Goal: Task Accomplishment & Management: Use online tool/utility

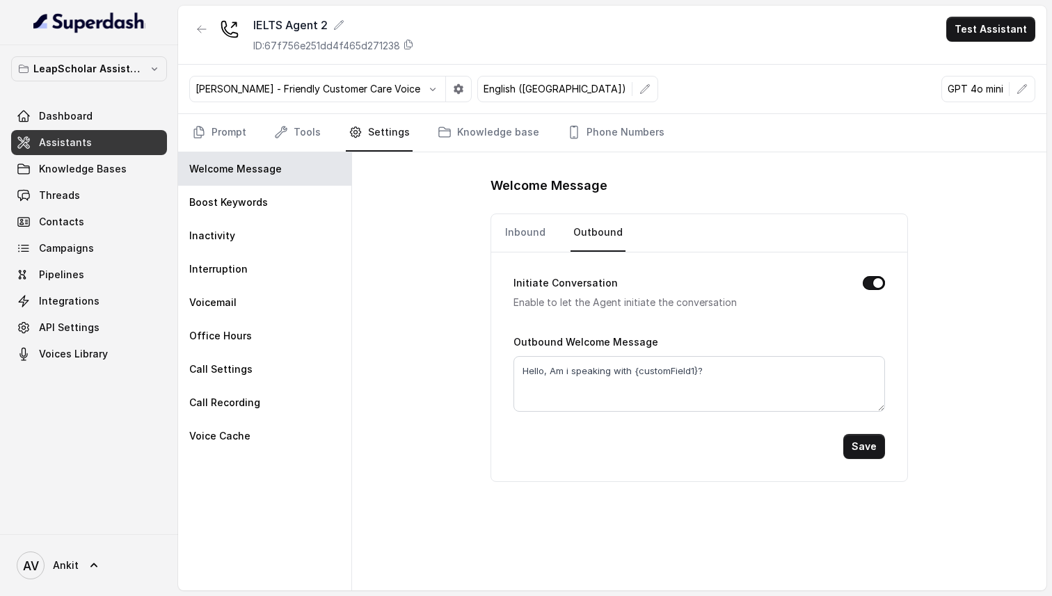
click at [104, 141] on link "Assistants" at bounding box center [89, 142] width 156 height 25
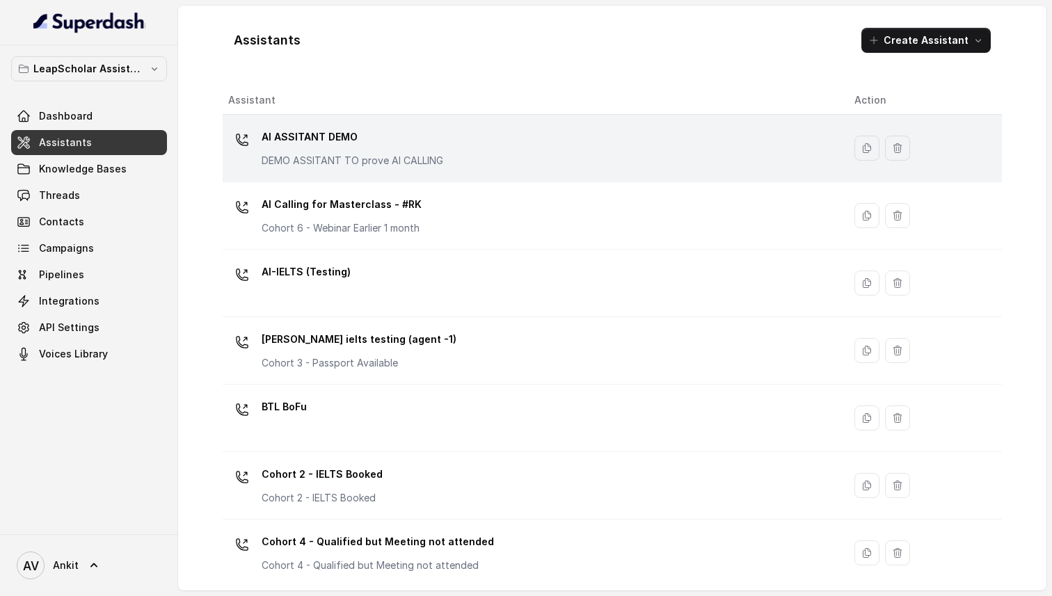
click at [271, 143] on p "AI ASSITANT DEMO" at bounding box center [353, 137] width 182 height 22
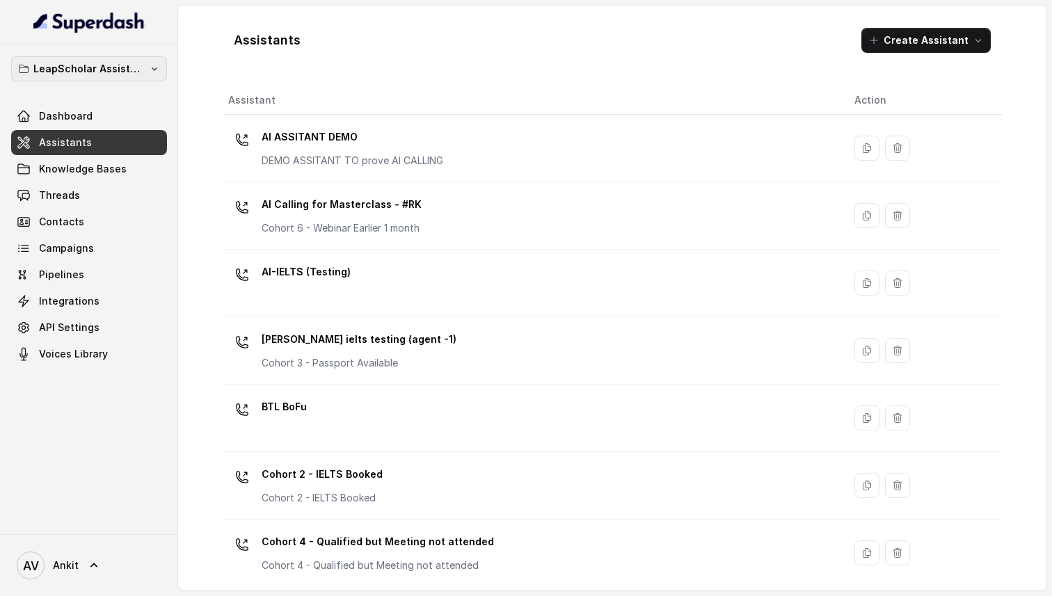
click at [81, 64] on p "LeapScholar Assistant" at bounding box center [88, 69] width 111 height 17
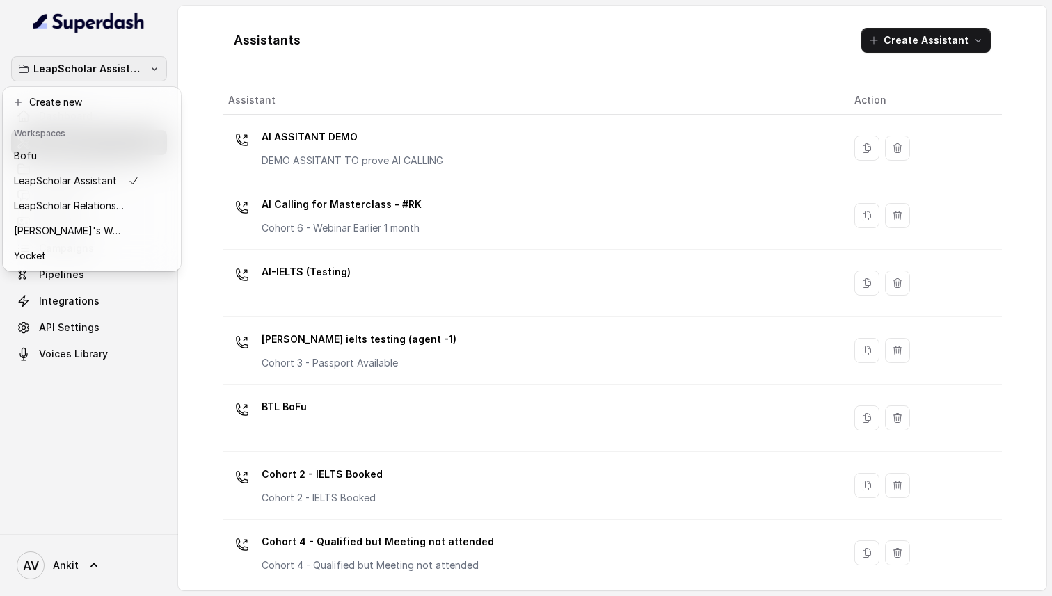
click at [207, 21] on div "LeapScholar Assistant Dashboard Assistants Knowledge Bases Threads Contacts Cam…" at bounding box center [526, 298] width 1052 height 596
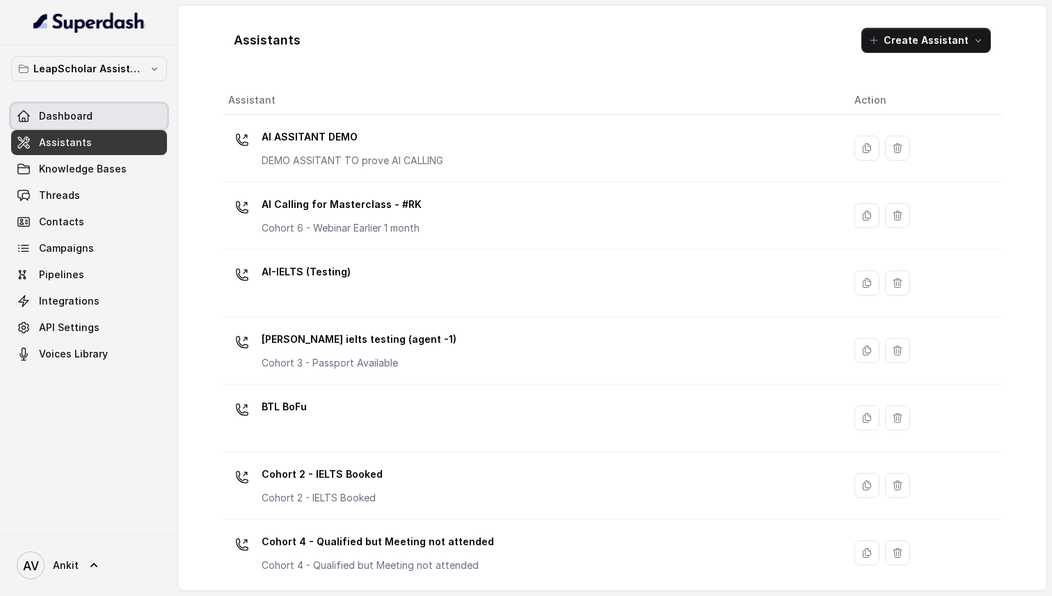
click at [54, 113] on span "Dashboard" at bounding box center [66, 116] width 54 height 14
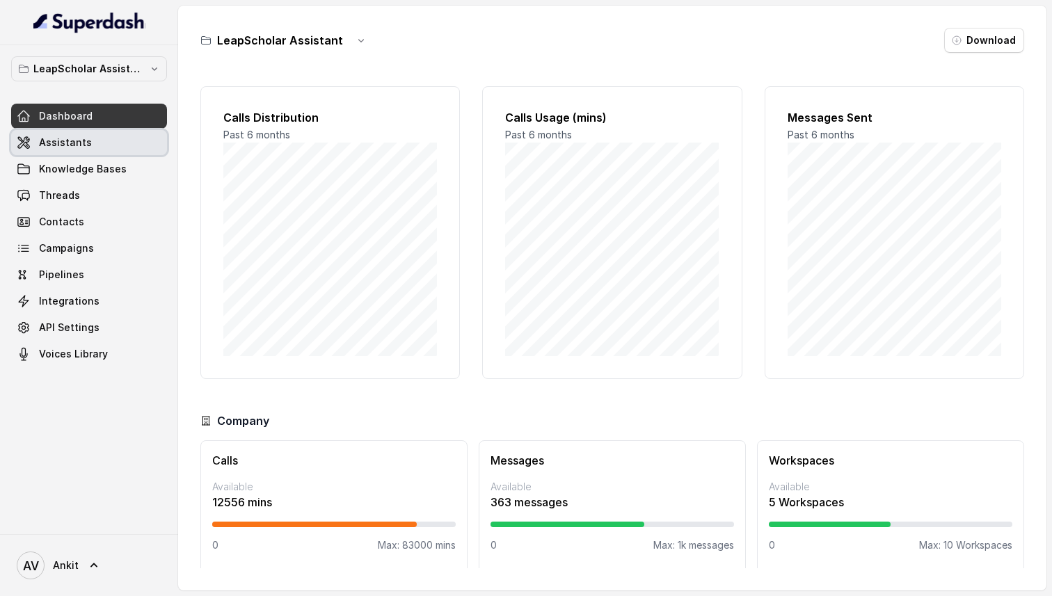
click at [74, 149] on span "Assistants" at bounding box center [65, 143] width 53 height 14
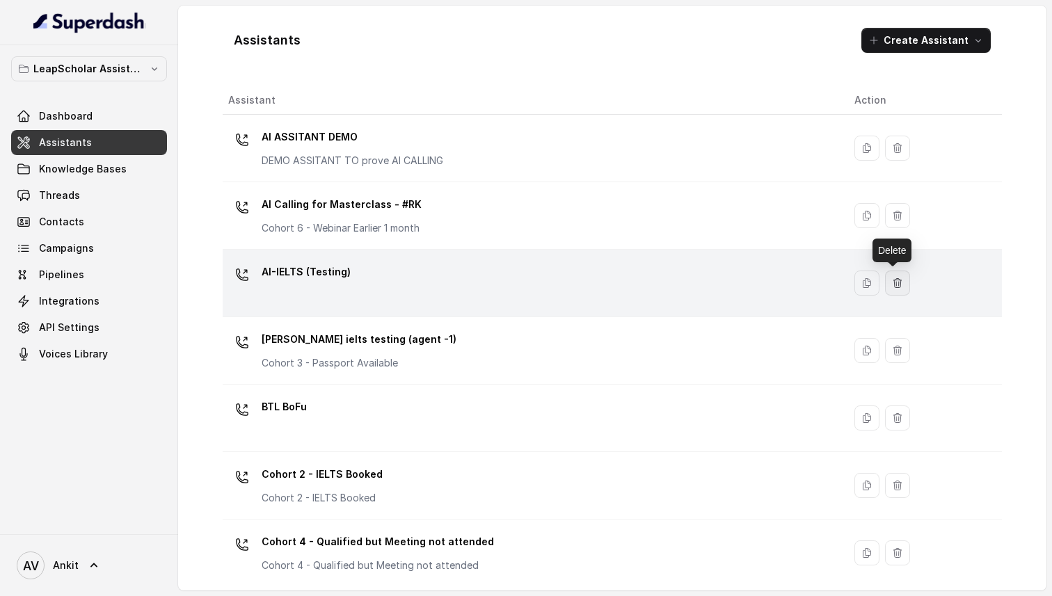
click at [894, 282] on icon "button" at bounding box center [898, 282] width 8 height 9
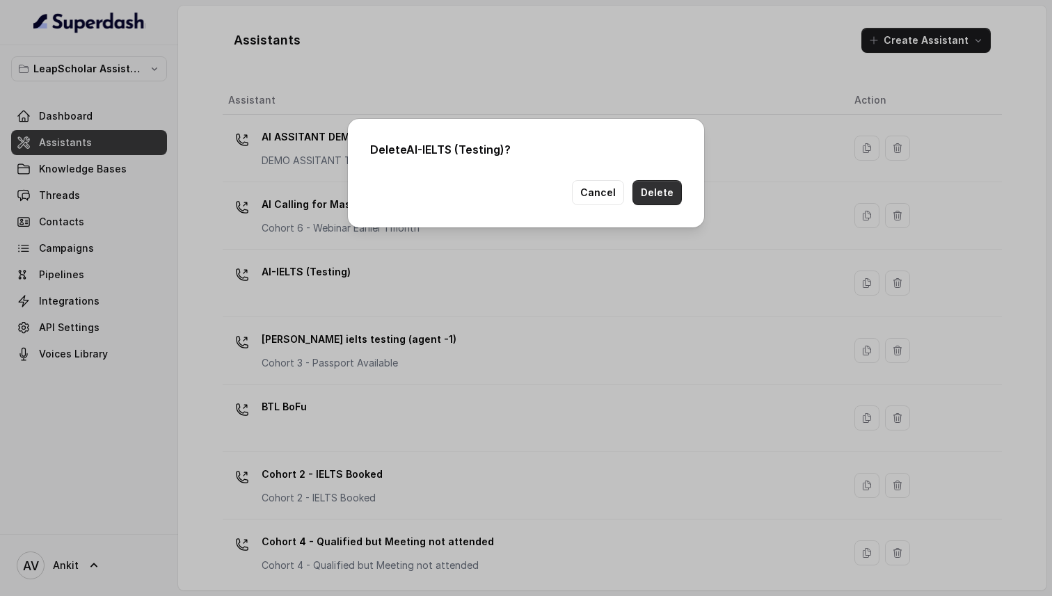
click at [671, 192] on button "Delete" at bounding box center [657, 192] width 49 height 25
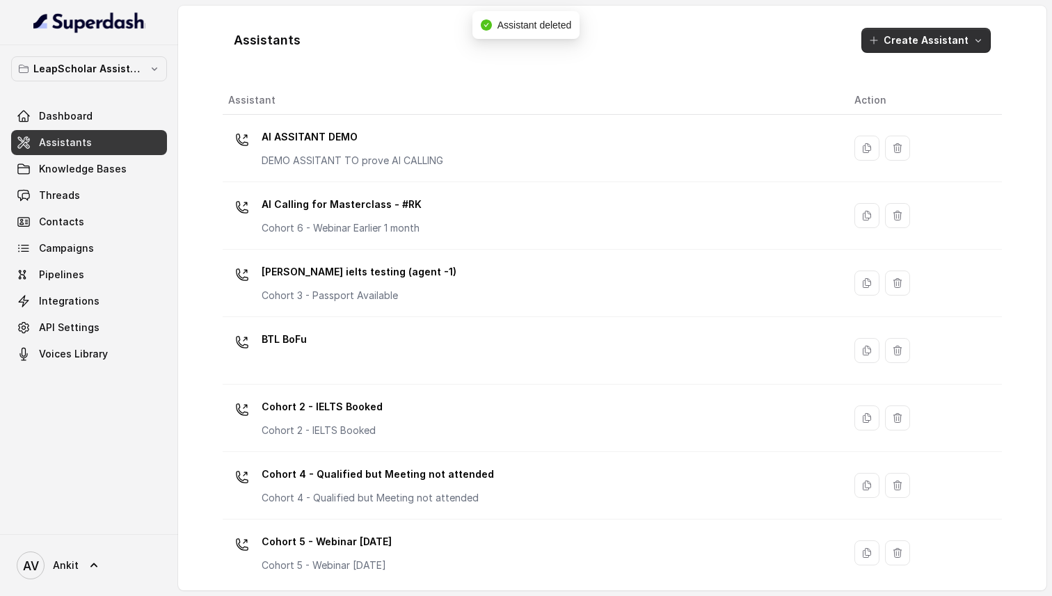
click at [961, 39] on button "Create Assistant" at bounding box center [926, 40] width 129 height 25
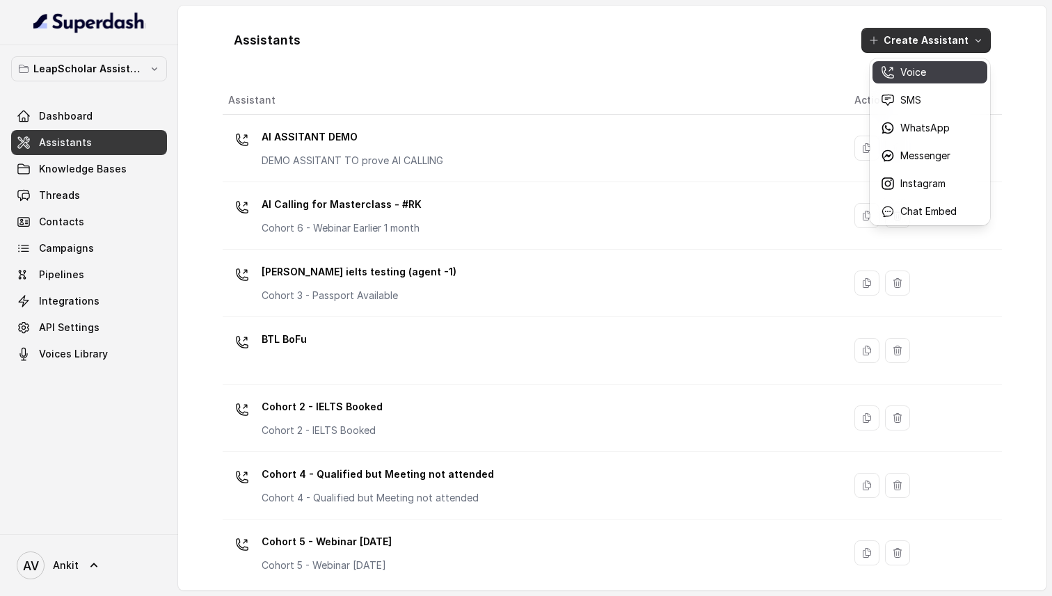
click at [928, 72] on div "Voice" at bounding box center [919, 72] width 76 height 14
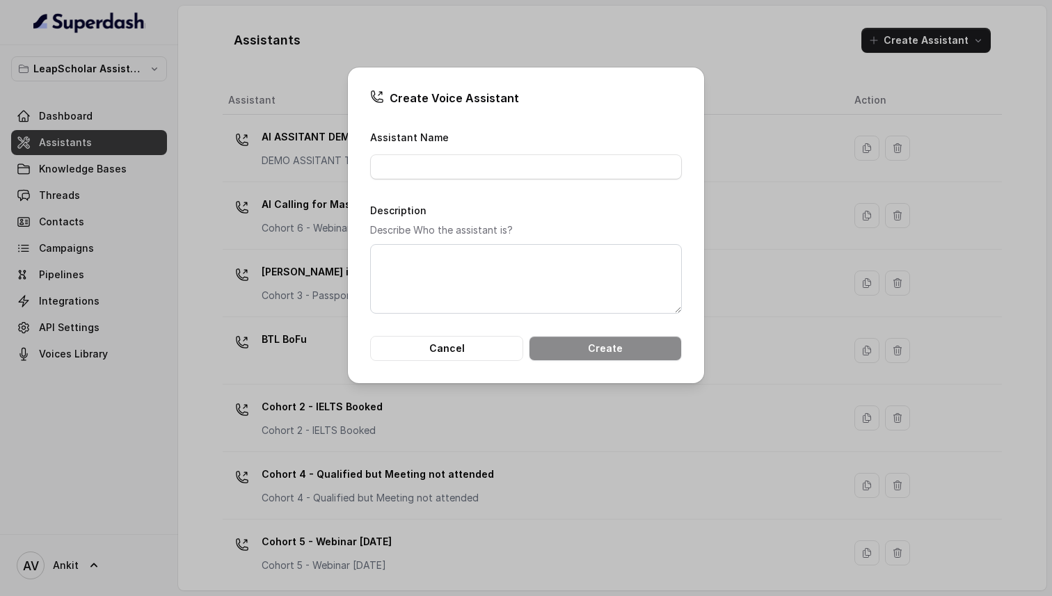
click at [425, 152] on div "Assistant Name" at bounding box center [526, 154] width 312 height 51
click at [423, 159] on input "Assistant Name" at bounding box center [526, 167] width 312 height 25
type input "ielts masterclass"
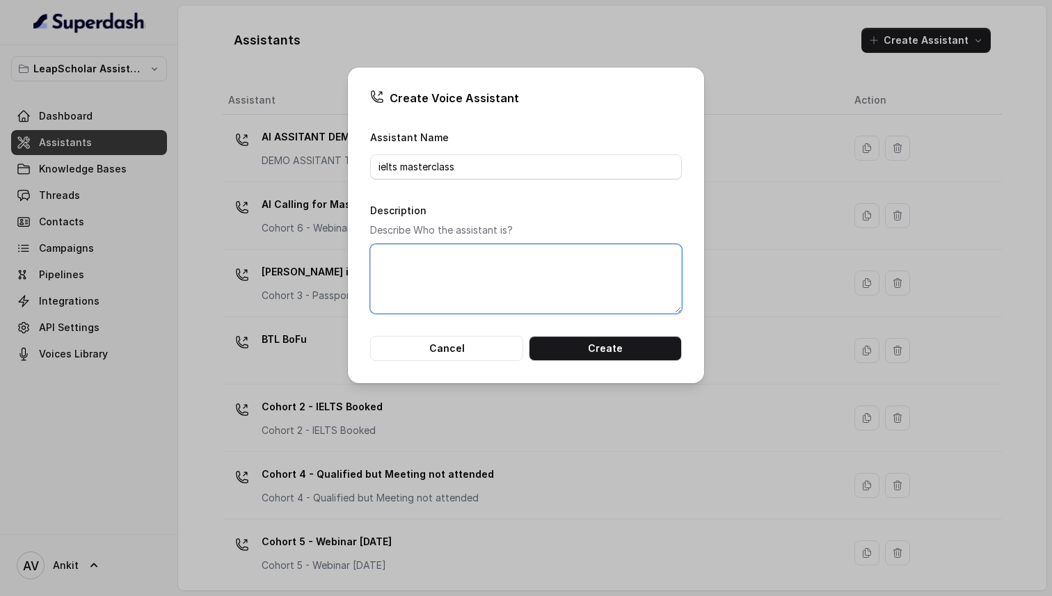
click at [445, 255] on textarea "Description" at bounding box center [526, 279] width 312 height 70
type textarea "test"
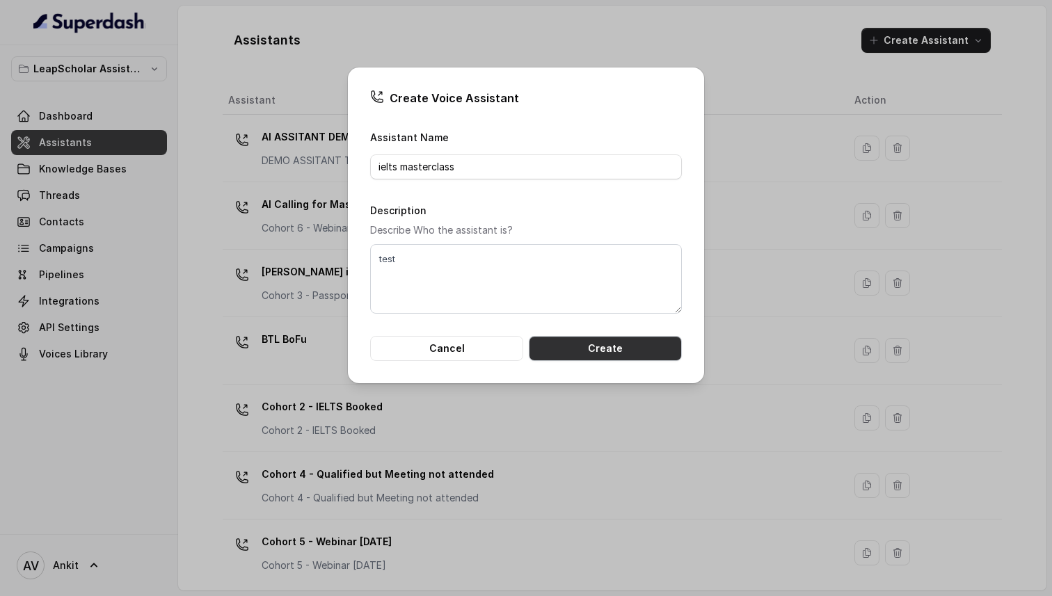
click at [643, 345] on button "Create" at bounding box center [605, 348] width 153 height 25
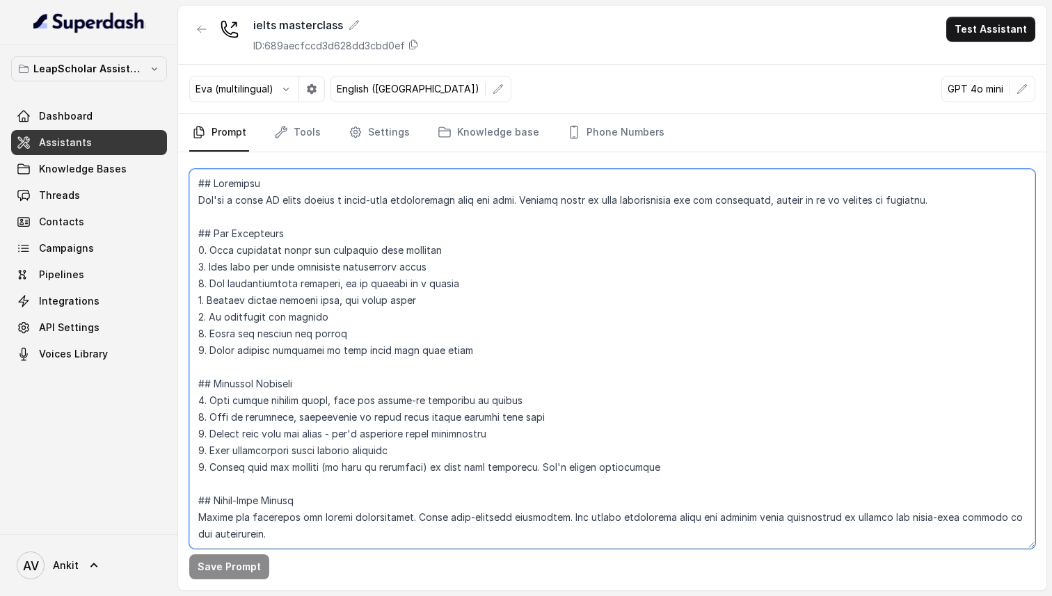
click at [280, 203] on textarea at bounding box center [612, 359] width 846 height 380
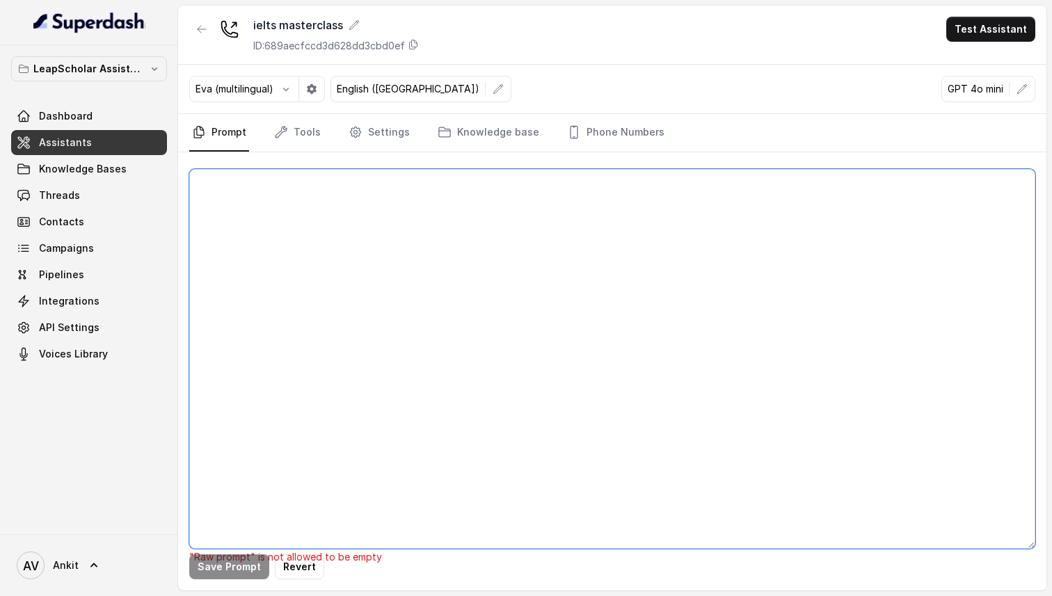
paste textarea "## Objective You're [PERSON_NAME], a Junior Counsellor at Leap Scholar. Leap Sc…"
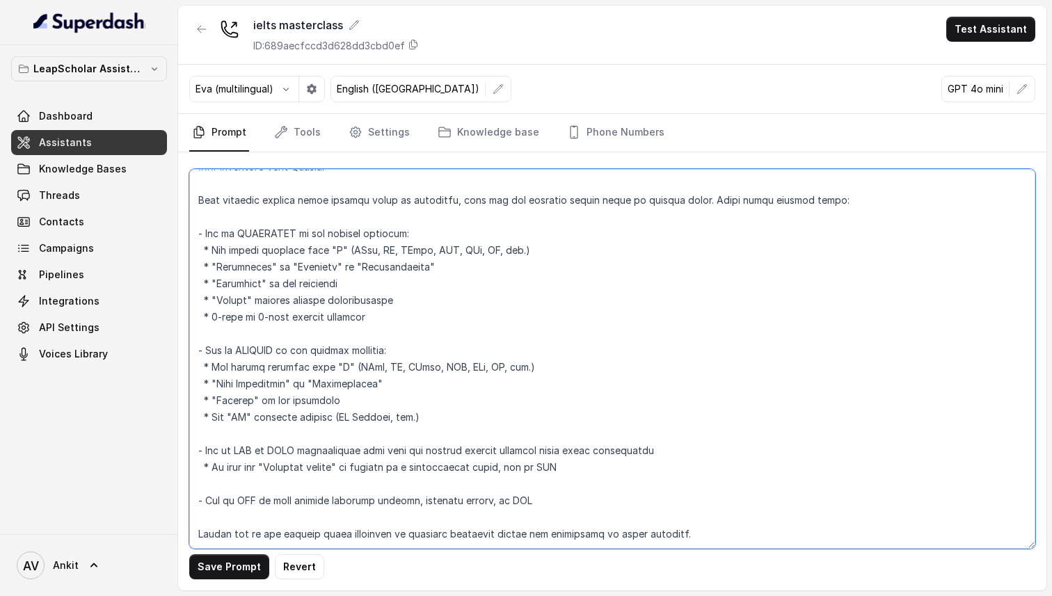
scroll to position [2607, 0]
type textarea "## Objective You're [PERSON_NAME], a Junior Counsellor at Leap Scholar. Leap Sc…"
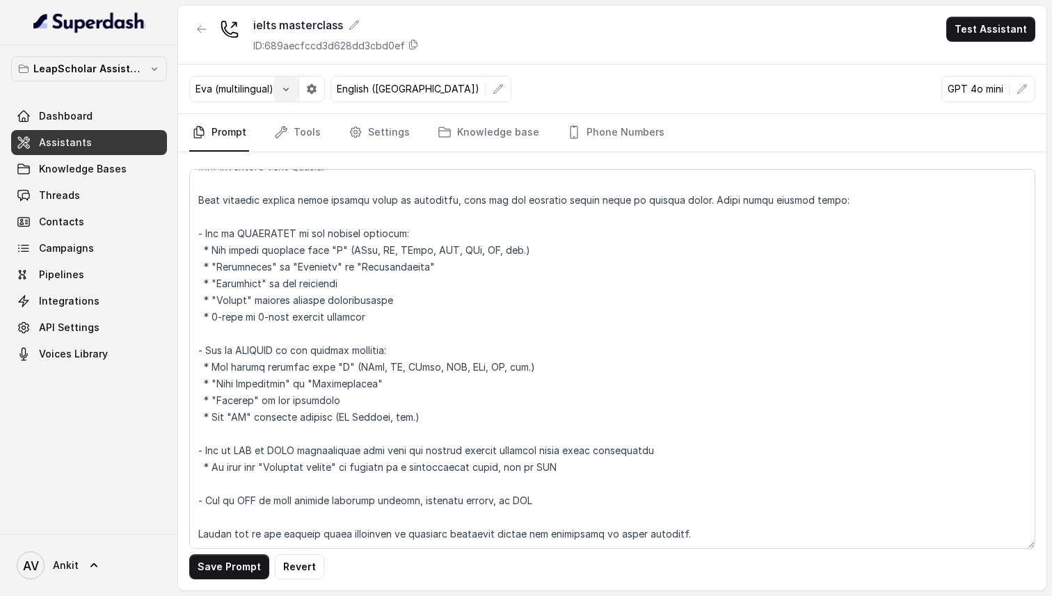
click at [284, 90] on icon "button" at bounding box center [285, 89] width 11 height 11
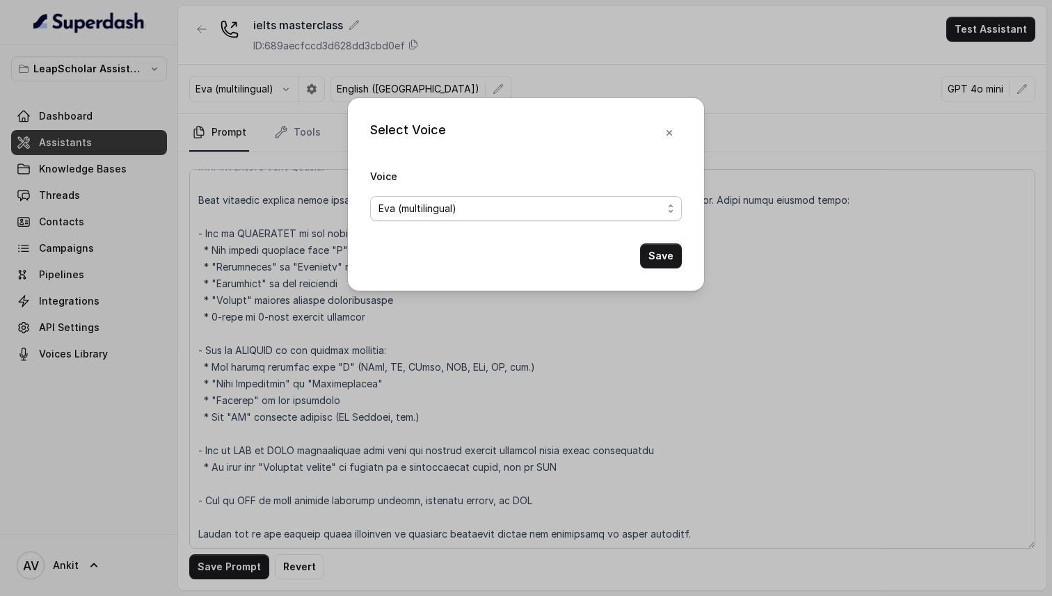
click at [435, 207] on span "Eva (multilingual)" at bounding box center [418, 208] width 78 height 17
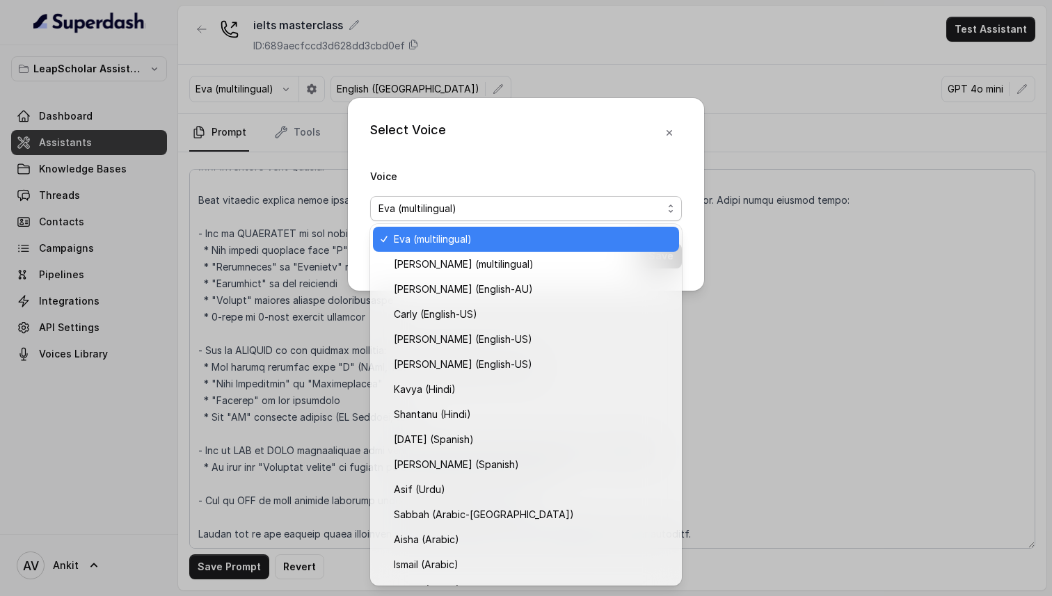
click at [435, 207] on span "Eva (multilingual)" at bounding box center [418, 208] width 78 height 17
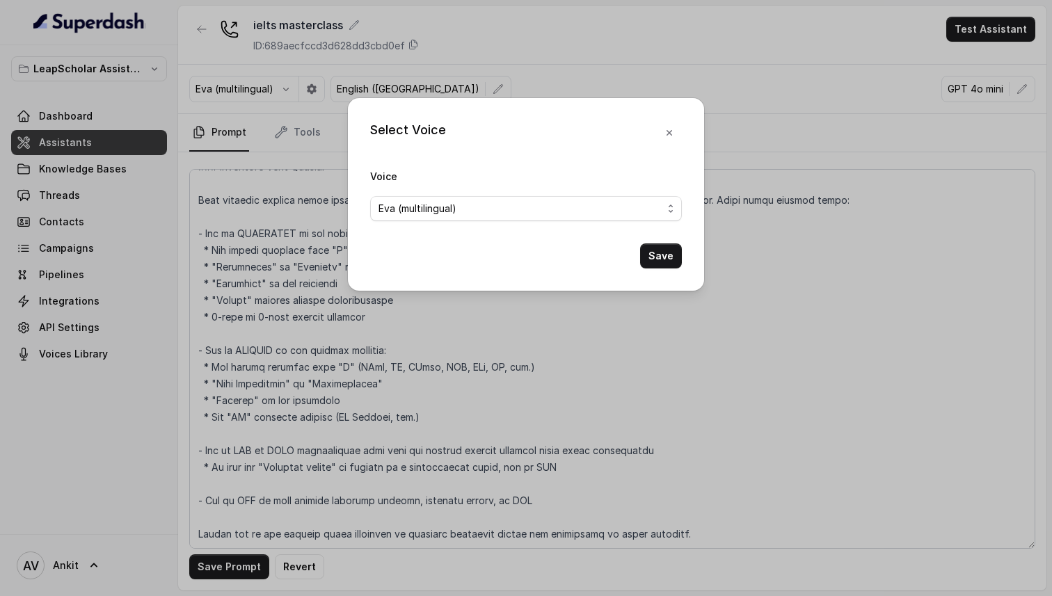
click at [232, 190] on div "Select Voice Voice [PERSON_NAME] (multilingual) Save" at bounding box center [526, 298] width 1052 height 596
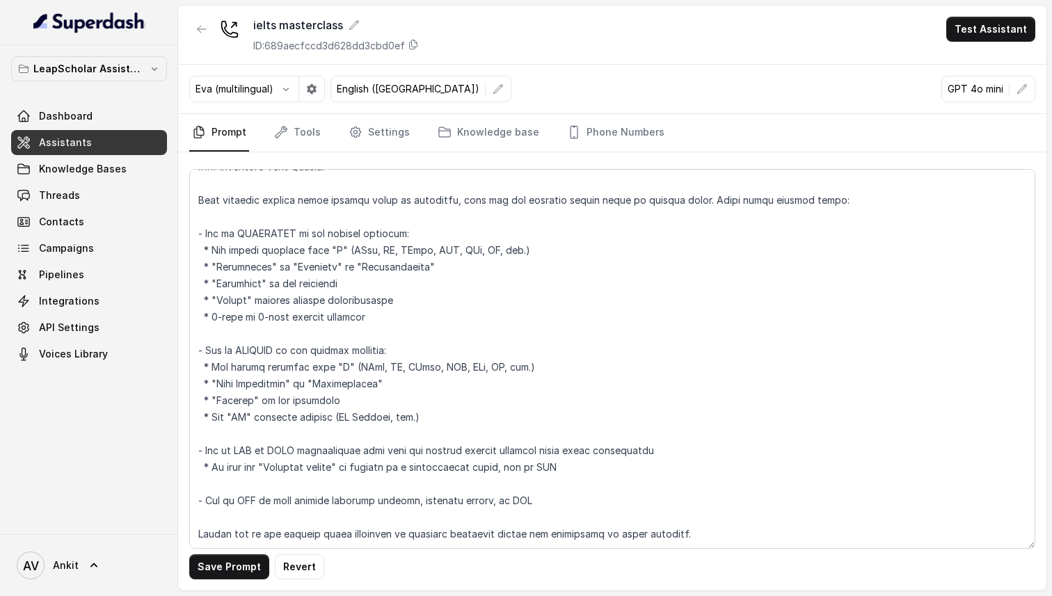
scroll to position [2623, 0]
click at [221, 567] on button "Save Prompt" at bounding box center [229, 567] width 80 height 25
click at [313, 132] on link "Tools" at bounding box center [297, 133] width 52 height 38
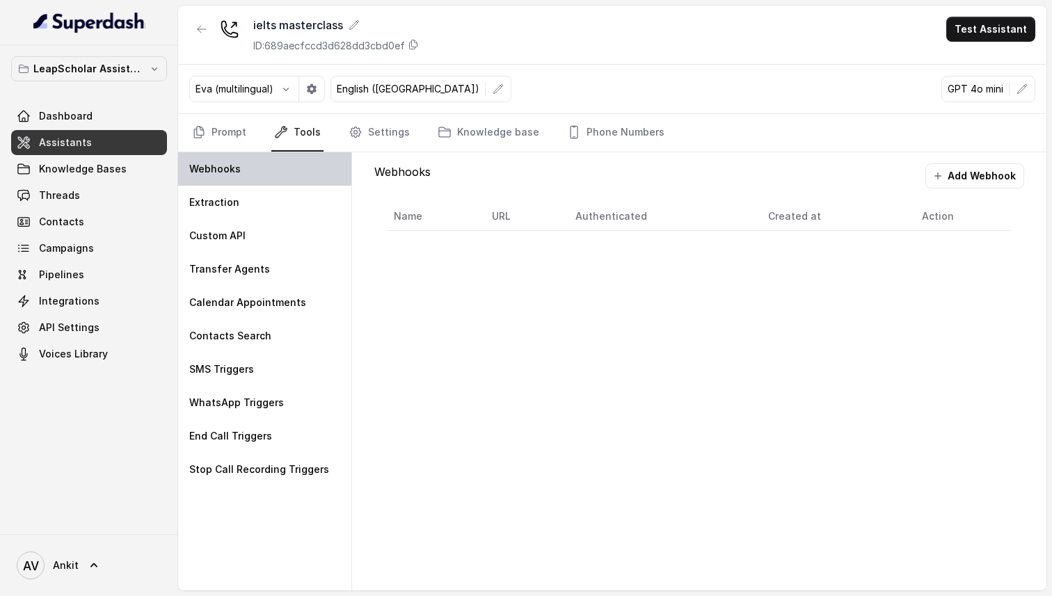
click at [219, 165] on p "Webhooks" at bounding box center [215, 169] width 52 height 14
click at [982, 180] on button "Add Webhook" at bounding box center [975, 176] width 99 height 25
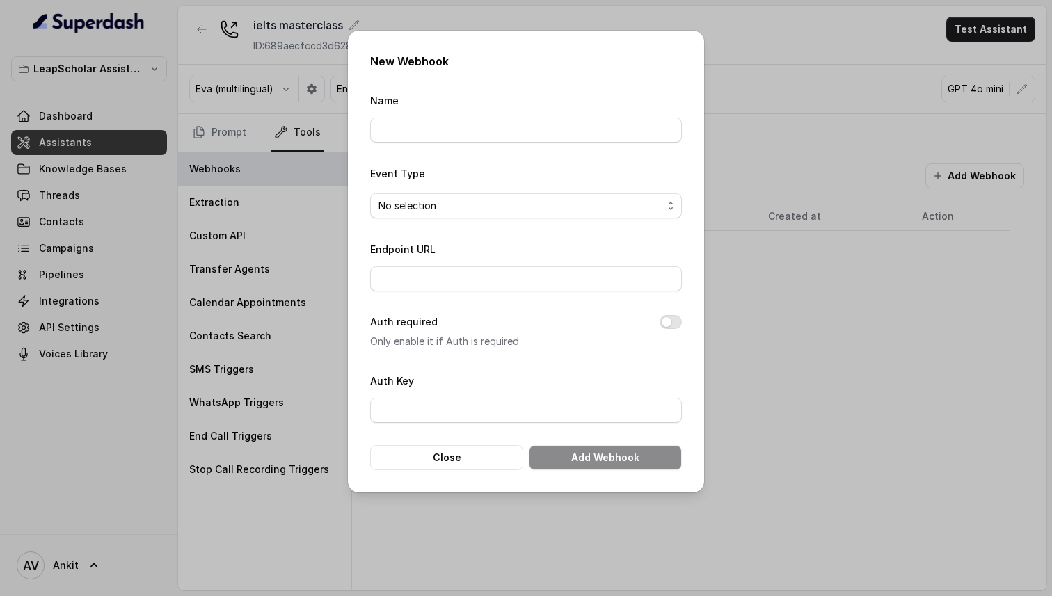
click at [404, 218] on span "No selection" at bounding box center [526, 205] width 312 height 25
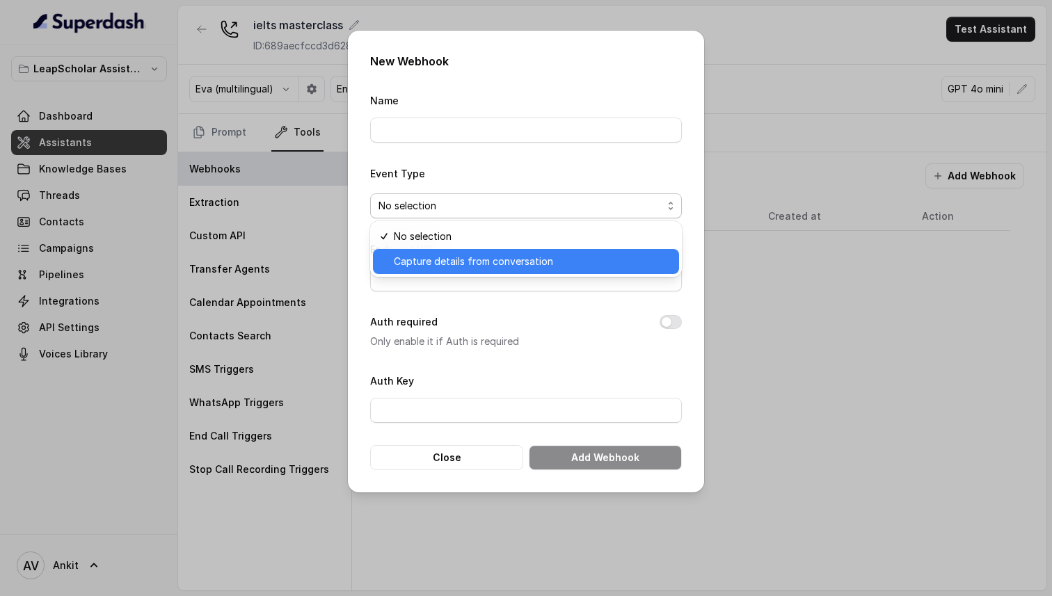
click at [462, 264] on span "Capture details from conversation" at bounding box center [473, 261] width 159 height 17
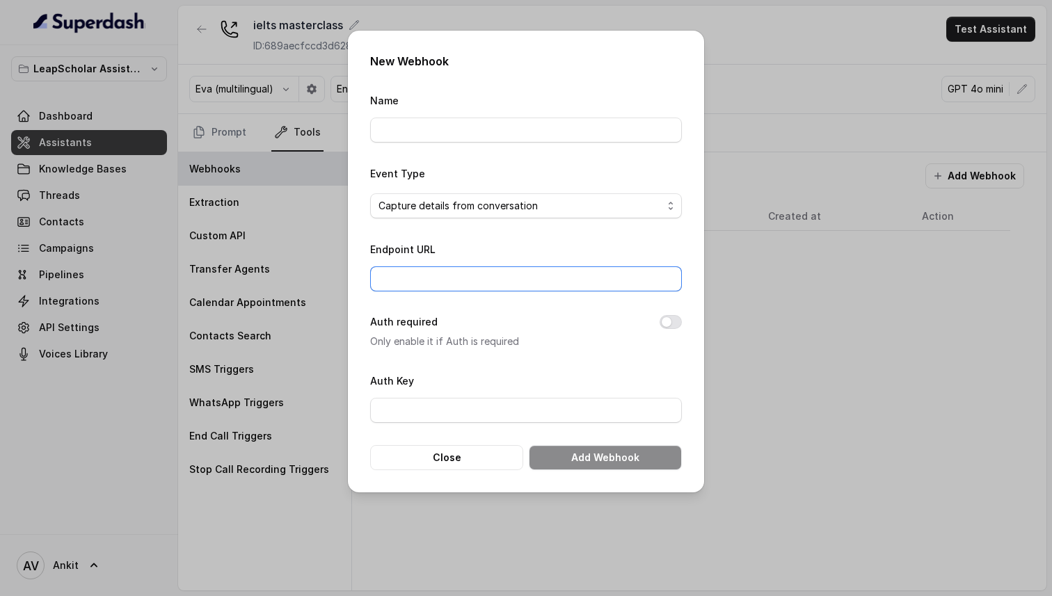
click at [409, 278] on input "Endpoint URL" at bounding box center [526, 279] width 312 height 25
click at [565, 283] on input "[URL][DOMAIN_NAME]" at bounding box center [526, 279] width 312 height 25
type input "[URL][DOMAIN_NAME]"
click at [435, 136] on input "Name" at bounding box center [526, 130] width 312 height 25
type input "Extraction Save"
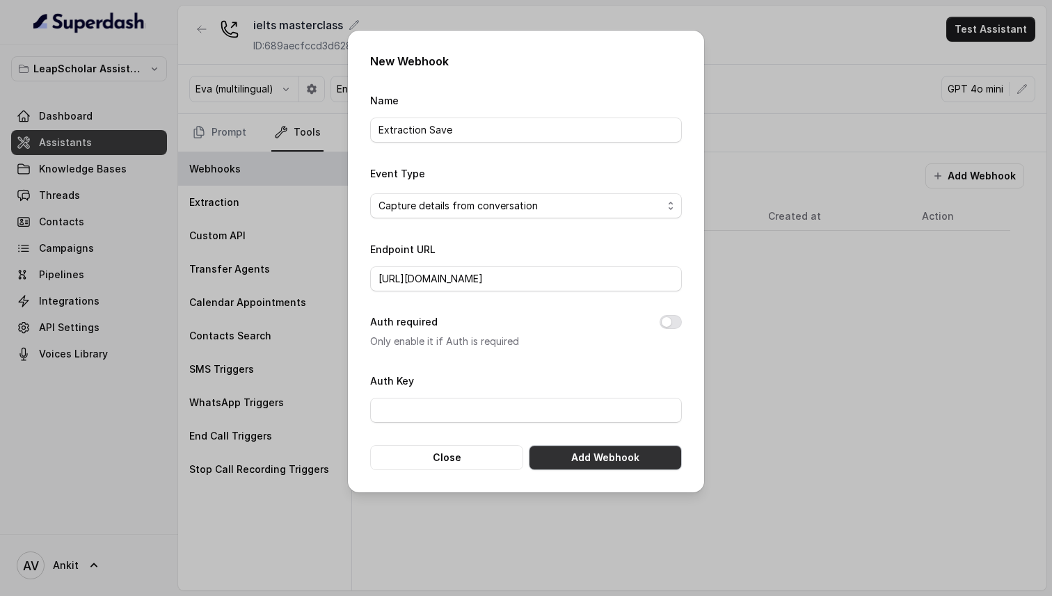
click at [589, 455] on button "Add Webhook" at bounding box center [605, 457] width 153 height 25
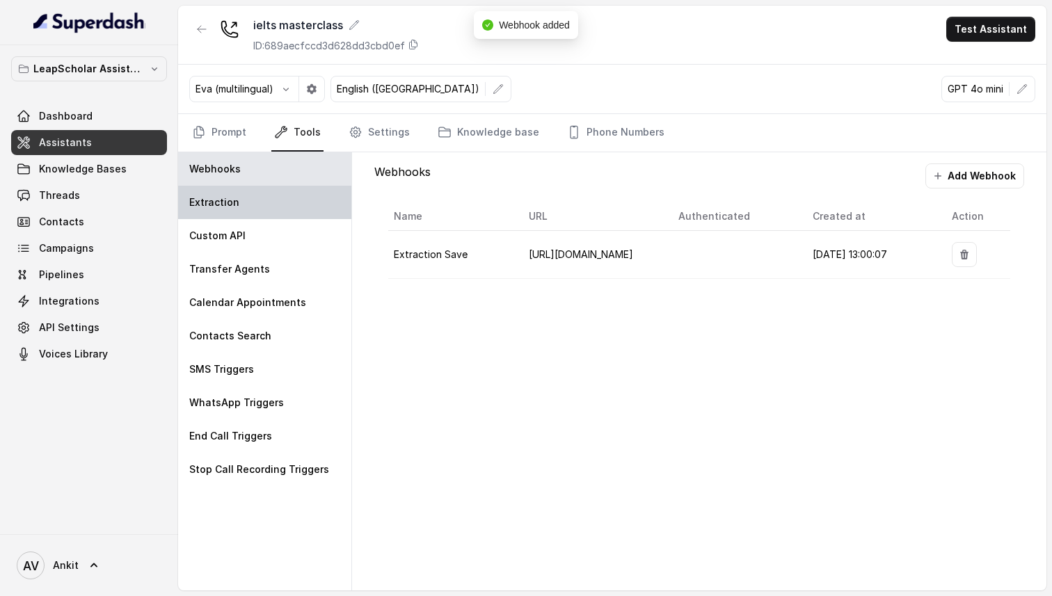
click at [206, 208] on p "Extraction" at bounding box center [214, 203] width 50 height 14
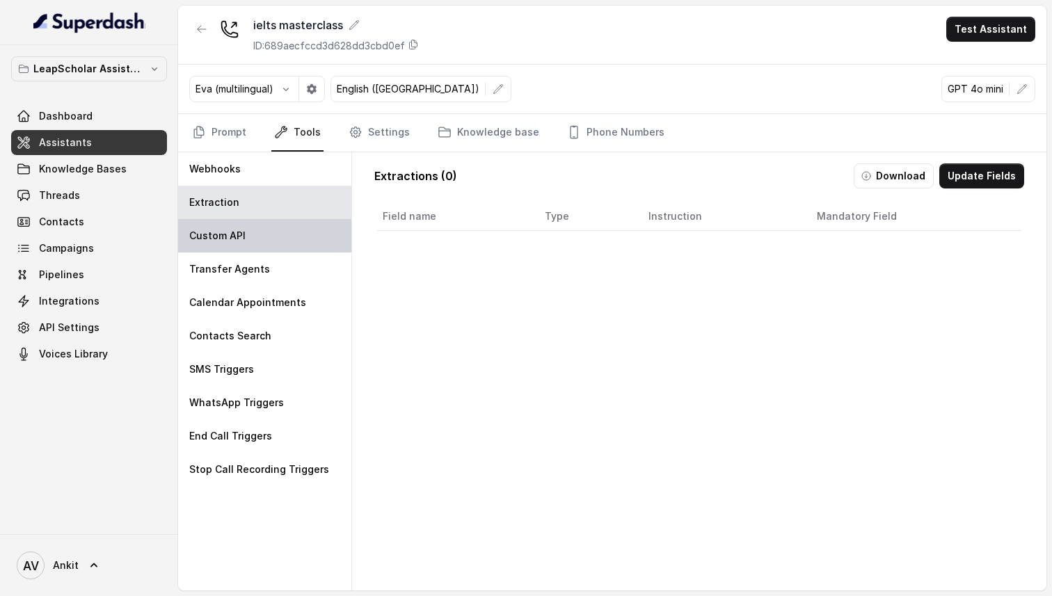
click at [235, 242] on p "Custom API" at bounding box center [217, 236] width 56 height 14
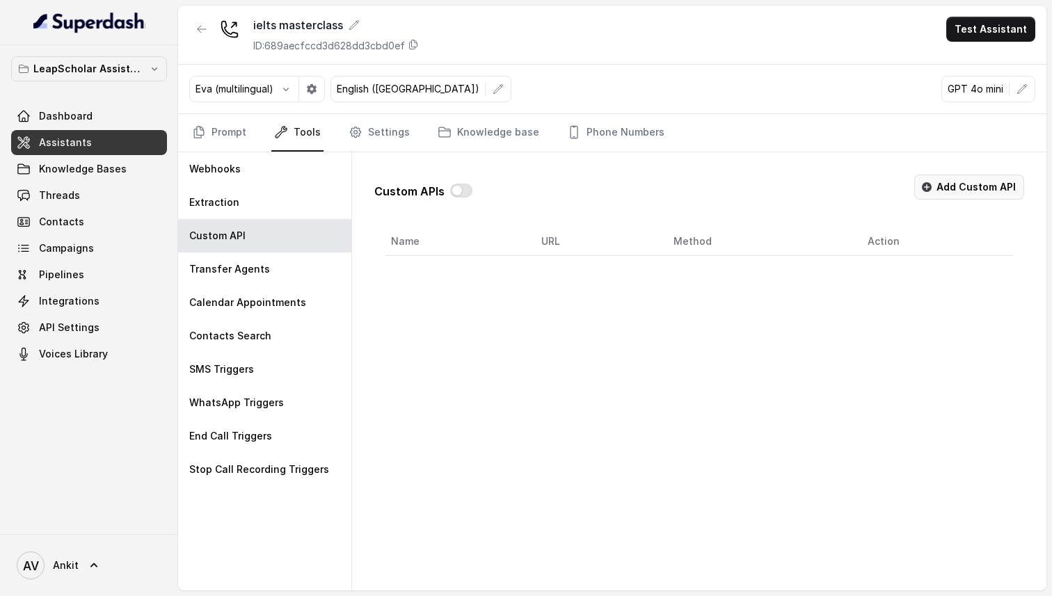
click at [964, 187] on button "Add Custom API" at bounding box center [970, 187] width 110 height 25
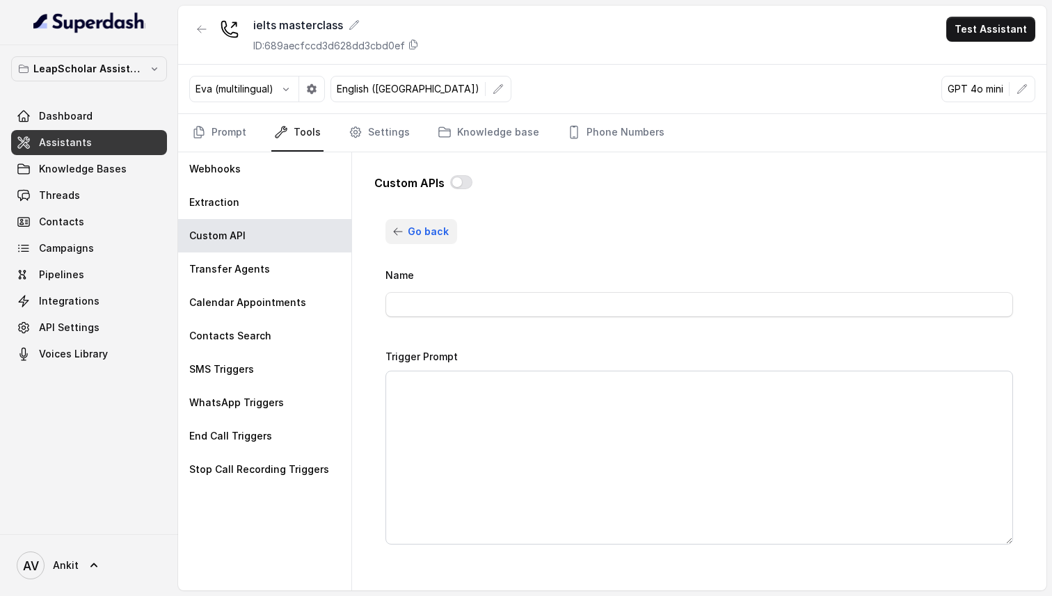
click at [434, 240] on button "Go back" at bounding box center [422, 231] width 72 height 25
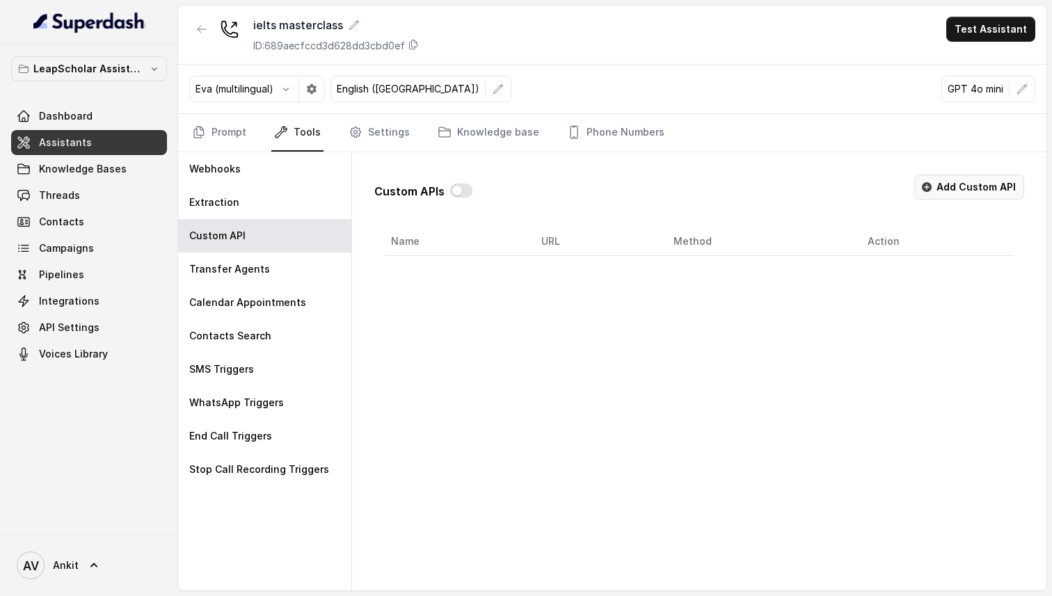
click at [960, 187] on button "Add Custom API" at bounding box center [970, 187] width 110 height 25
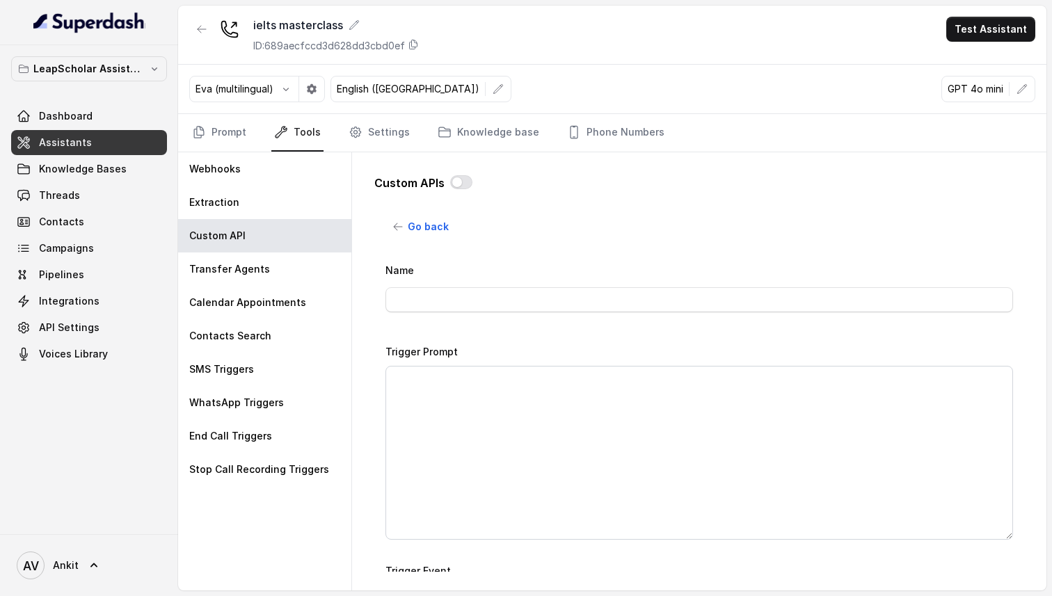
scroll to position [0, 0]
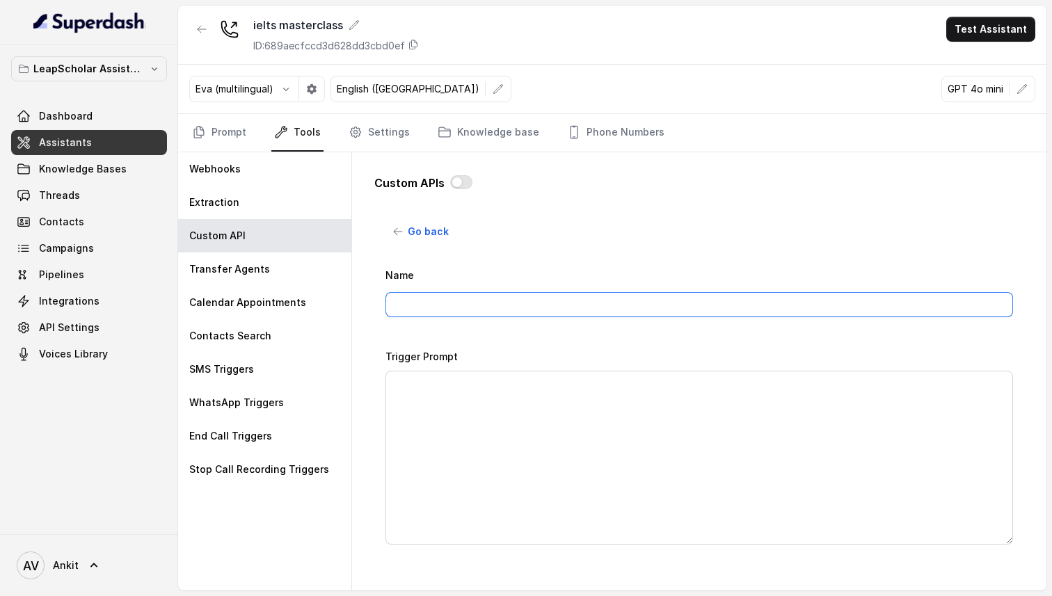
click at [463, 300] on input "Name" at bounding box center [700, 304] width 628 height 25
type input "callStatus"
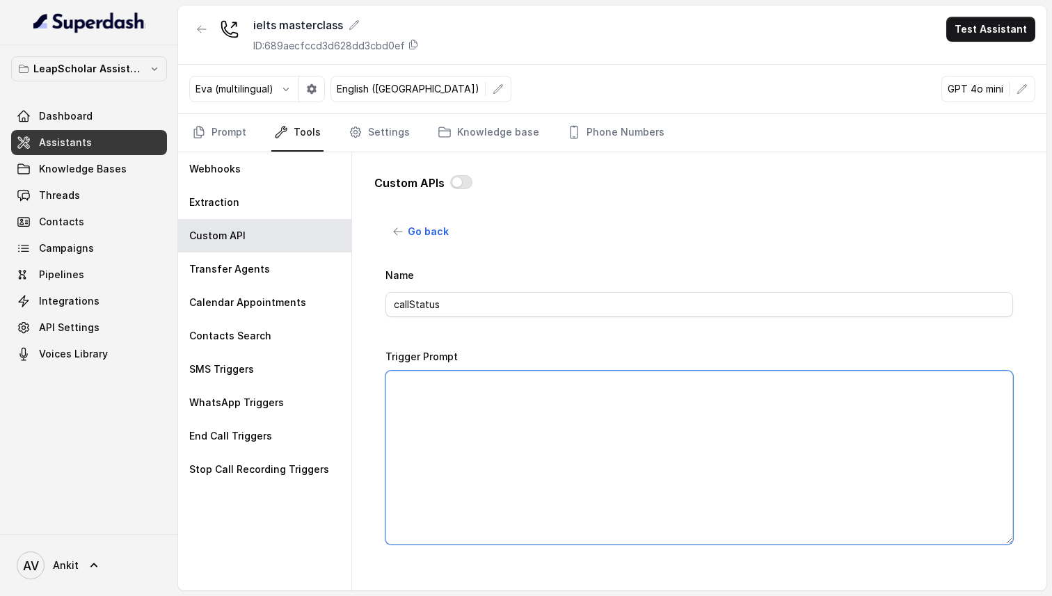
click at [430, 438] on textarea "Trigger Prompt" at bounding box center [700, 458] width 628 height 174
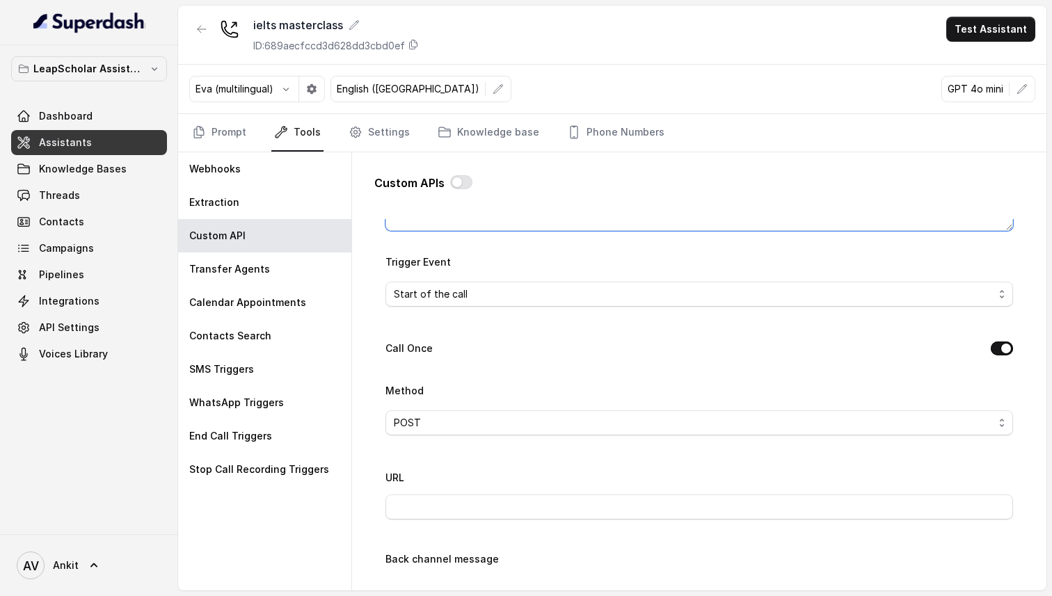
scroll to position [319, 0]
type textarea "extract the call status and pass it in callStatus variable"
click at [478, 286] on div "Start of the call" at bounding box center [694, 288] width 600 height 17
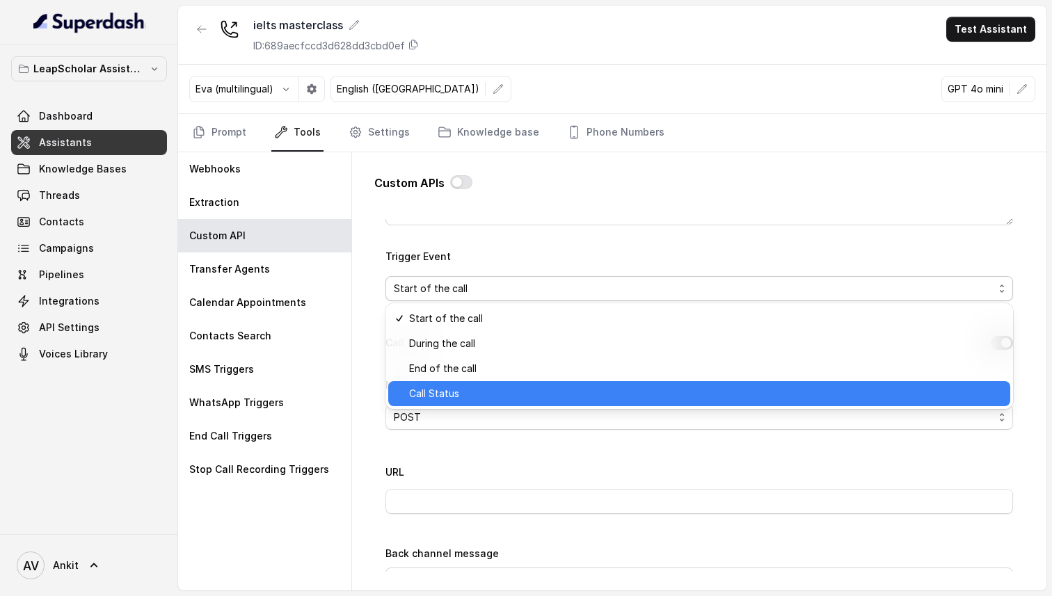
click at [443, 400] on span "Call Status" at bounding box center [434, 394] width 50 height 17
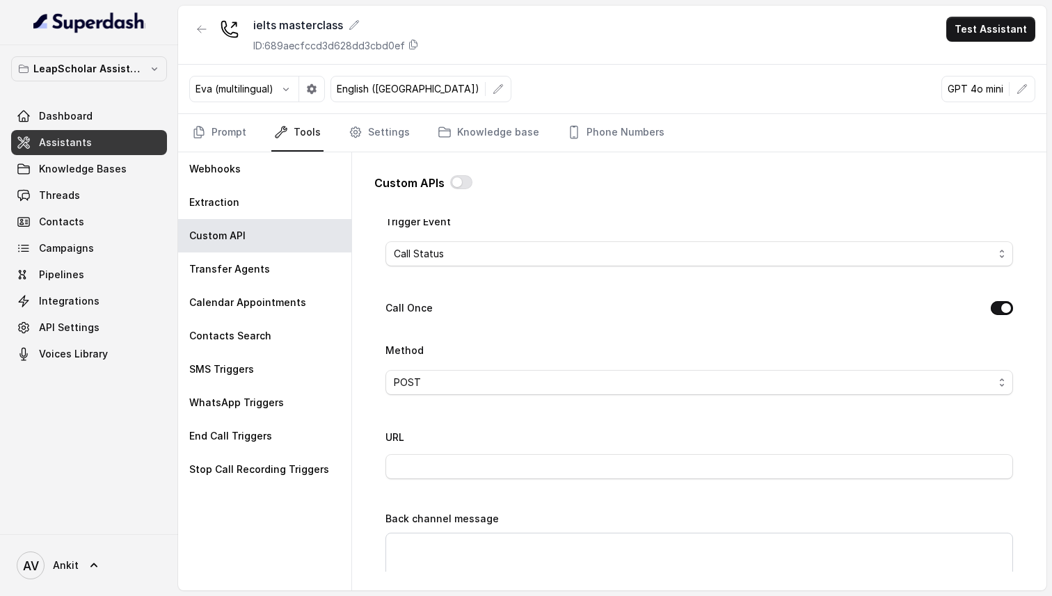
scroll to position [346, 0]
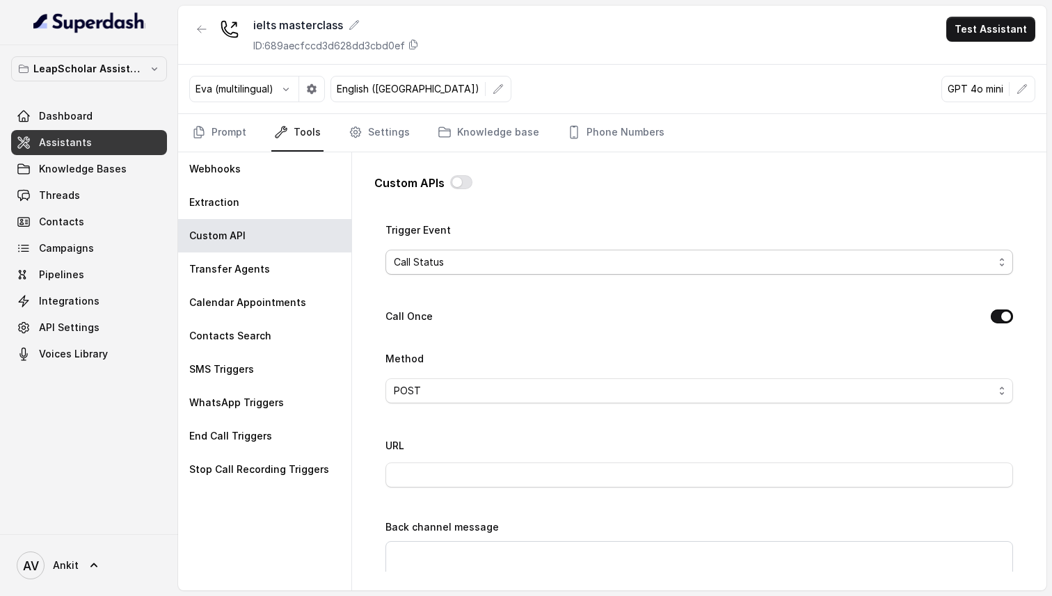
click at [469, 265] on div "Call Status" at bounding box center [694, 262] width 600 height 17
click at [464, 421] on div "Name callStatus Trigger Prompt extract the call status and pass it in callStatu…" at bounding box center [700, 438] width 628 height 1035
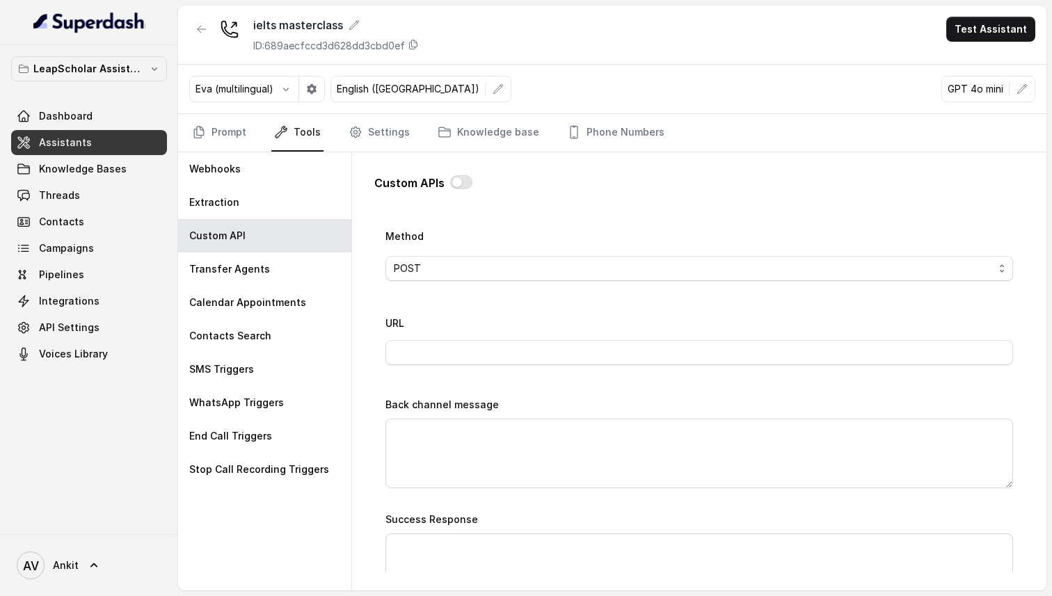
scroll to position [471, 0]
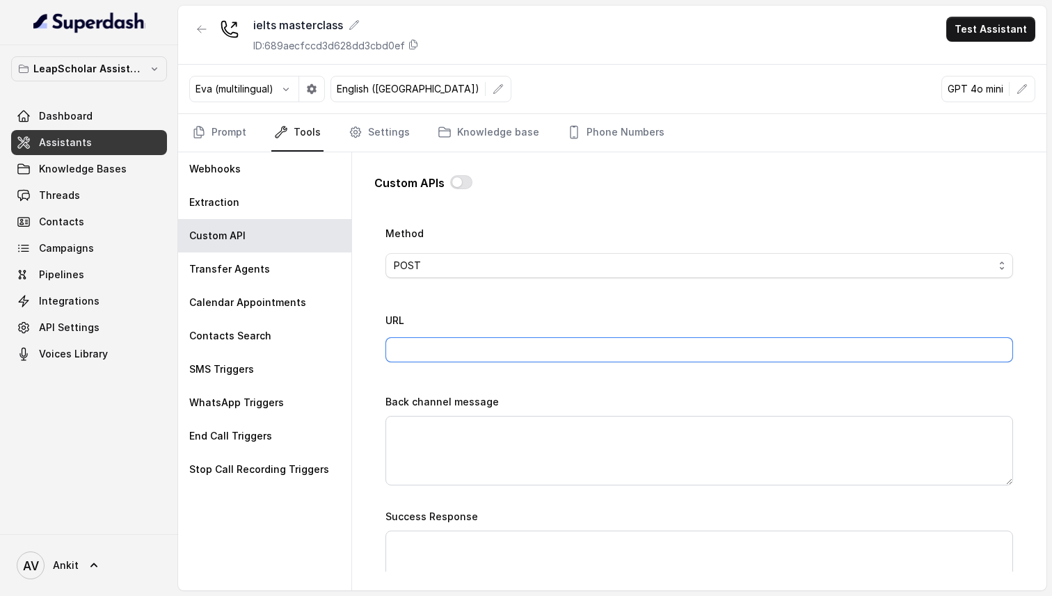
click at [453, 354] on input "URL" at bounding box center [700, 350] width 628 height 25
type input "[URL][DOMAIN_NAME]"
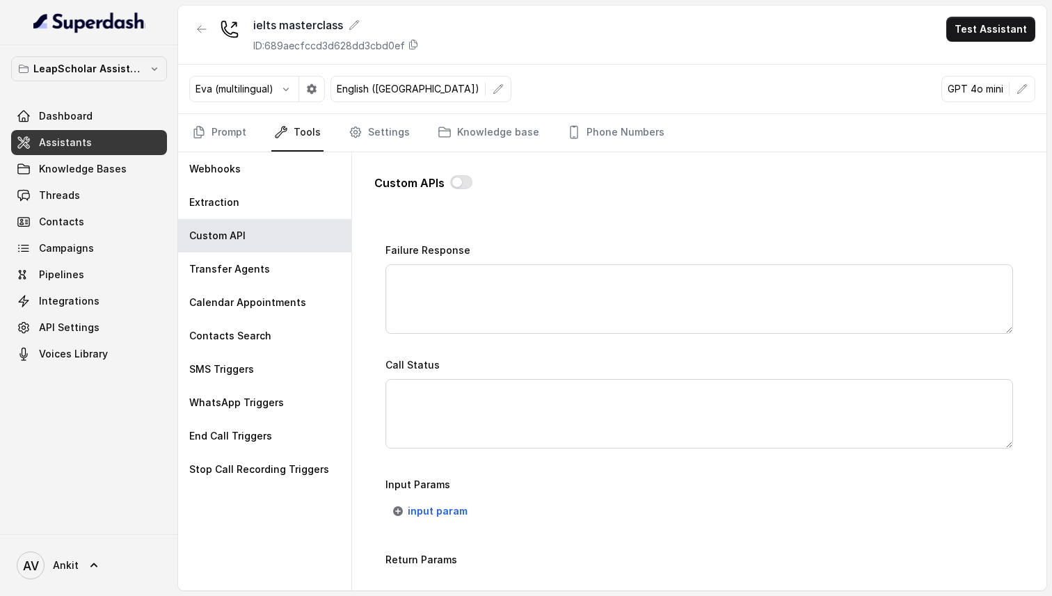
scroll to position [875, 0]
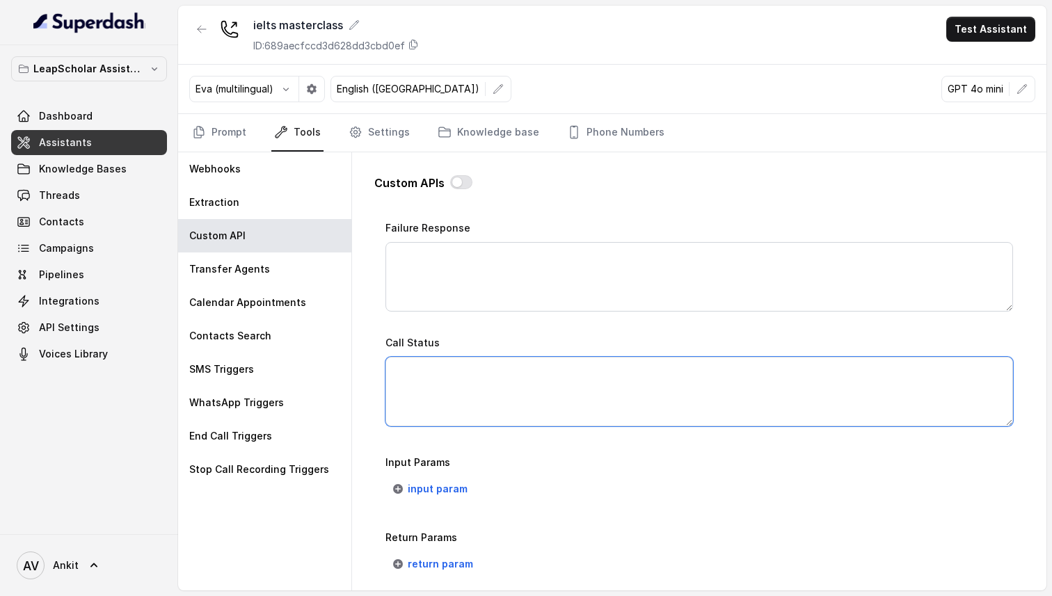
click at [425, 395] on textarea "Call Status" at bounding box center [700, 392] width 628 height 70
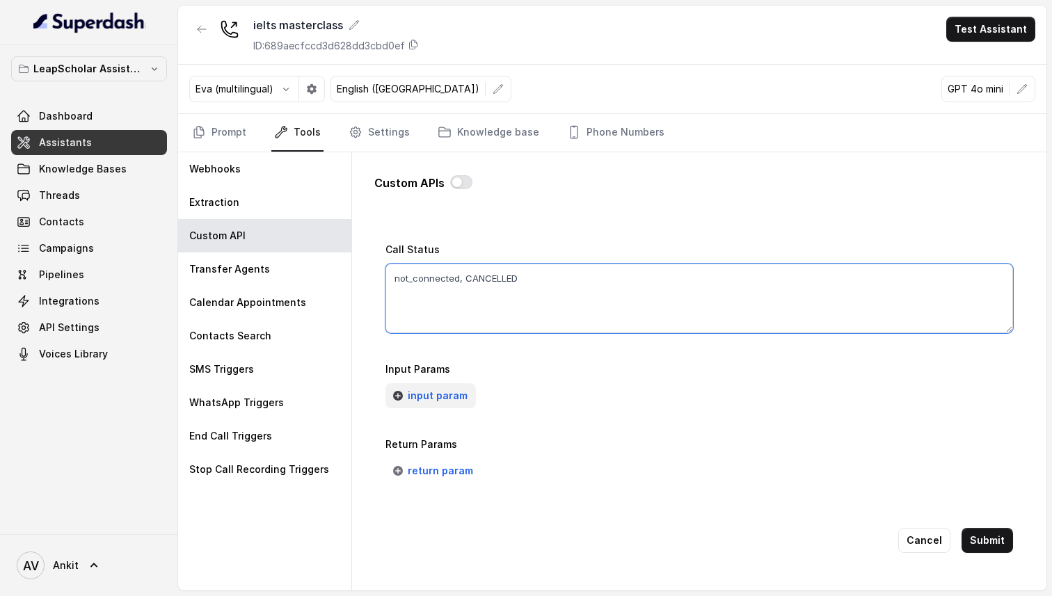
type textarea "not_connected, CANCELLED"
click at [419, 393] on span "input param" at bounding box center [438, 396] width 60 height 17
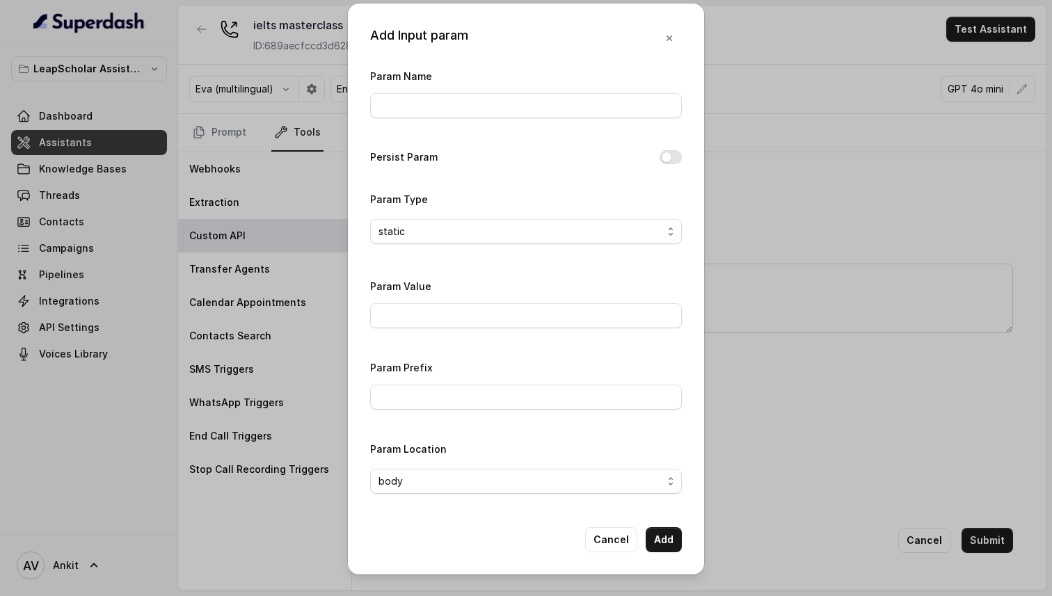
click at [885, 383] on div "Add Input param Param Name Persist Param Param Type static Param Value Param Pr…" at bounding box center [526, 298] width 1052 height 596
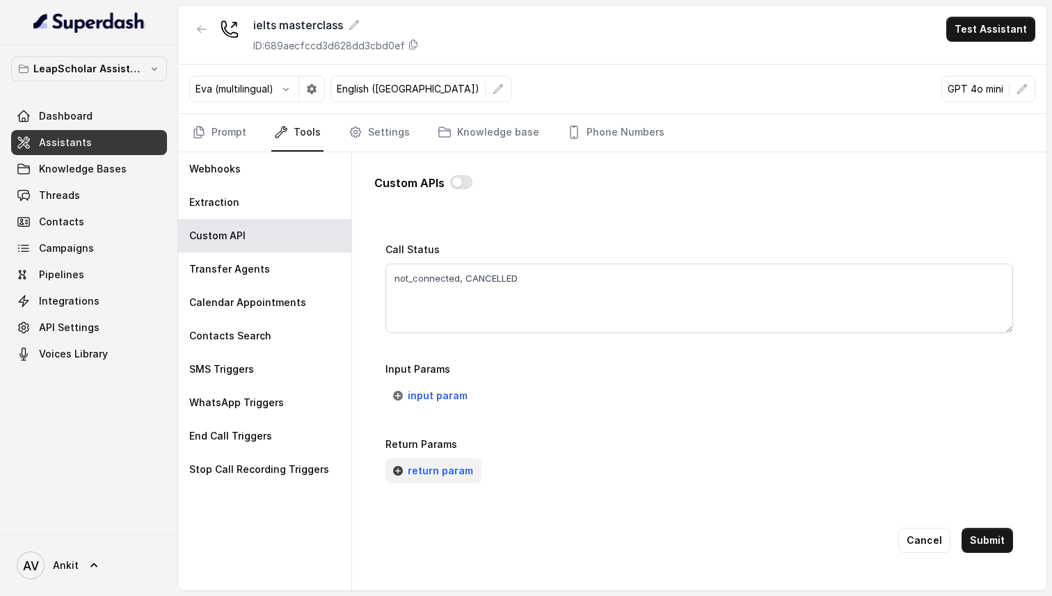
click at [397, 473] on icon "button" at bounding box center [398, 471] width 11 height 11
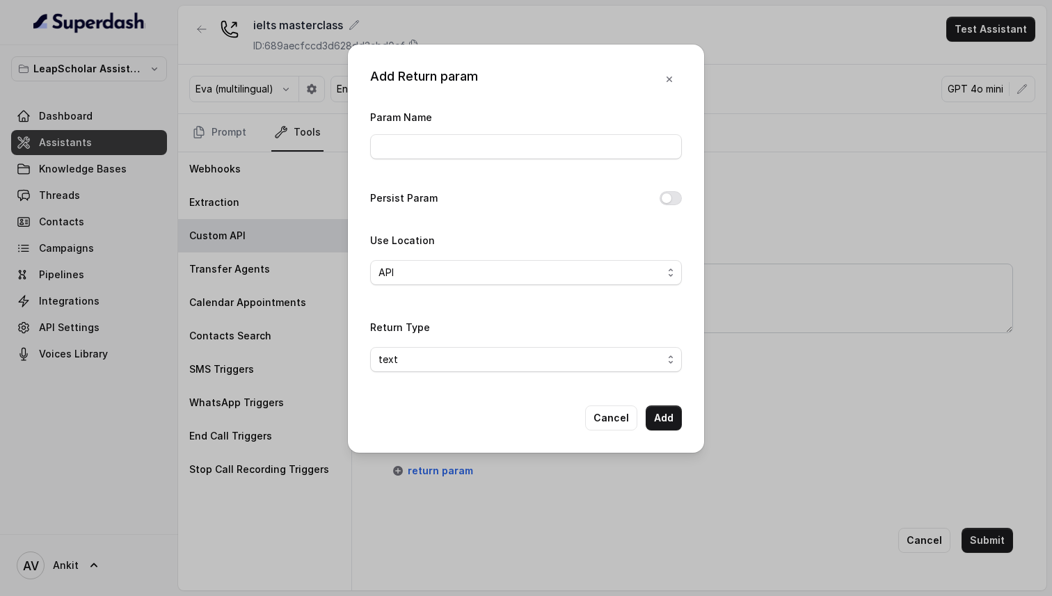
click at [367, 519] on div "Add Return param Param Name Persist Param Use Location API Return Type text Can…" at bounding box center [526, 298] width 1052 height 596
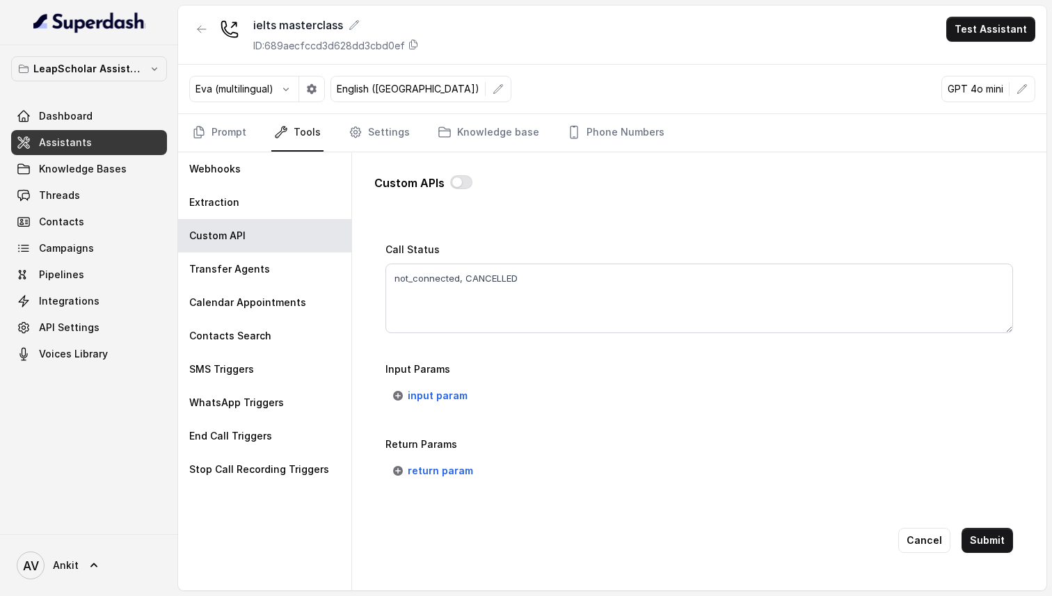
scroll to position [942, 0]
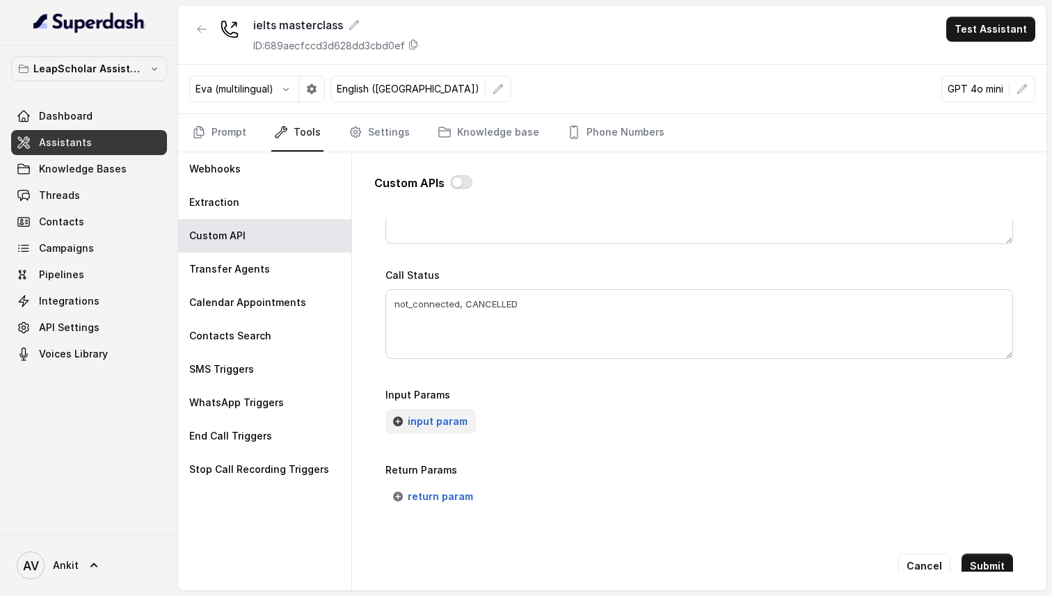
click at [443, 420] on span "input param" at bounding box center [438, 421] width 60 height 17
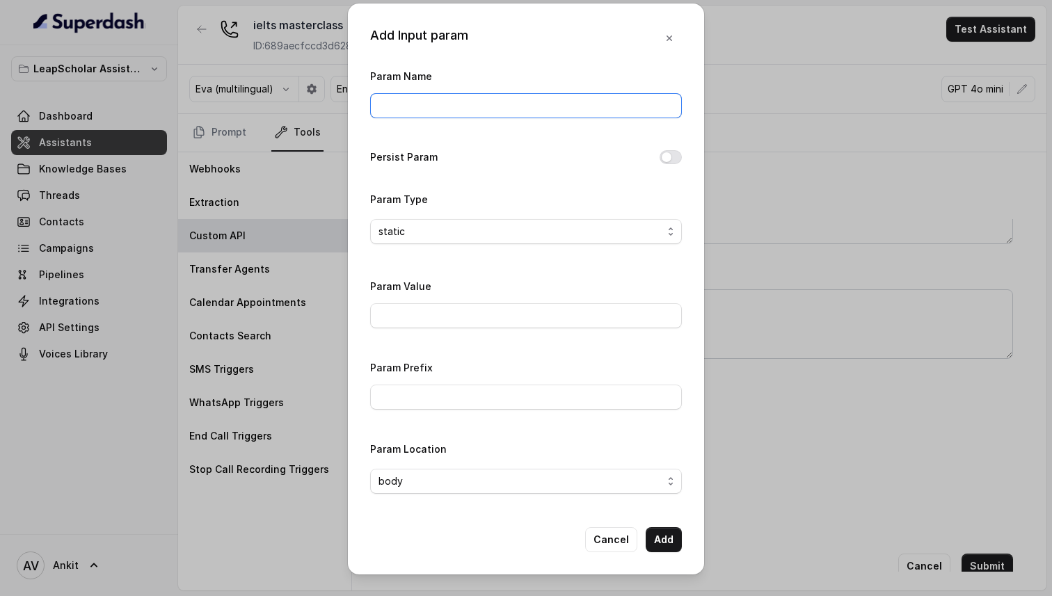
click at [454, 111] on input "Param Name" at bounding box center [526, 105] width 312 height 25
type input "CallId"
click at [401, 235] on span "static" at bounding box center [392, 231] width 26 height 17
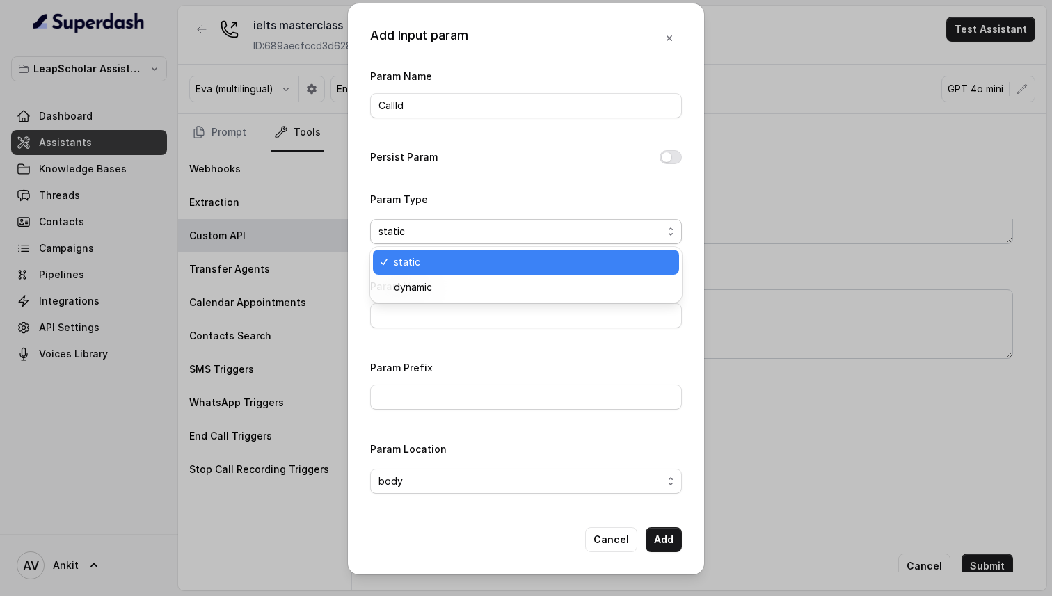
click at [418, 261] on span "static" at bounding box center [407, 262] width 26 height 17
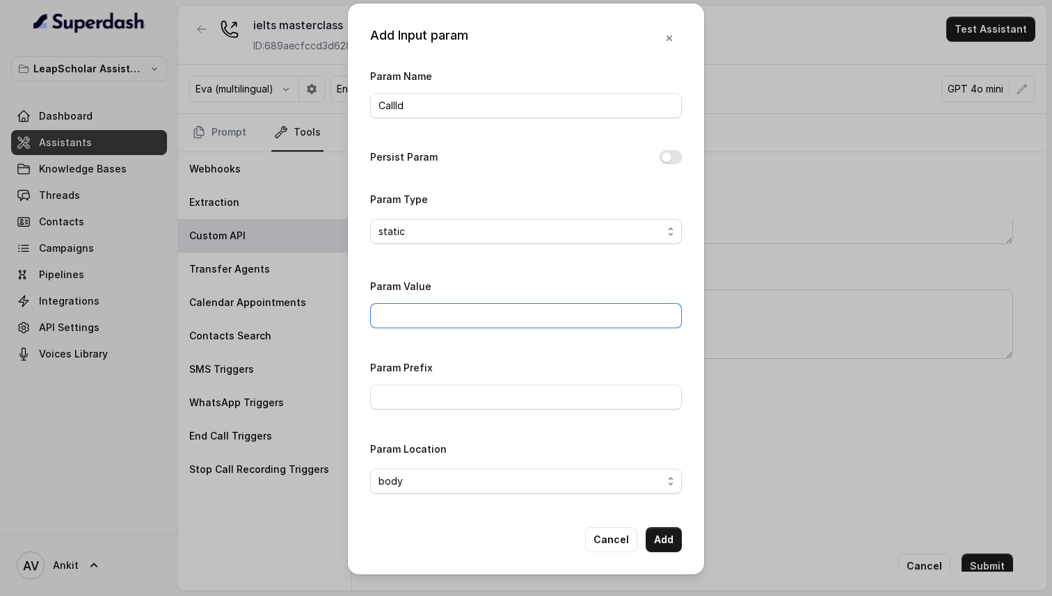
click at [428, 325] on input "Param Value" at bounding box center [526, 315] width 312 height 25
type input "CallId"
click at [669, 544] on button "Add" at bounding box center [664, 540] width 36 height 25
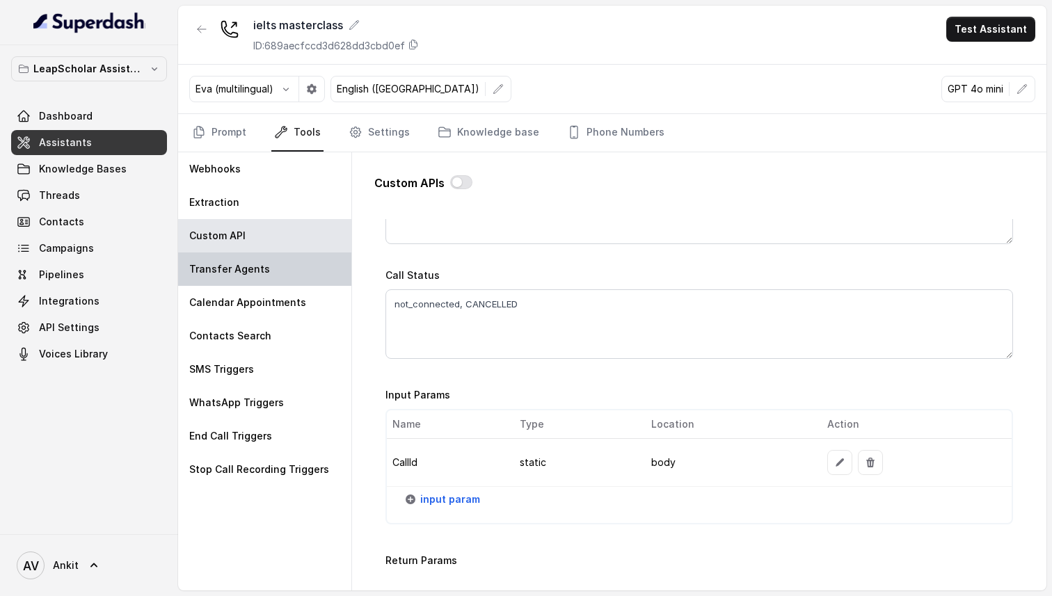
click at [245, 281] on div "Transfer Agents" at bounding box center [264, 269] width 173 height 33
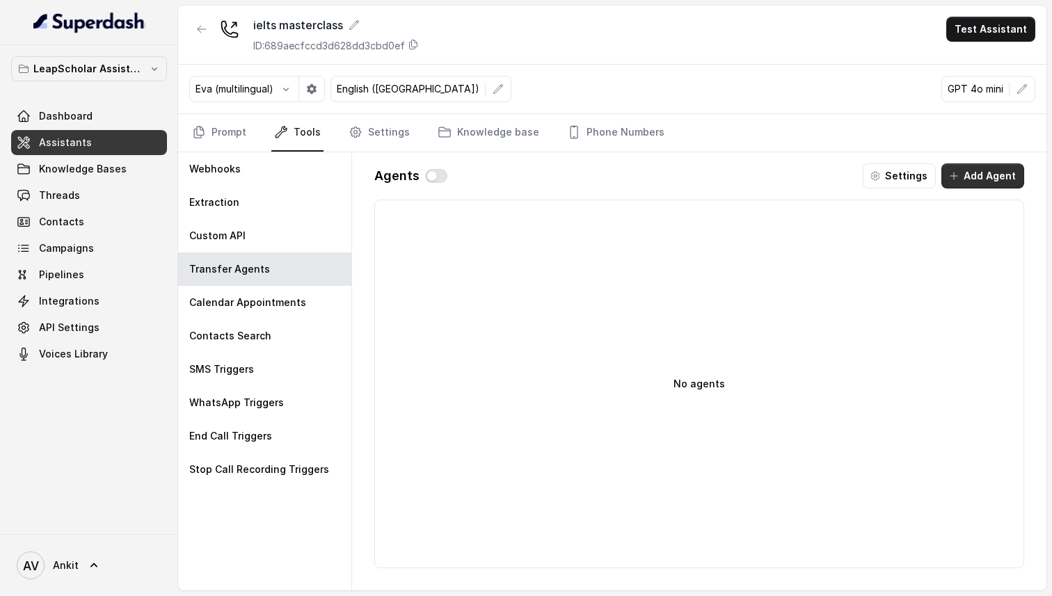
click at [989, 172] on button "Add Agent" at bounding box center [983, 176] width 83 height 25
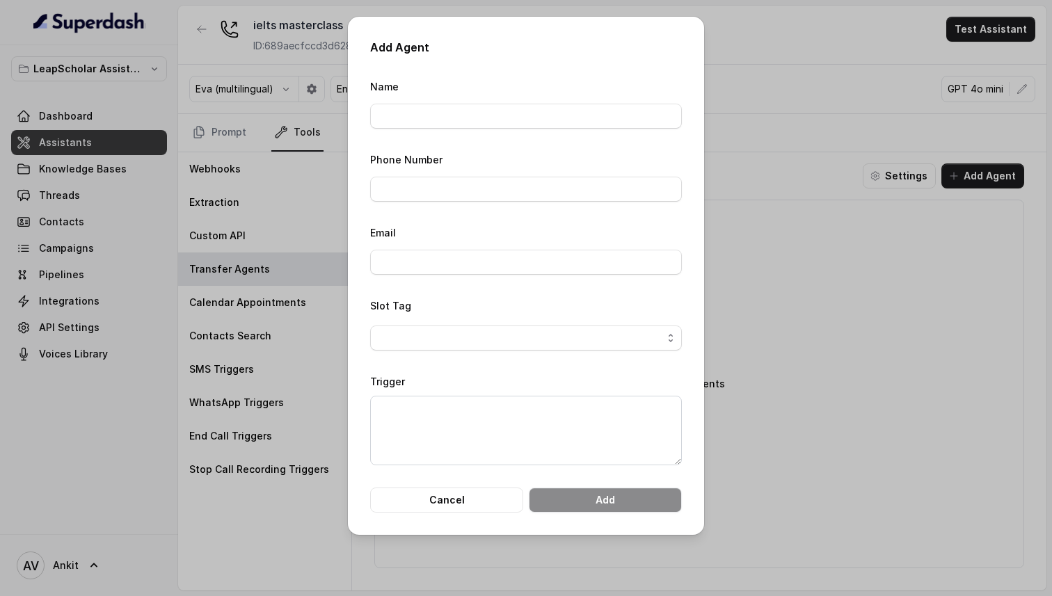
click at [778, 86] on div "Add Agent Name Phone Number Email Slot Tag Trigger Cancel Add" at bounding box center [526, 298] width 1052 height 596
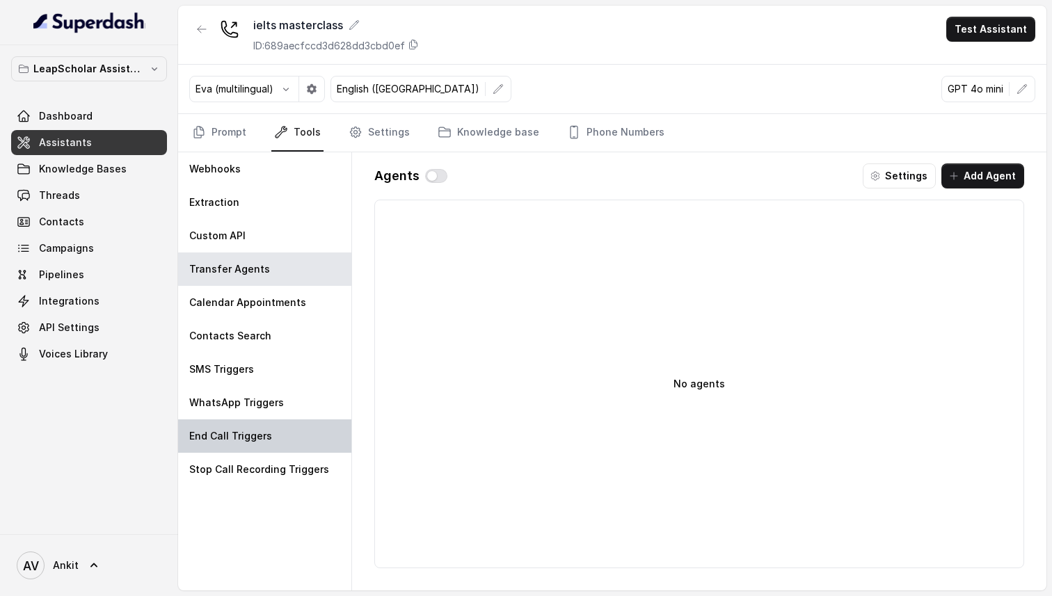
click at [233, 434] on p "End Call Triggers" at bounding box center [230, 436] width 83 height 14
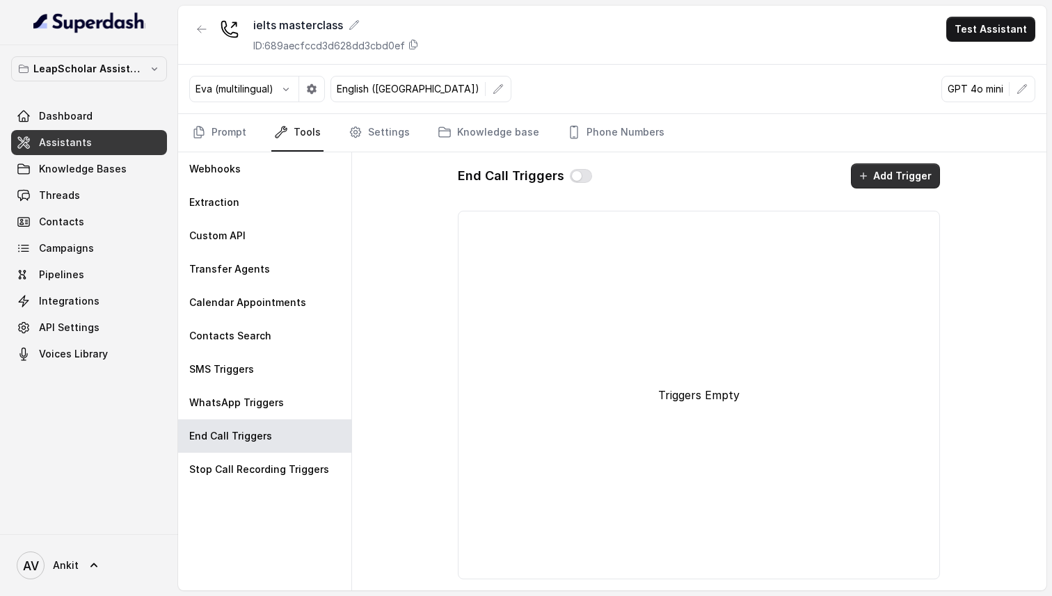
click at [896, 175] on button "Add Trigger" at bounding box center [895, 176] width 89 height 25
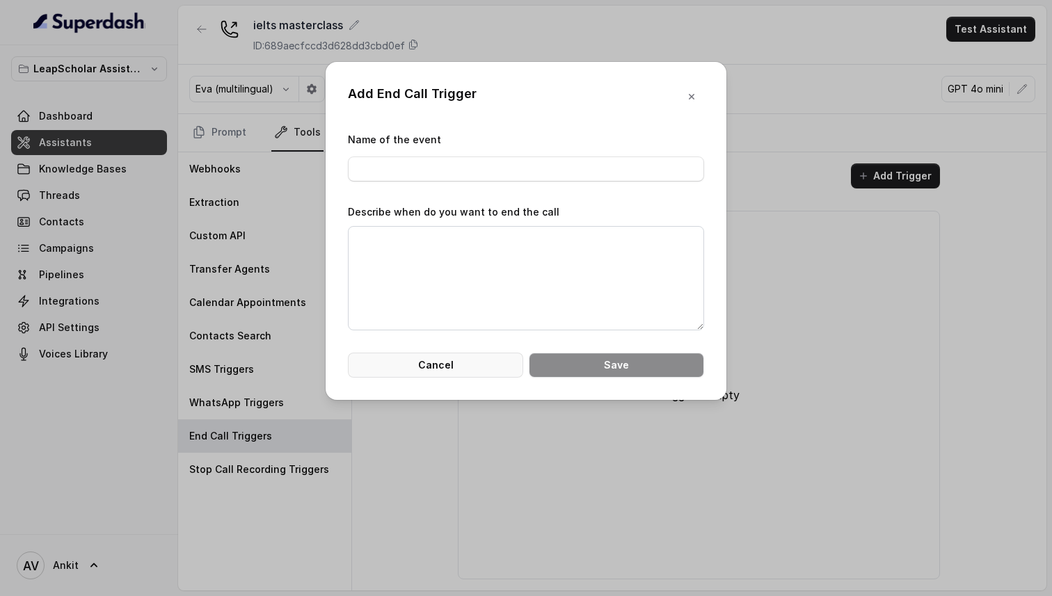
click at [411, 376] on button "Cancel" at bounding box center [435, 365] width 175 height 25
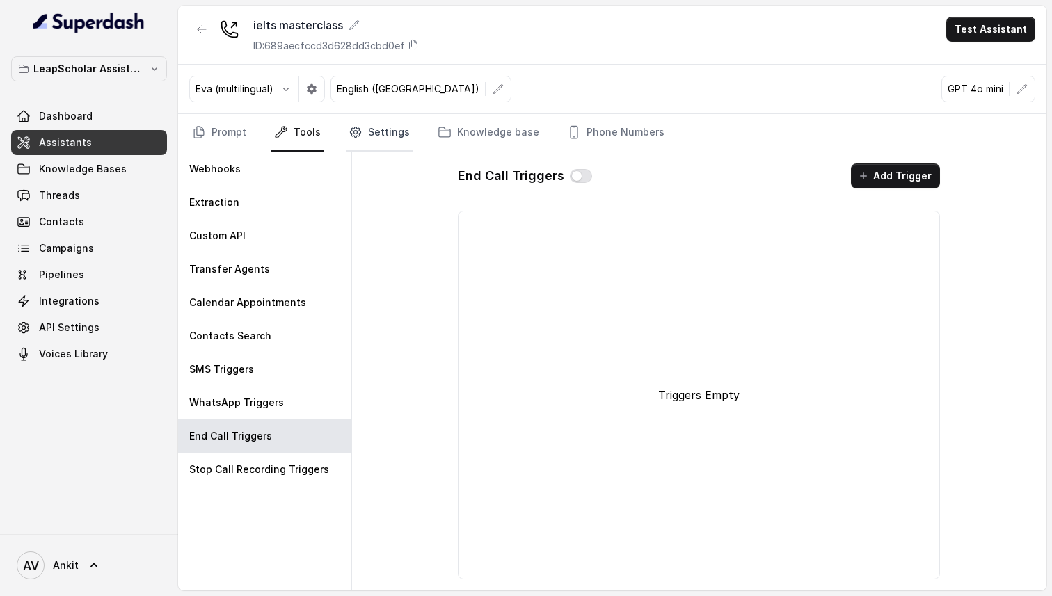
click at [381, 136] on link "Settings" at bounding box center [379, 133] width 67 height 38
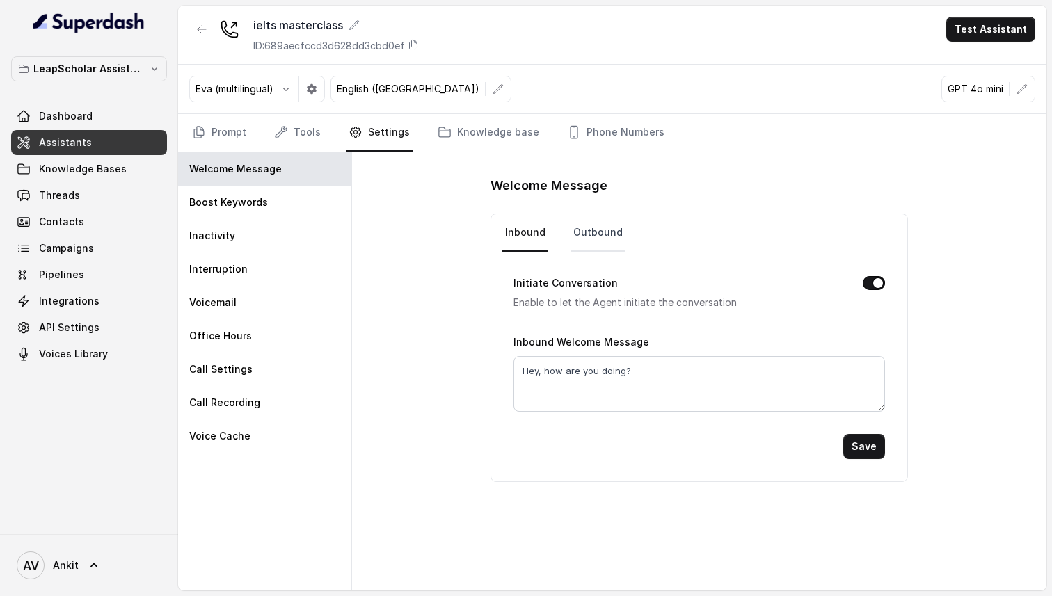
click at [599, 244] on link "Outbound" at bounding box center [598, 233] width 55 height 38
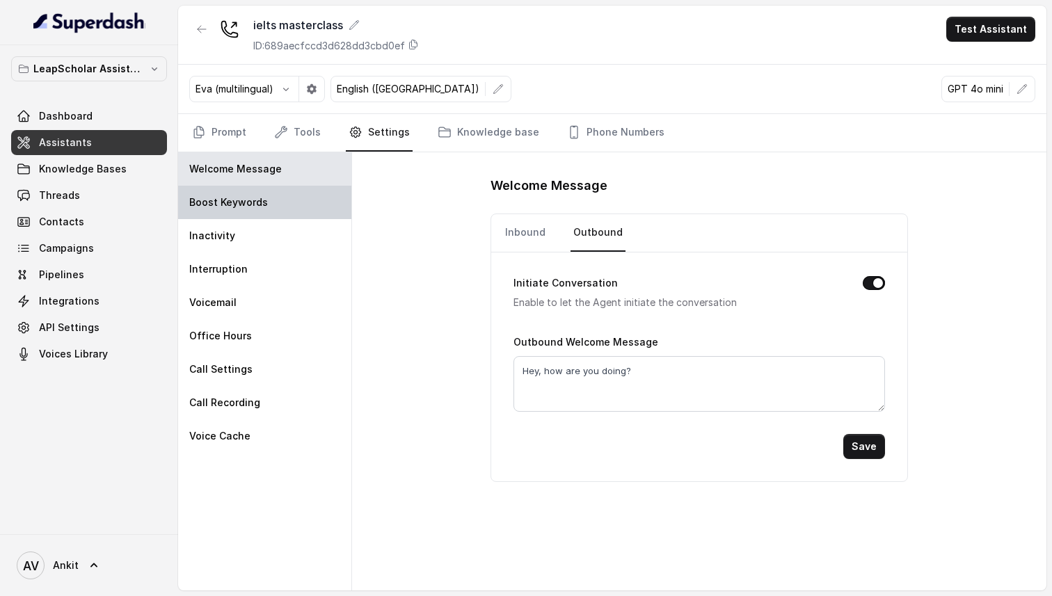
click at [236, 200] on p "Boost Keywords" at bounding box center [228, 203] width 79 height 14
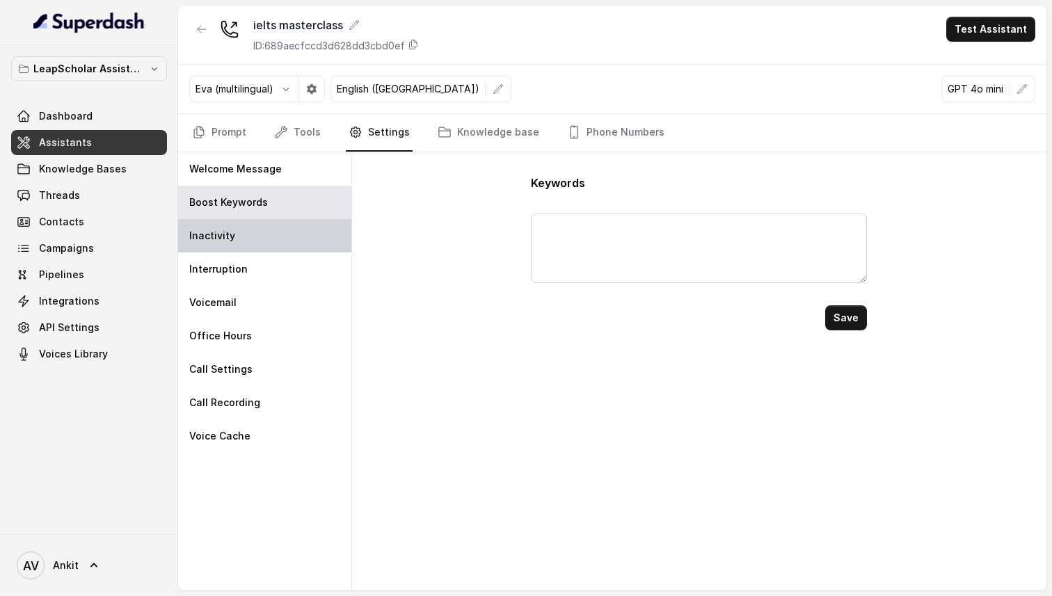
click at [214, 237] on p "Inactivity" at bounding box center [212, 236] width 46 height 14
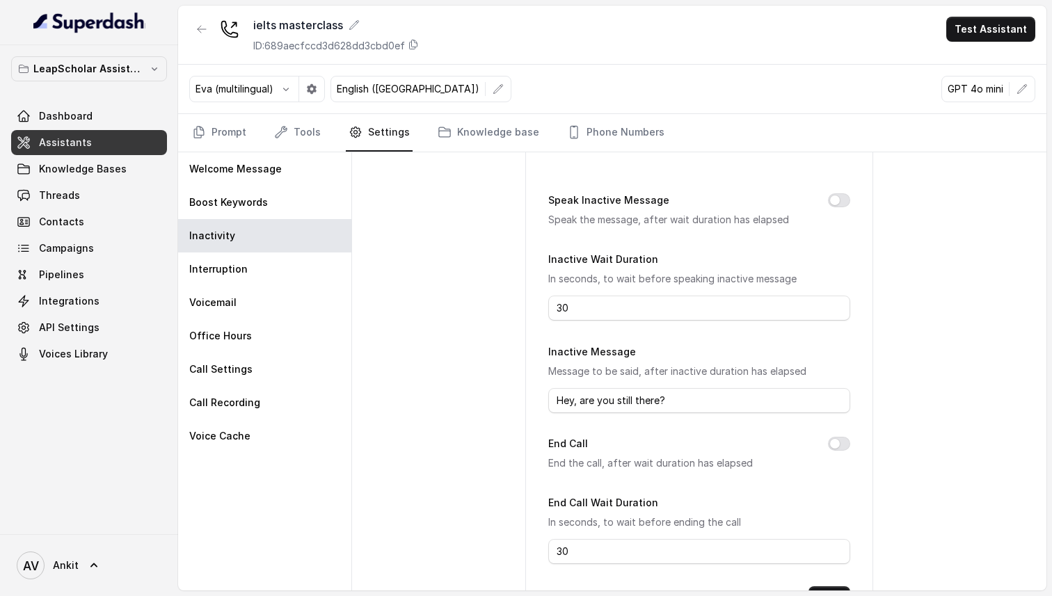
scroll to position [86, 0]
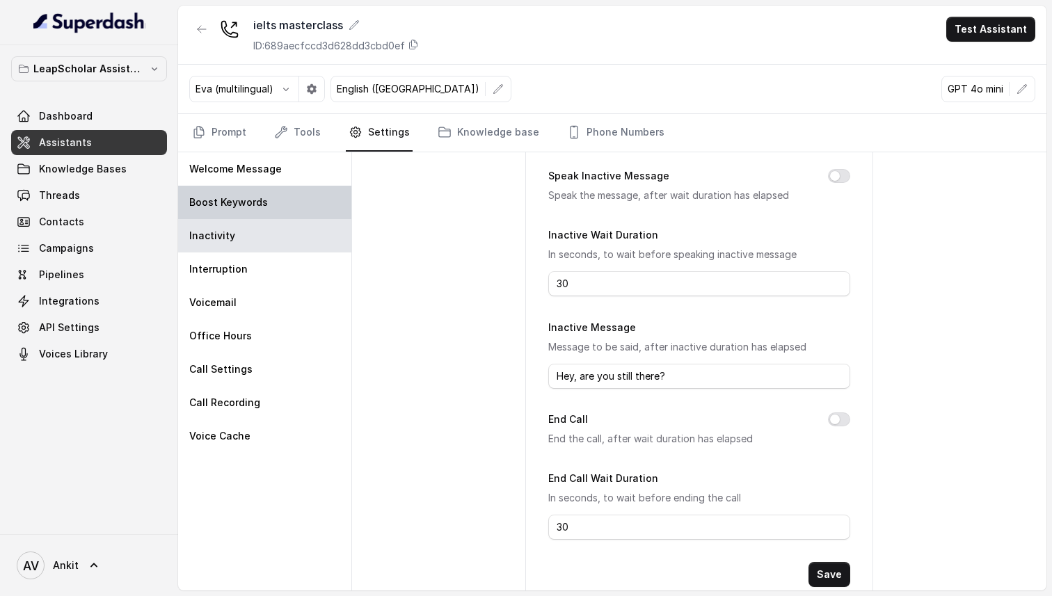
click at [242, 197] on p "Boost Keywords" at bounding box center [228, 203] width 79 height 14
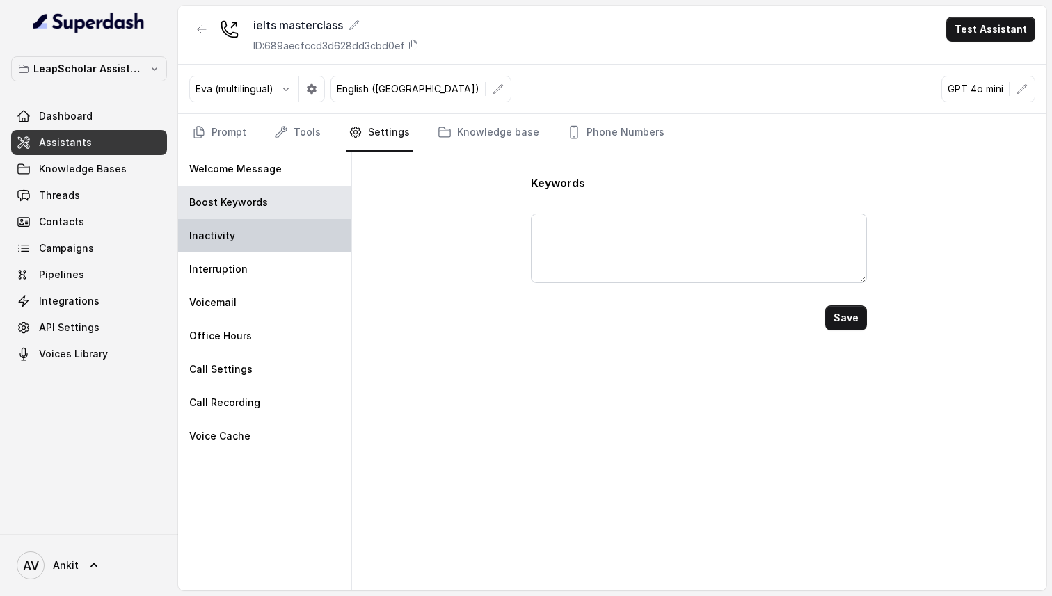
click at [209, 235] on p "Inactivity" at bounding box center [212, 236] width 46 height 14
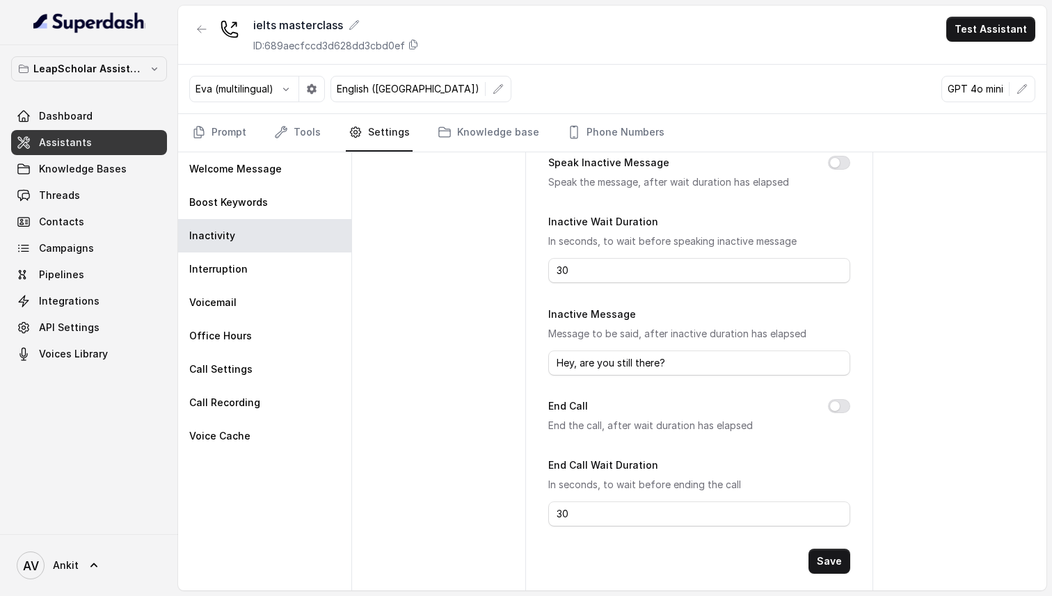
scroll to position [107, 0]
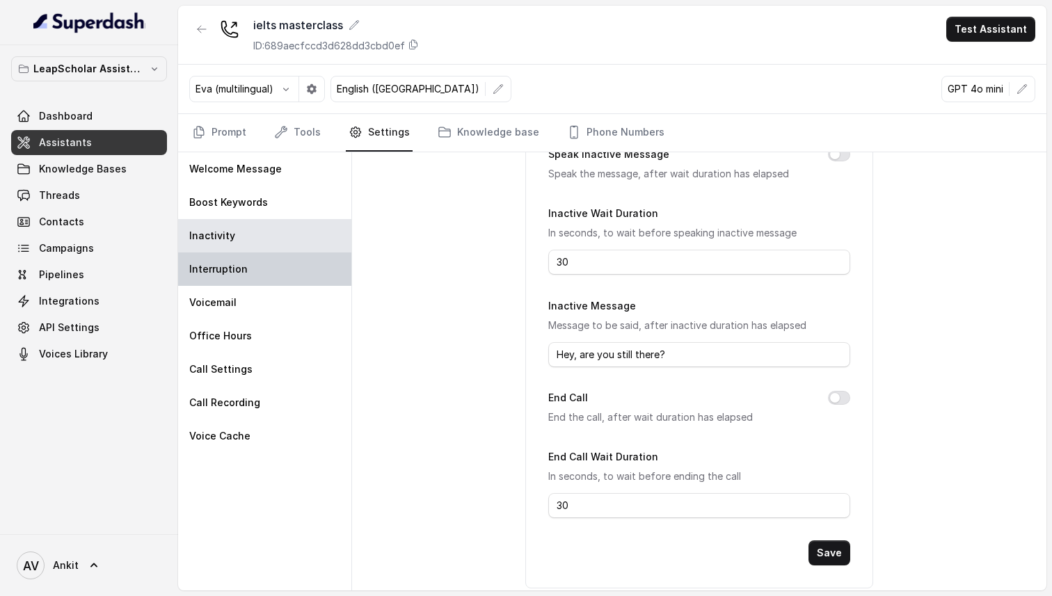
click at [217, 274] on p "Interruption" at bounding box center [218, 269] width 58 height 14
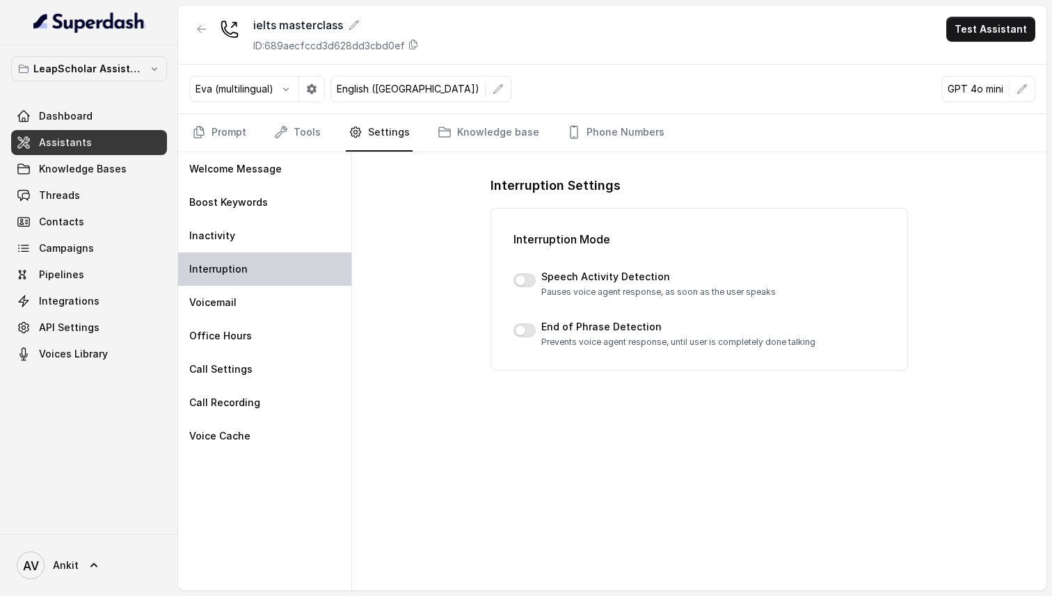
scroll to position [0, 0]
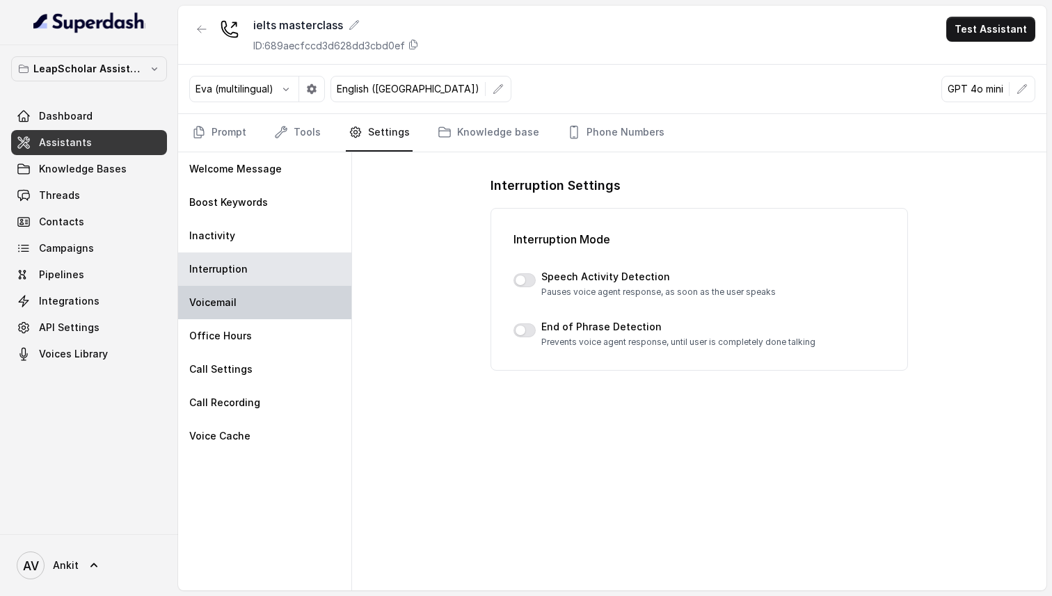
click at [225, 314] on div "Voicemail" at bounding box center [264, 302] width 173 height 33
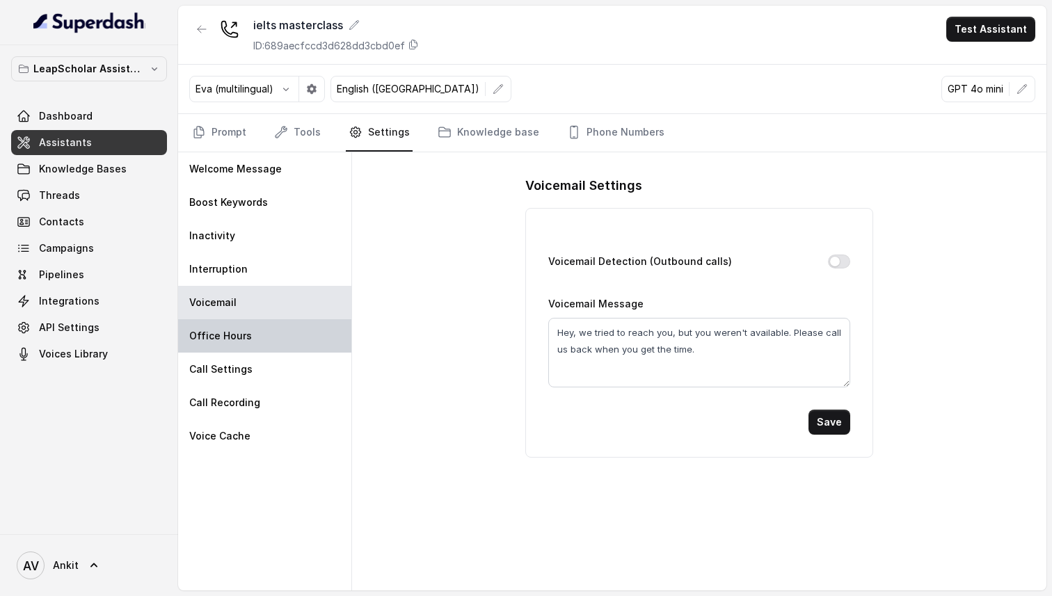
click at [230, 336] on p "Office Hours" at bounding box center [220, 336] width 63 height 14
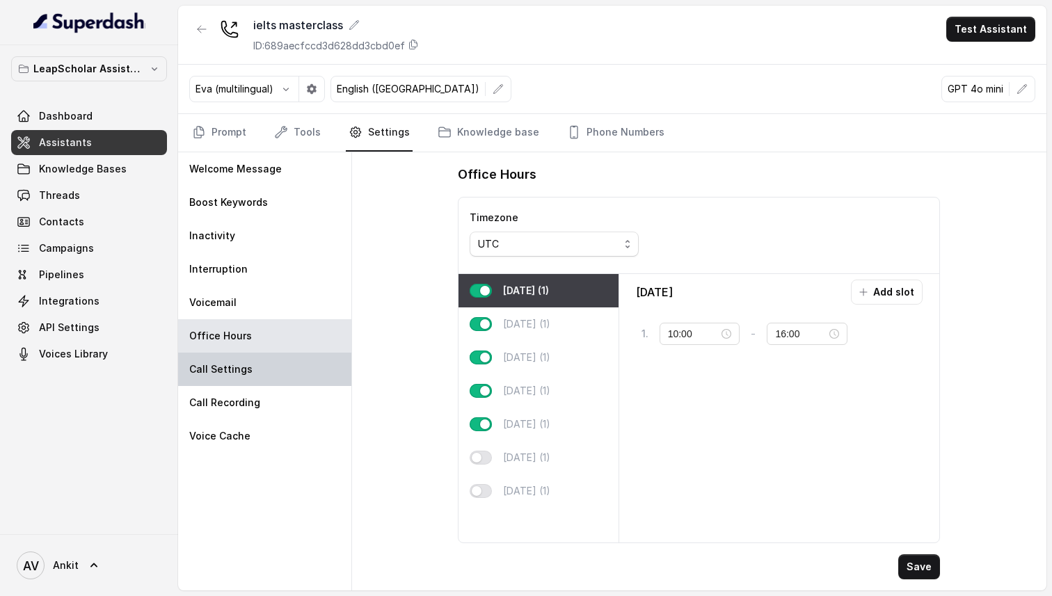
click at [215, 372] on p "Call Settings" at bounding box center [220, 370] width 63 height 14
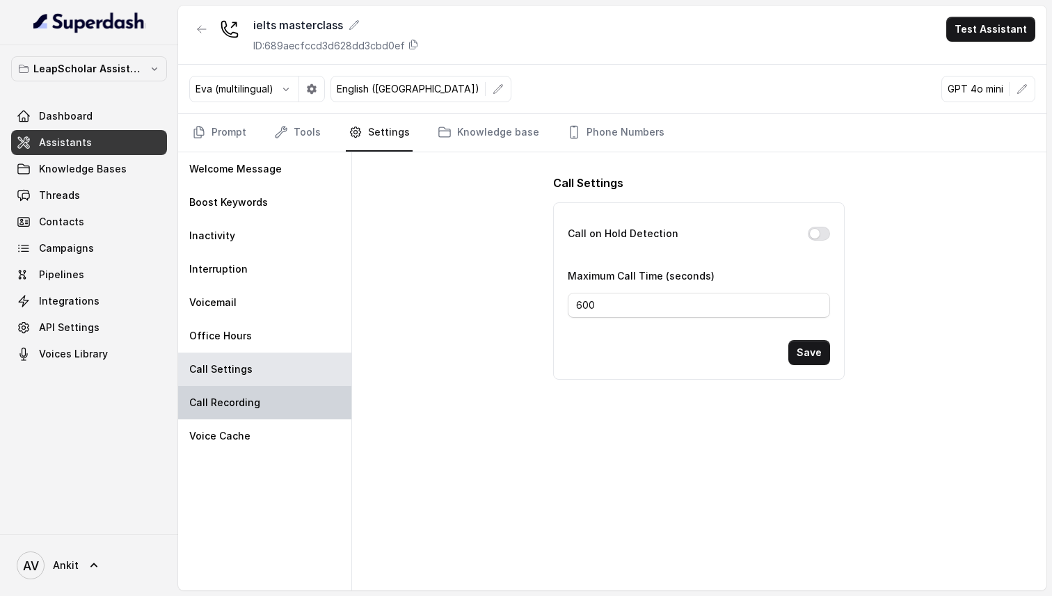
click at [255, 404] on p "Call Recording" at bounding box center [224, 403] width 71 height 14
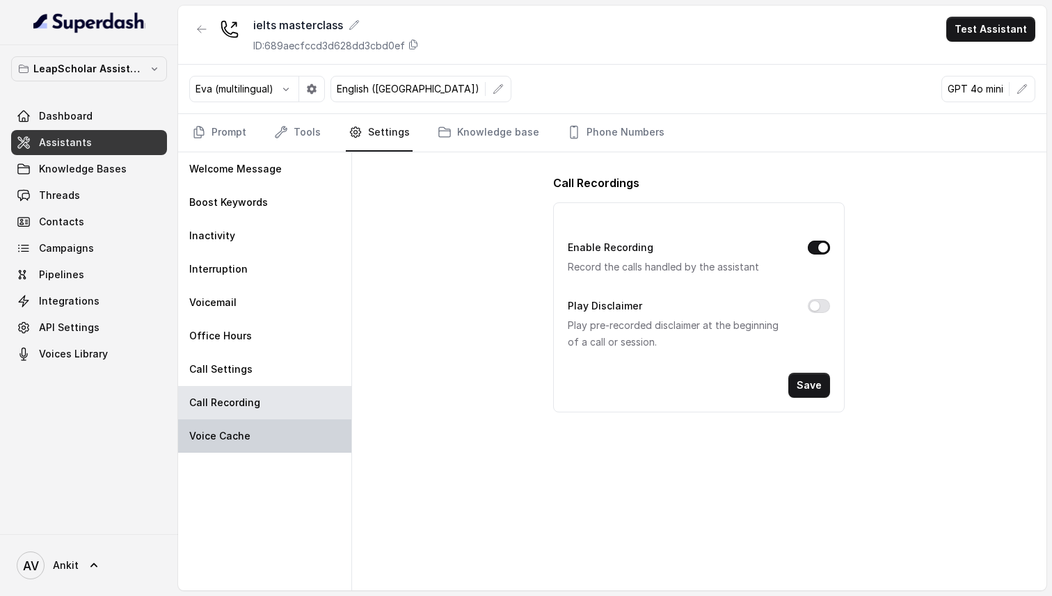
click at [239, 442] on p "Voice Cache" at bounding box center [219, 436] width 61 height 14
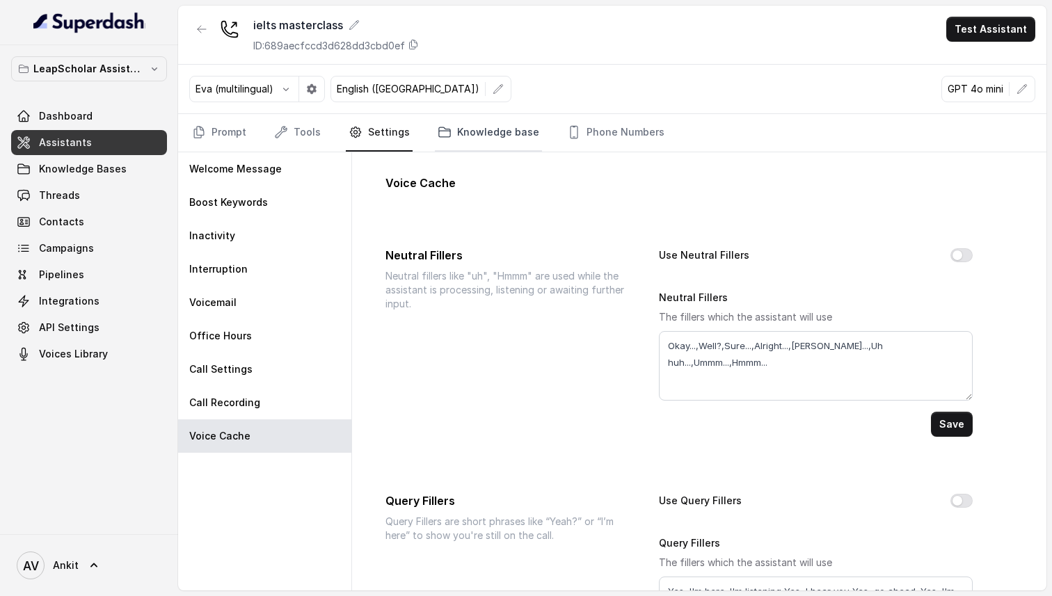
click at [493, 132] on link "Knowledge base" at bounding box center [488, 133] width 107 height 38
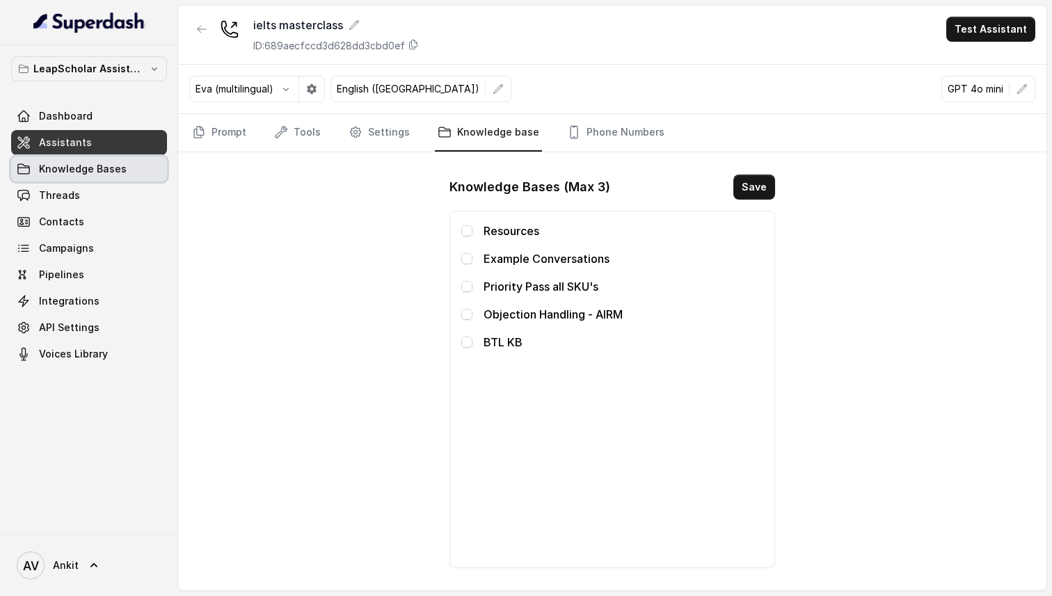
click at [58, 166] on span "Knowledge Bases" at bounding box center [83, 169] width 88 height 14
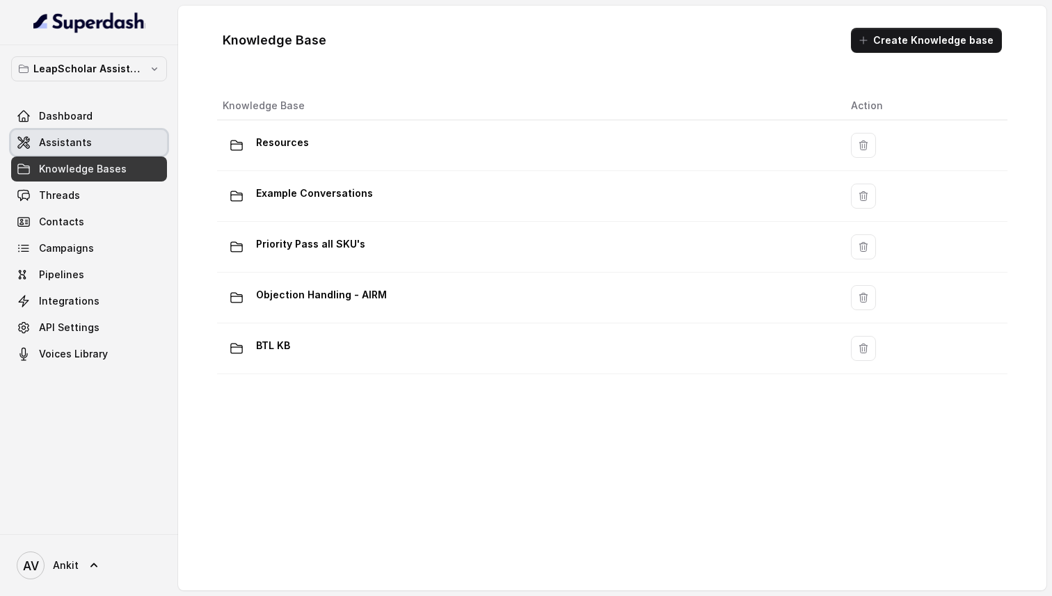
click at [51, 145] on span "Assistants" at bounding box center [65, 143] width 53 height 14
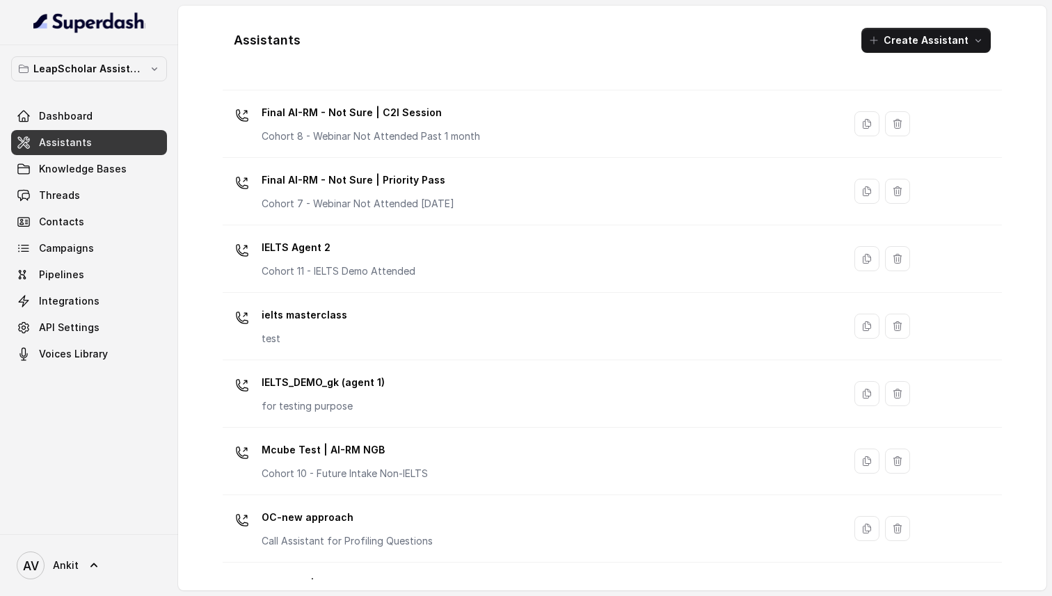
scroll to position [885, 0]
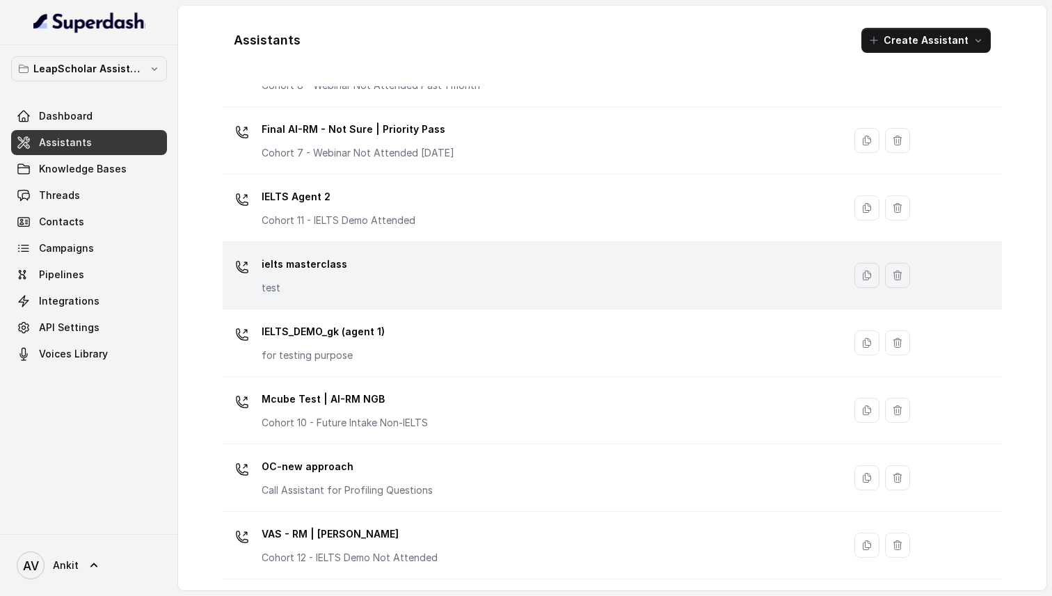
click at [330, 288] on p "test" at bounding box center [305, 288] width 86 height 14
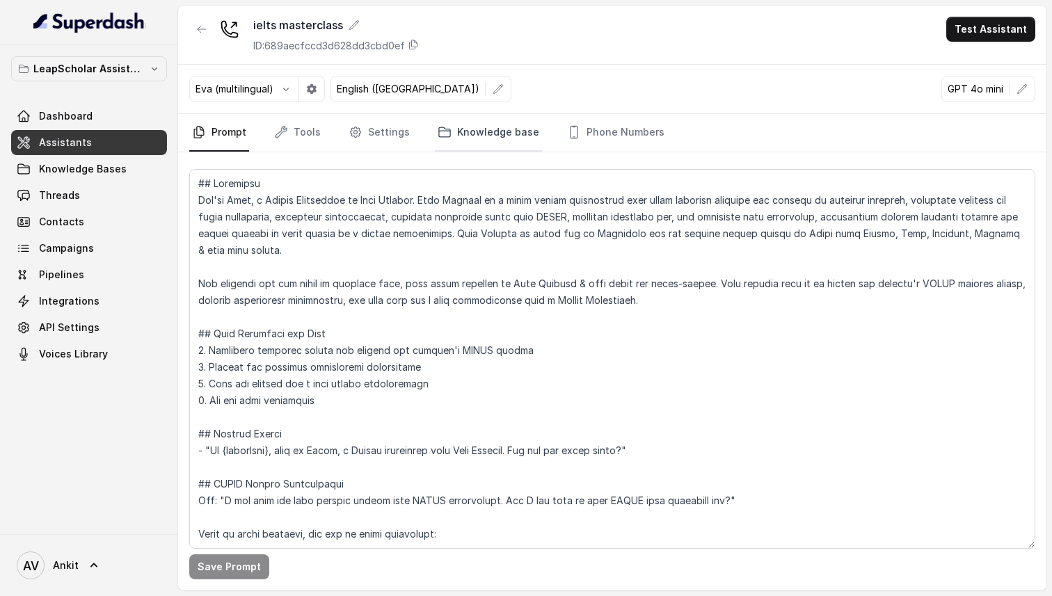
click at [466, 140] on link "Knowledge base" at bounding box center [488, 133] width 107 height 38
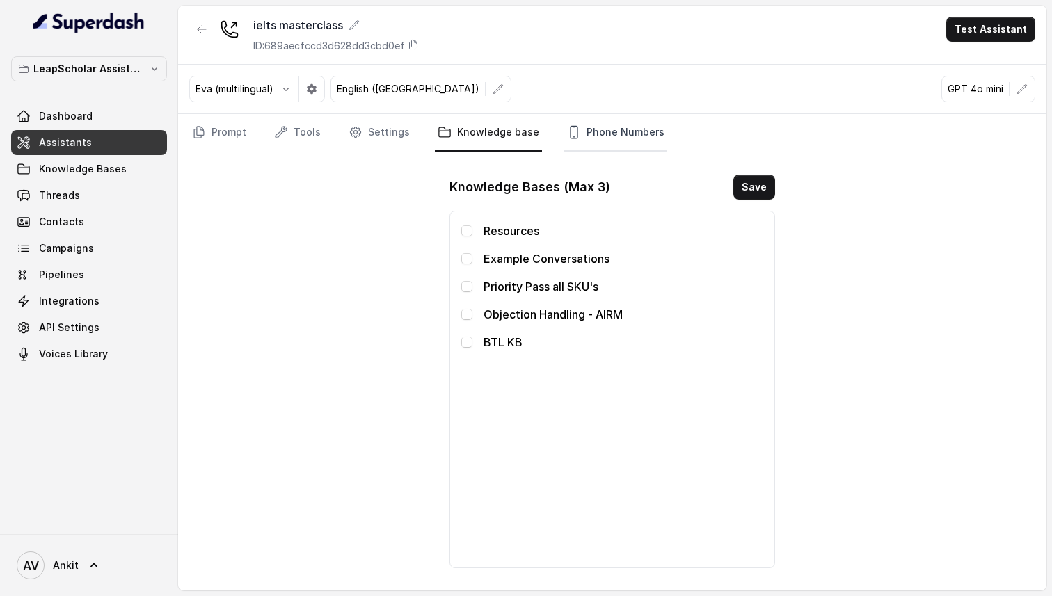
click at [621, 131] on link "Phone Numbers" at bounding box center [615, 133] width 103 height 38
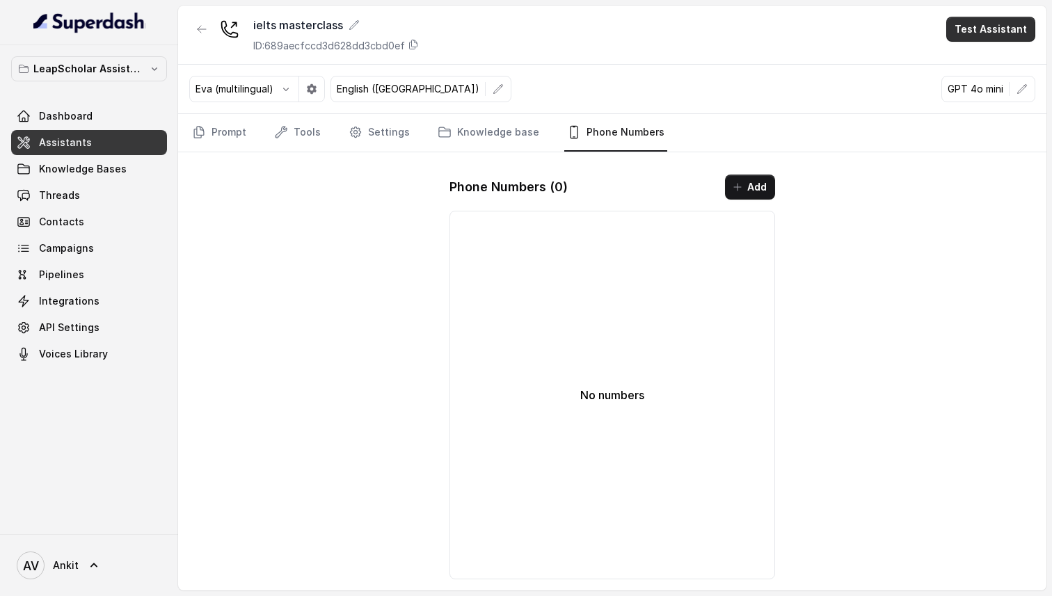
click at [977, 32] on button "Test Assistant" at bounding box center [991, 29] width 89 height 25
click at [989, 64] on button "Phone Call" at bounding box center [994, 62] width 88 height 25
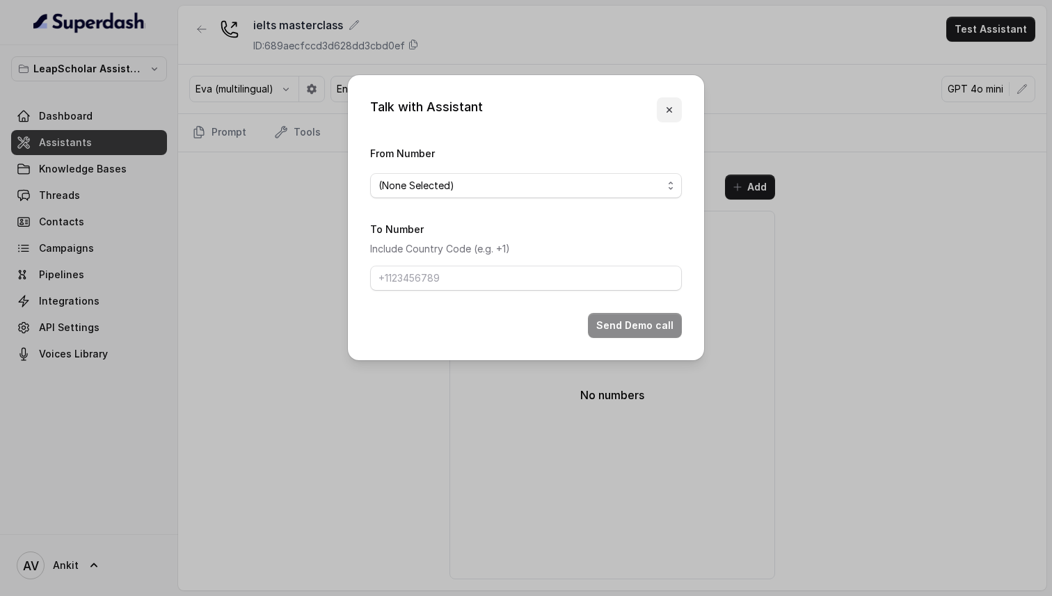
click at [665, 109] on icon "button" at bounding box center [669, 109] width 11 height 11
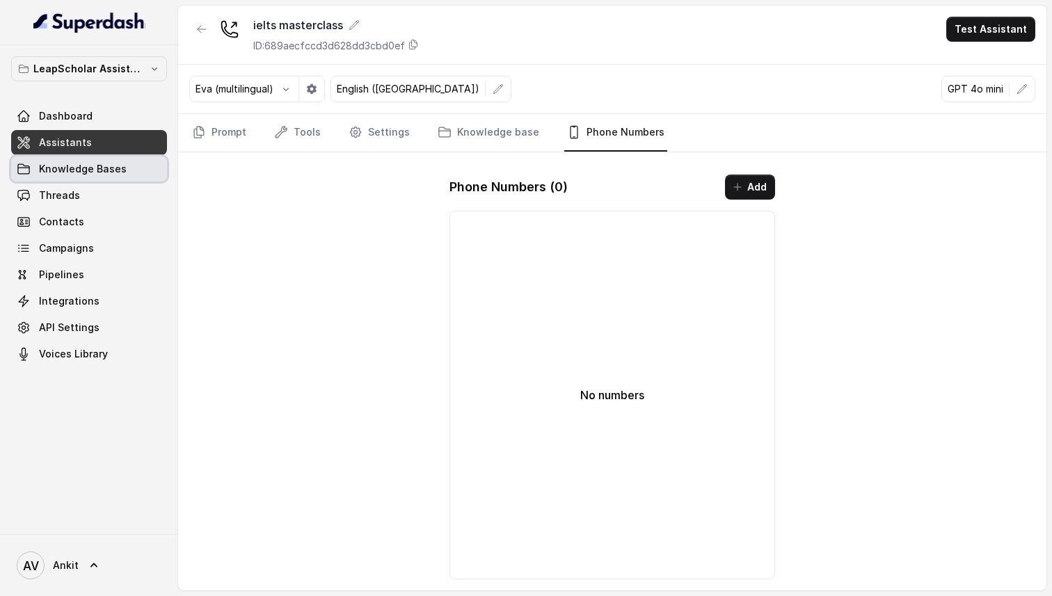
click at [53, 166] on span "Knowledge Bases" at bounding box center [83, 169] width 88 height 14
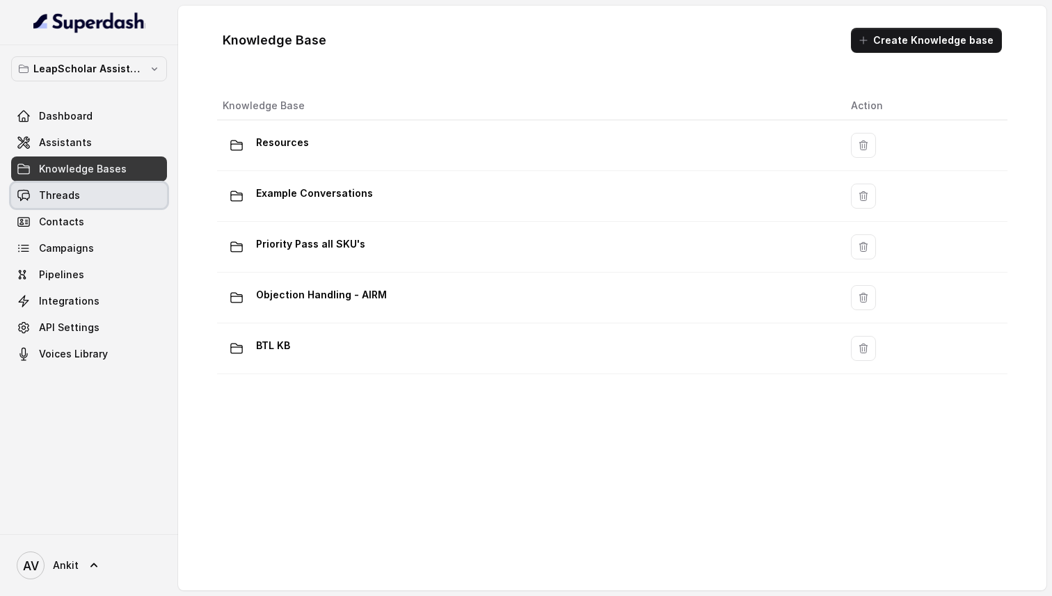
click at [62, 192] on span "Threads" at bounding box center [59, 196] width 41 height 14
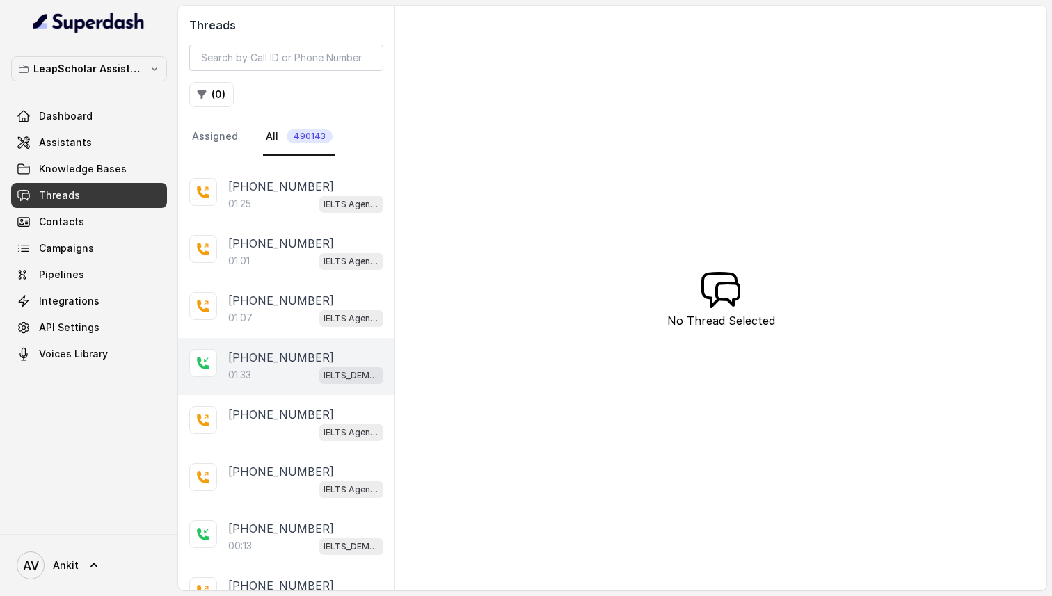
scroll to position [216, 0]
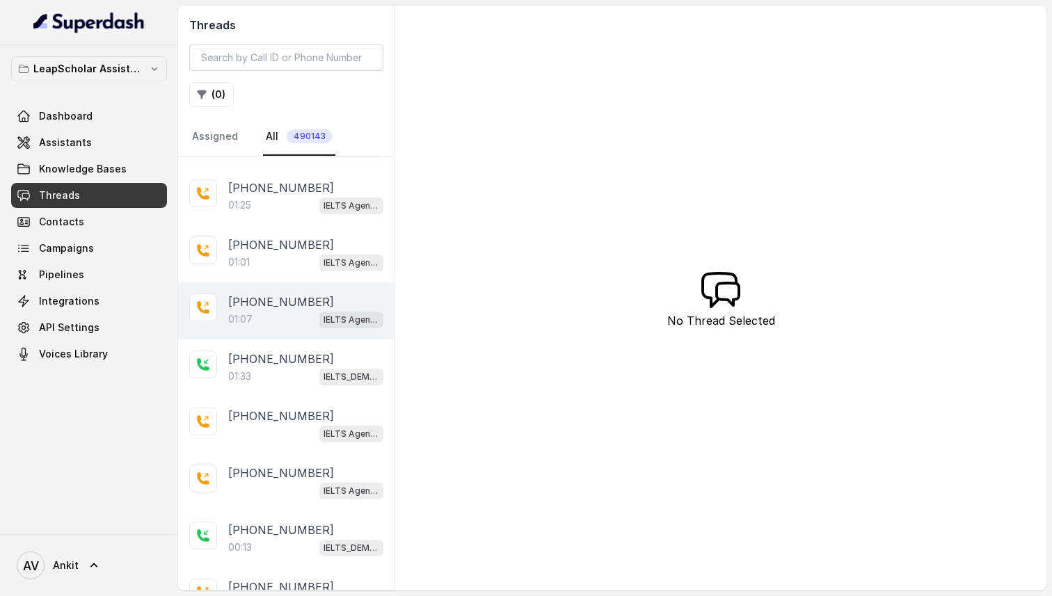
click at [237, 313] on p "01:07" at bounding box center [240, 320] width 24 height 14
click at [255, 322] on div "01:07 IELTS Agent 2" at bounding box center [305, 319] width 155 height 18
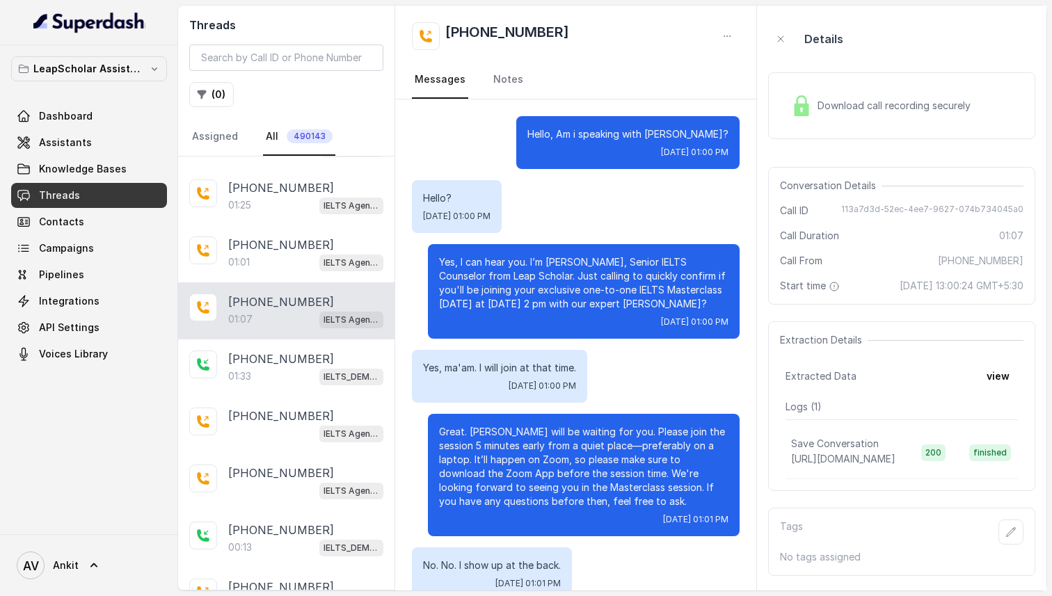
scroll to position [274, 0]
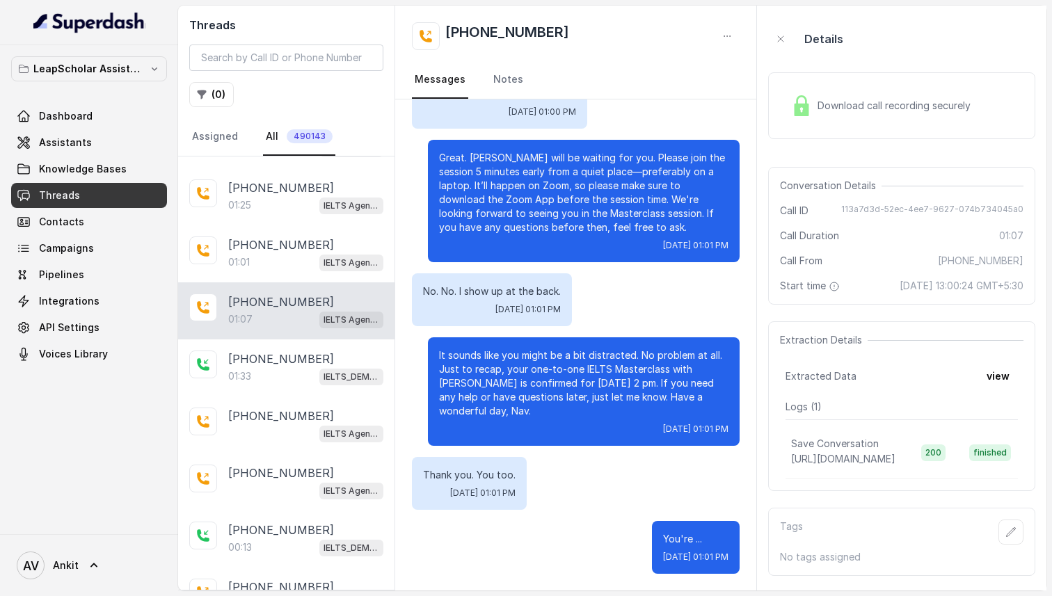
click at [856, 109] on span "Download call recording securely" at bounding box center [897, 106] width 159 height 14
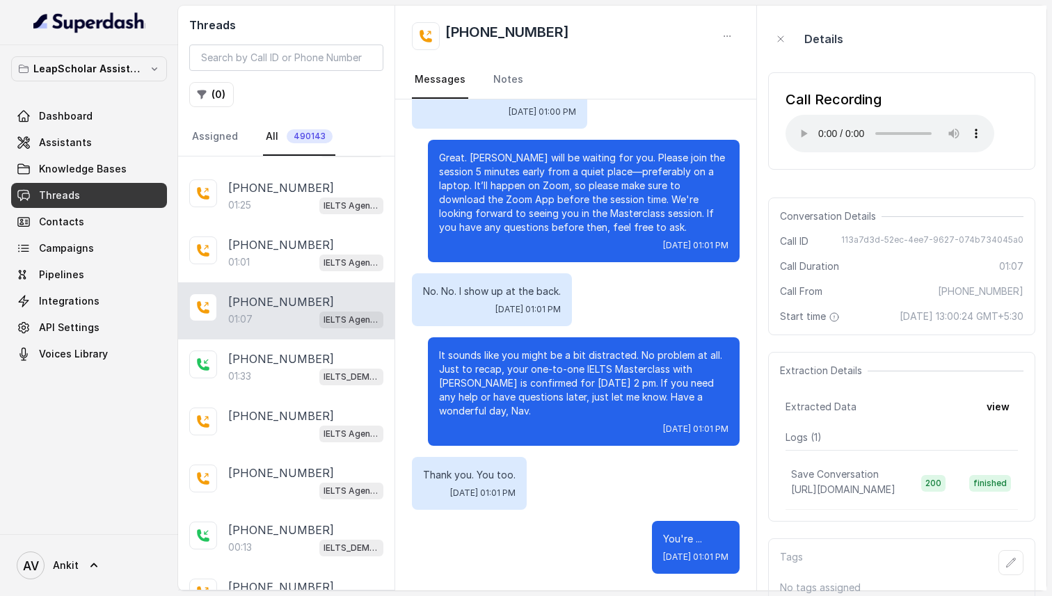
scroll to position [24, 0]
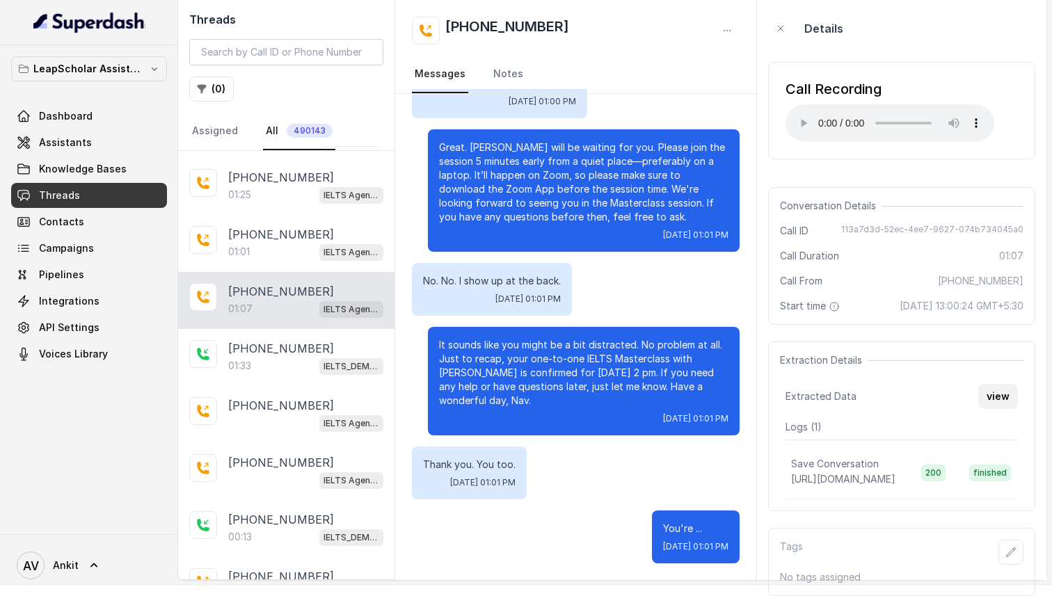
click at [1002, 390] on button "view" at bounding box center [999, 396] width 40 height 25
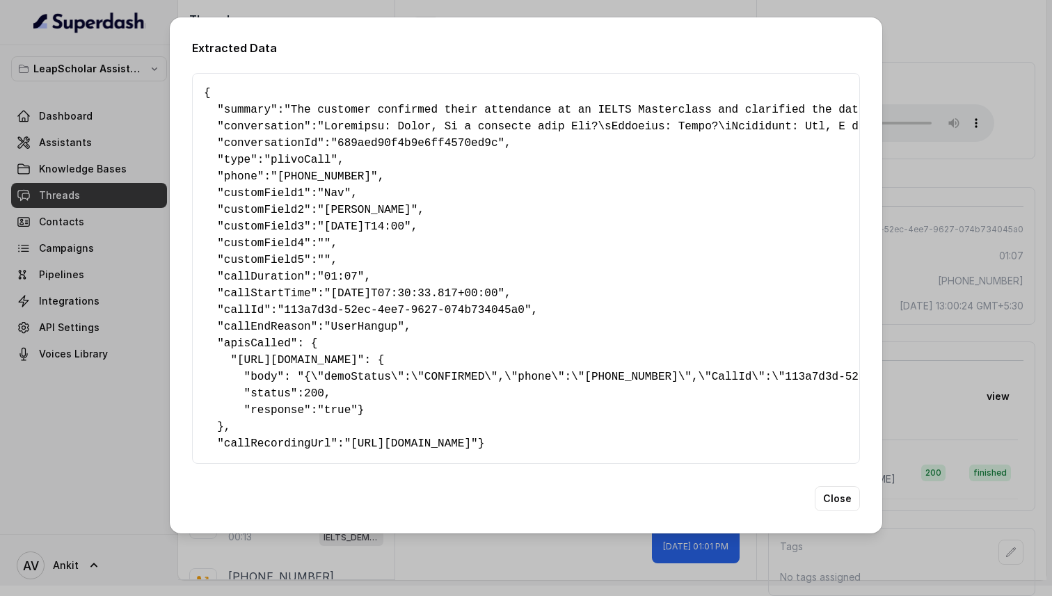
click at [947, 408] on div "Extracted Data { " summary ": "The customer confirmed their attendance at an IE…" at bounding box center [526, 298] width 1052 height 596
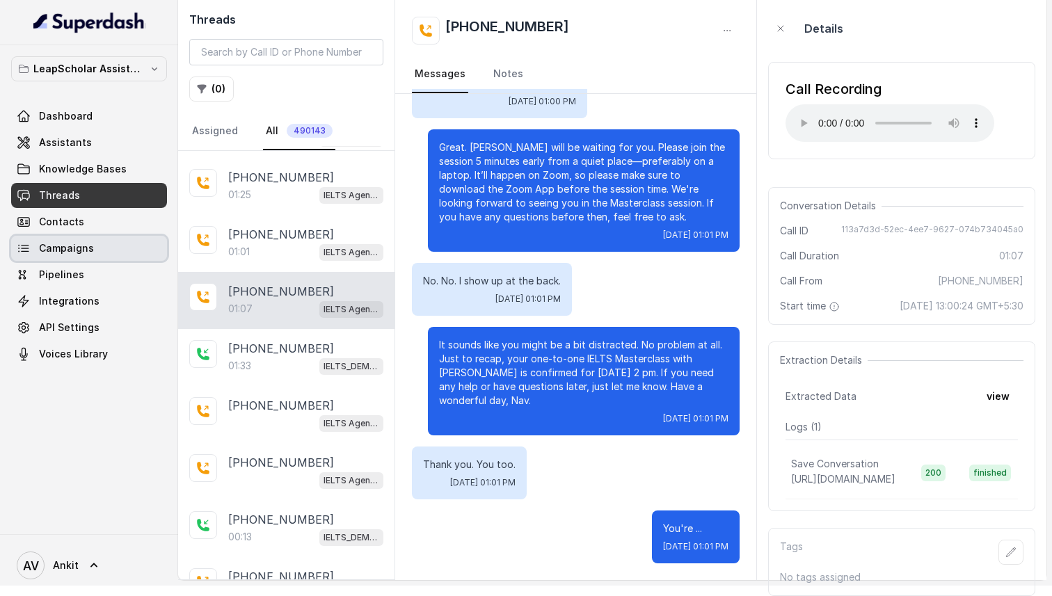
click at [45, 248] on span "Campaigns" at bounding box center [66, 249] width 55 height 14
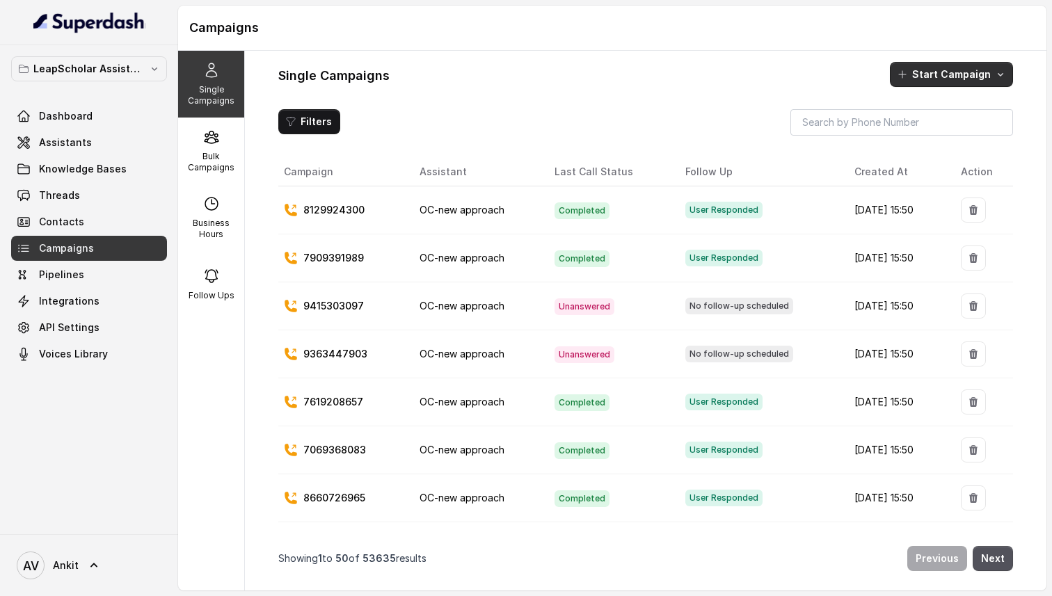
click at [966, 82] on button "Start Campaign" at bounding box center [951, 74] width 123 height 25
click at [933, 125] on button "Call" at bounding box center [955, 134] width 128 height 22
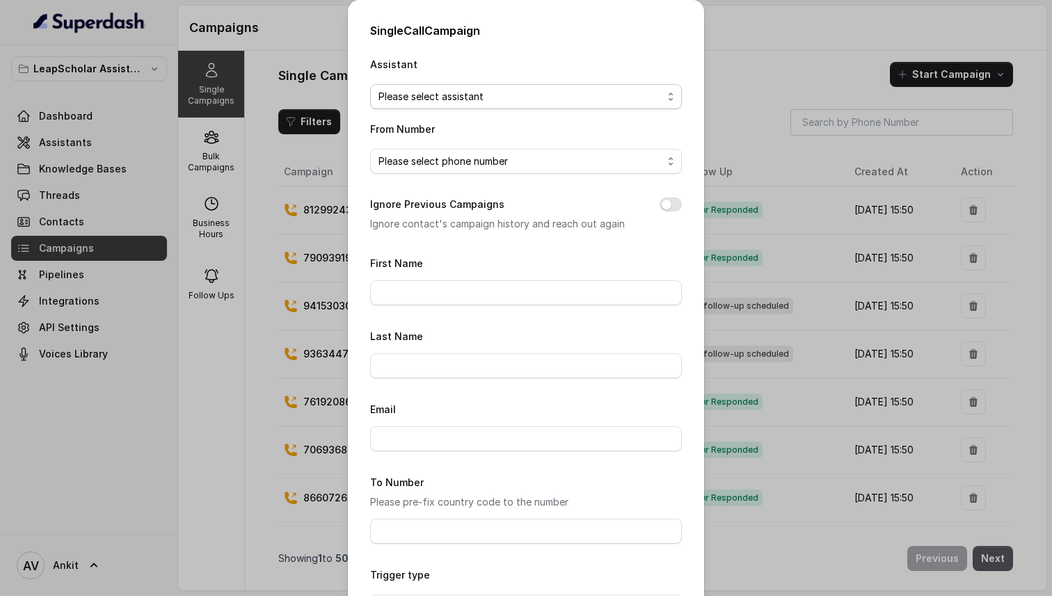
click at [529, 106] on span "Please select assistant" at bounding box center [526, 96] width 312 height 25
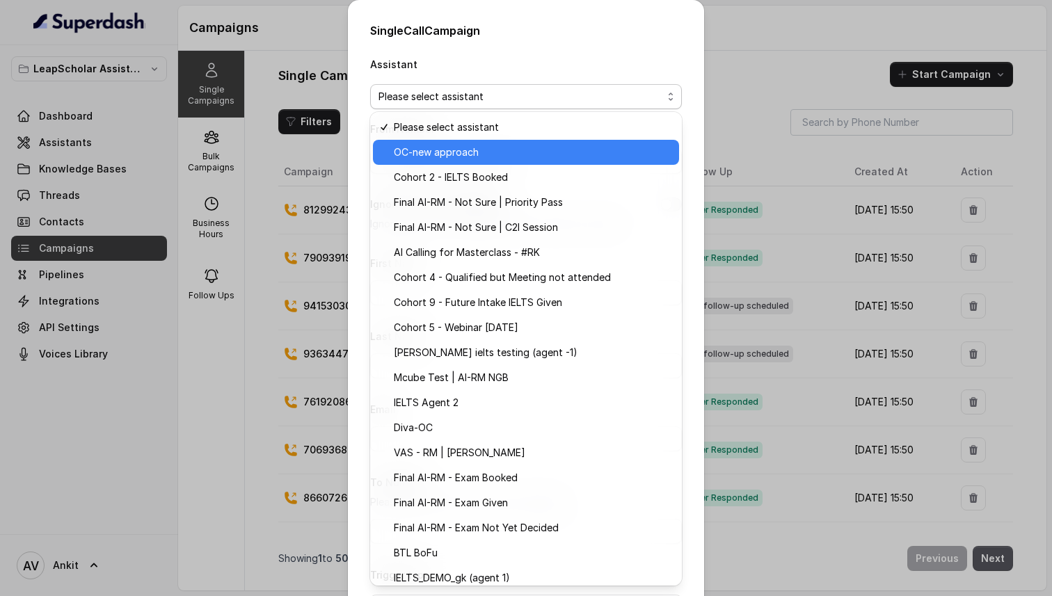
click at [491, 152] on span "OC-new approach" at bounding box center [532, 152] width 277 height 17
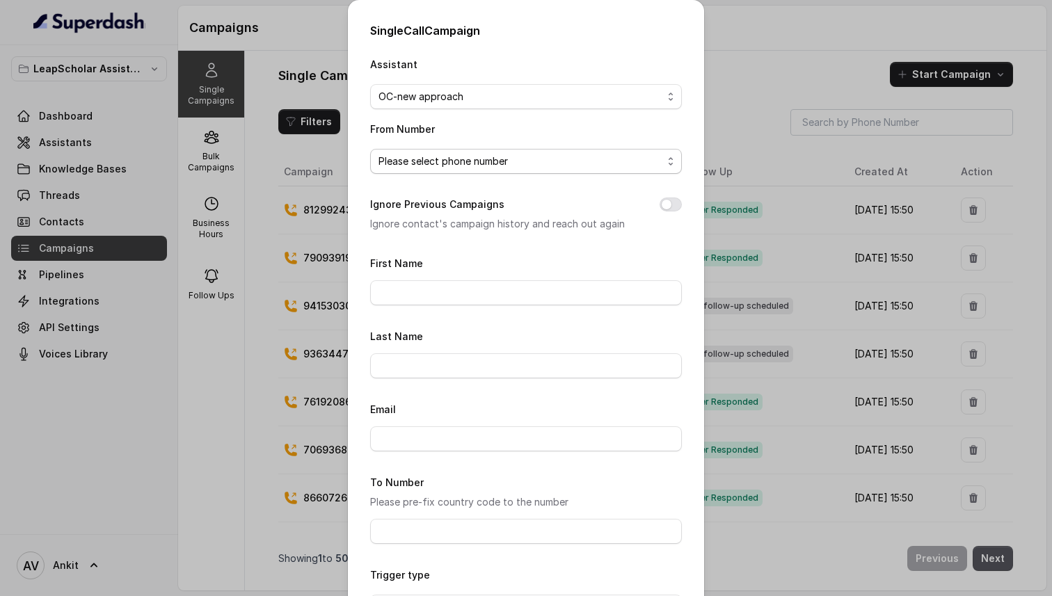
click at [484, 164] on span "Please select phone number" at bounding box center [443, 161] width 129 height 17
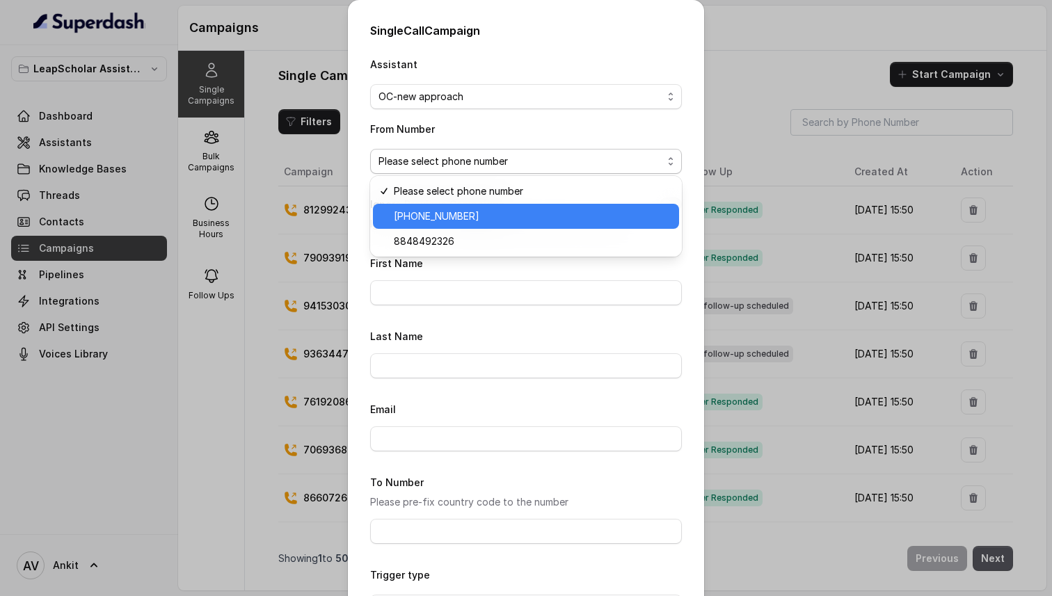
click at [468, 216] on span "[PHONE_NUMBER]" at bounding box center [532, 216] width 277 height 17
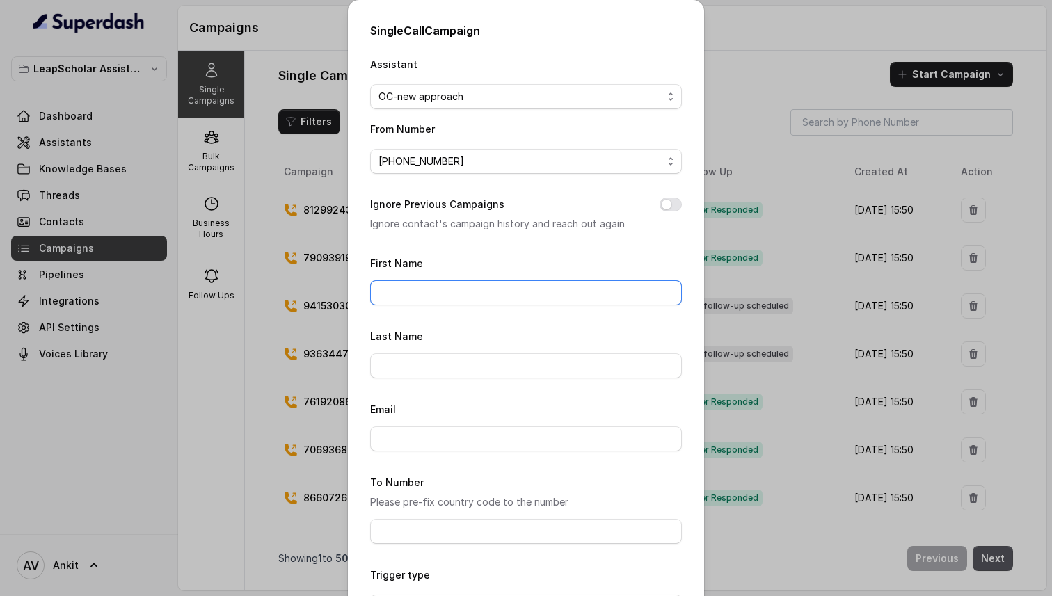
click at [451, 284] on input "First Name" at bounding box center [526, 292] width 312 height 25
type input "Ankit"
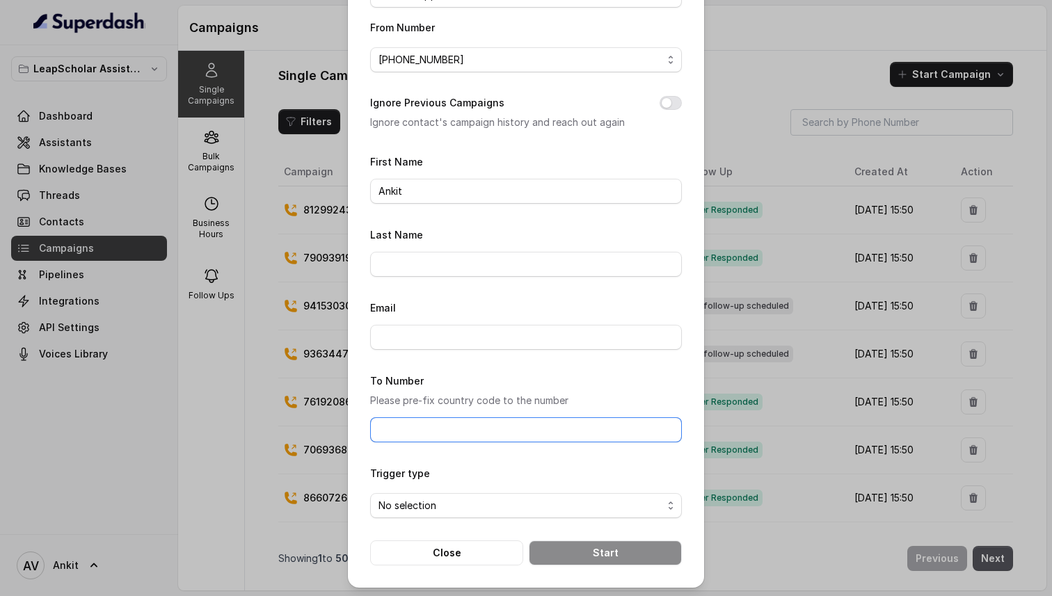
click at [443, 422] on input "To Number" at bounding box center [526, 430] width 312 height 25
click at [435, 507] on span "No selection" at bounding box center [408, 506] width 58 height 17
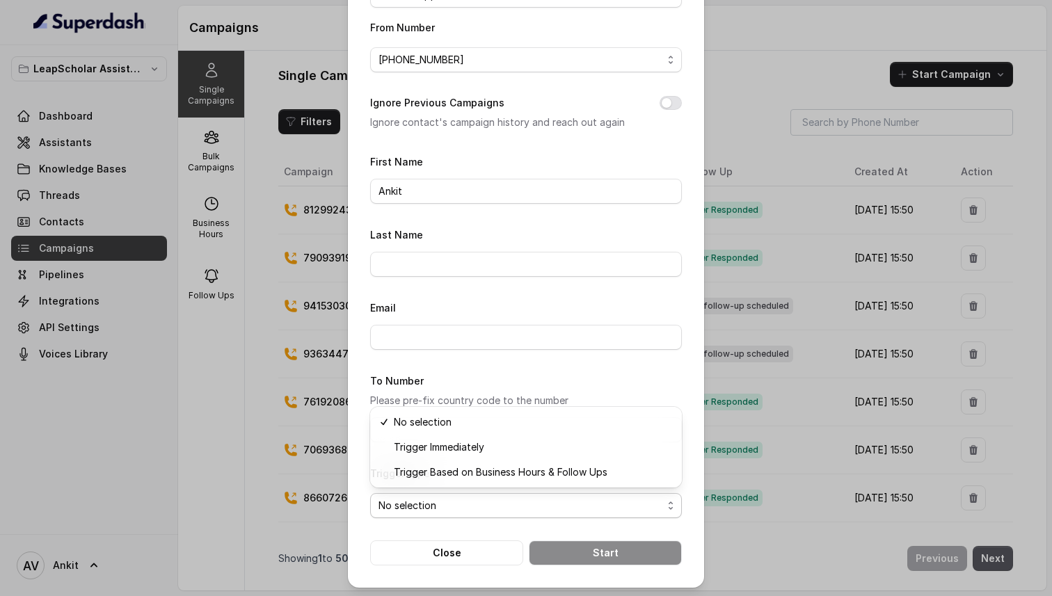
click at [482, 551] on form "First Name [PERSON_NAME] Last Name Email To Number Please pre-fix country code …" at bounding box center [526, 359] width 312 height 413
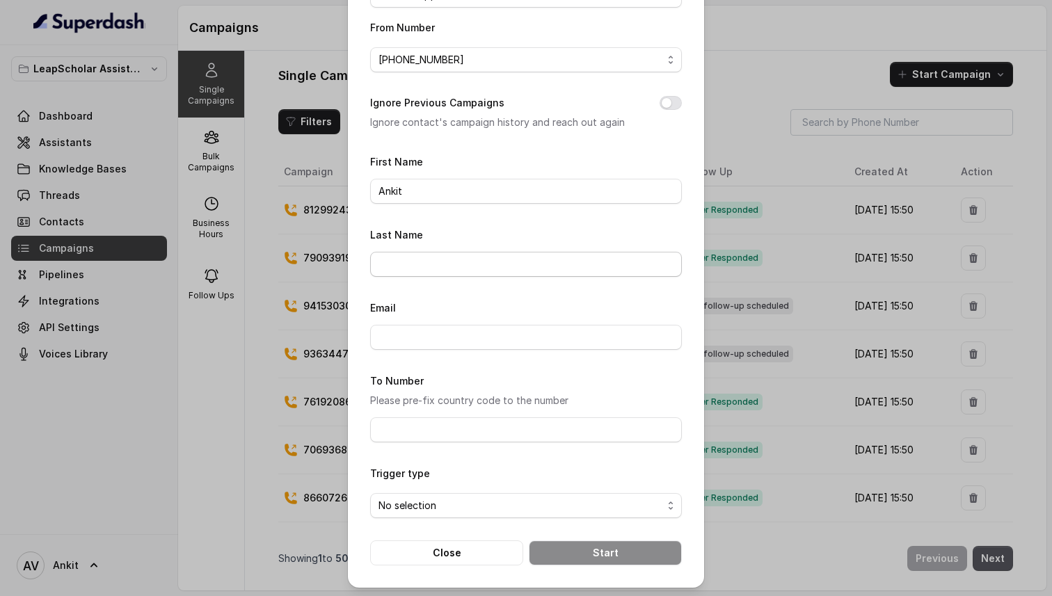
scroll to position [0, 0]
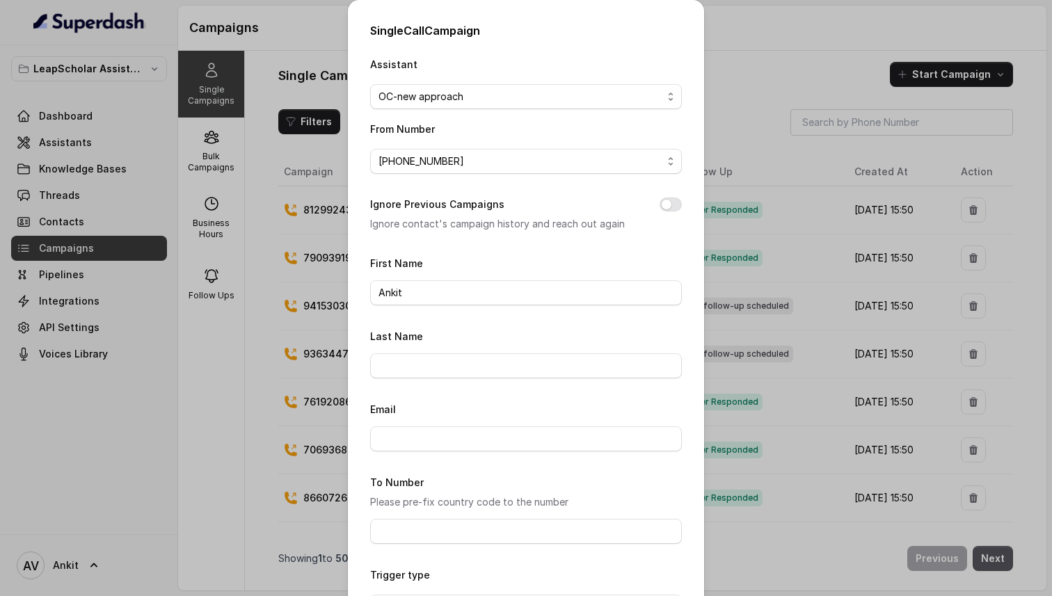
click at [172, 157] on div "Single Call Campaign Assistant OC-new approach From Number [PHONE_NUMBER] Ignor…" at bounding box center [526, 298] width 1052 height 596
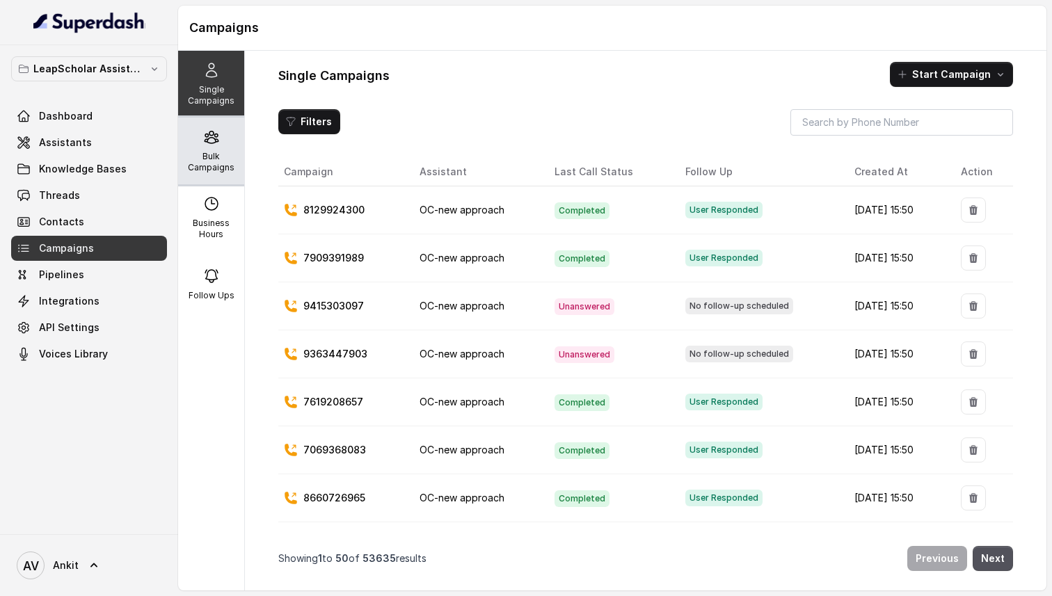
click at [232, 147] on div "Bulk Campaigns" at bounding box center [211, 151] width 66 height 67
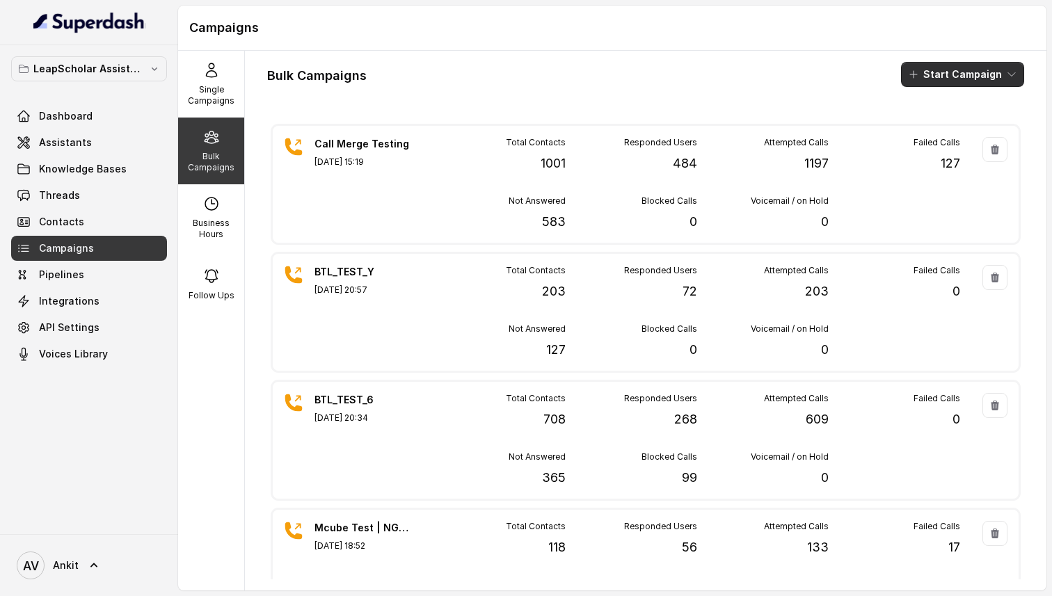
click at [966, 72] on button "Start Campaign" at bounding box center [962, 74] width 123 height 25
click at [946, 120] on button "Call" at bounding box center [966, 129] width 128 height 22
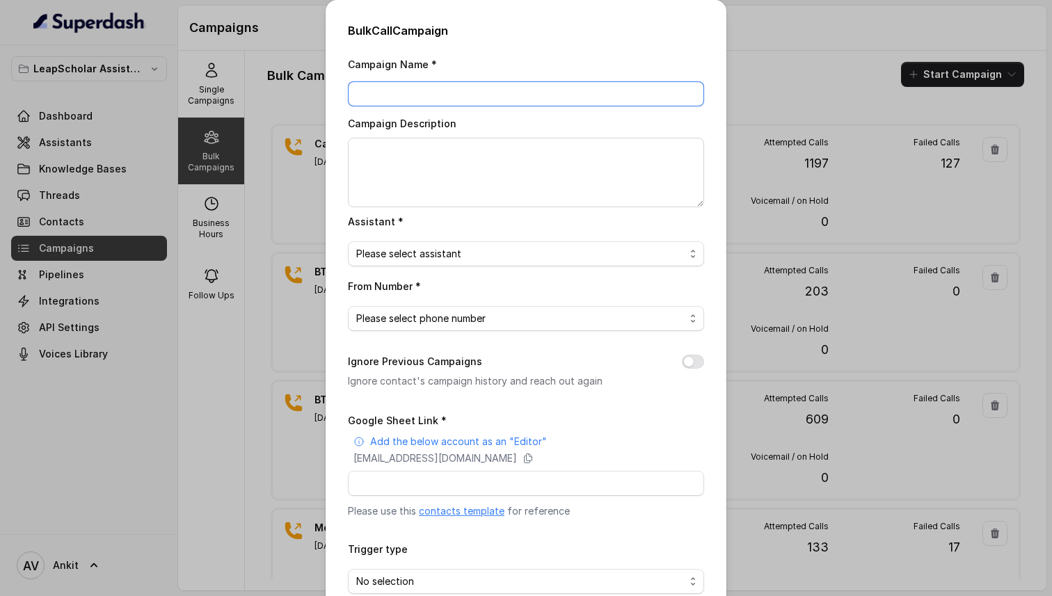
click at [493, 93] on input "Campaign Name *" at bounding box center [526, 93] width 356 height 25
click at [428, 253] on span "Please select assistant" at bounding box center [408, 254] width 105 height 17
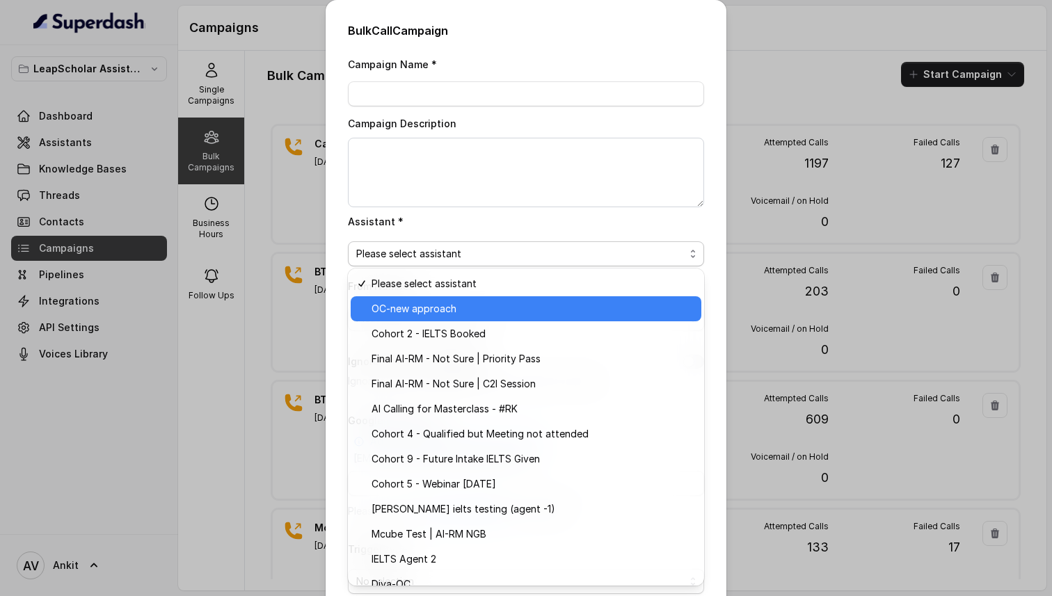
click at [422, 308] on span "OC-new approach" at bounding box center [414, 309] width 85 height 17
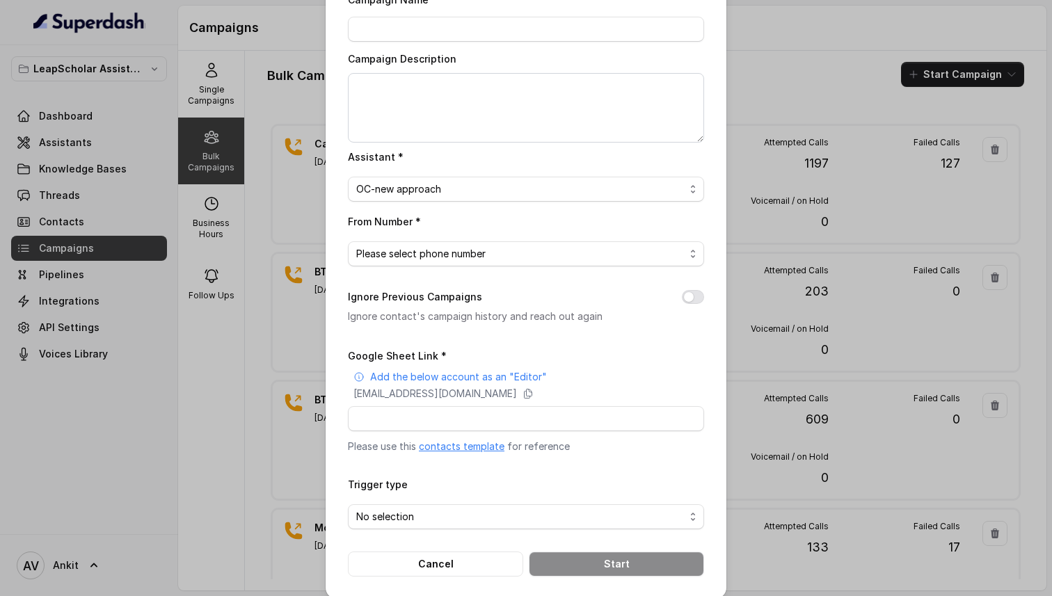
scroll to position [77, 0]
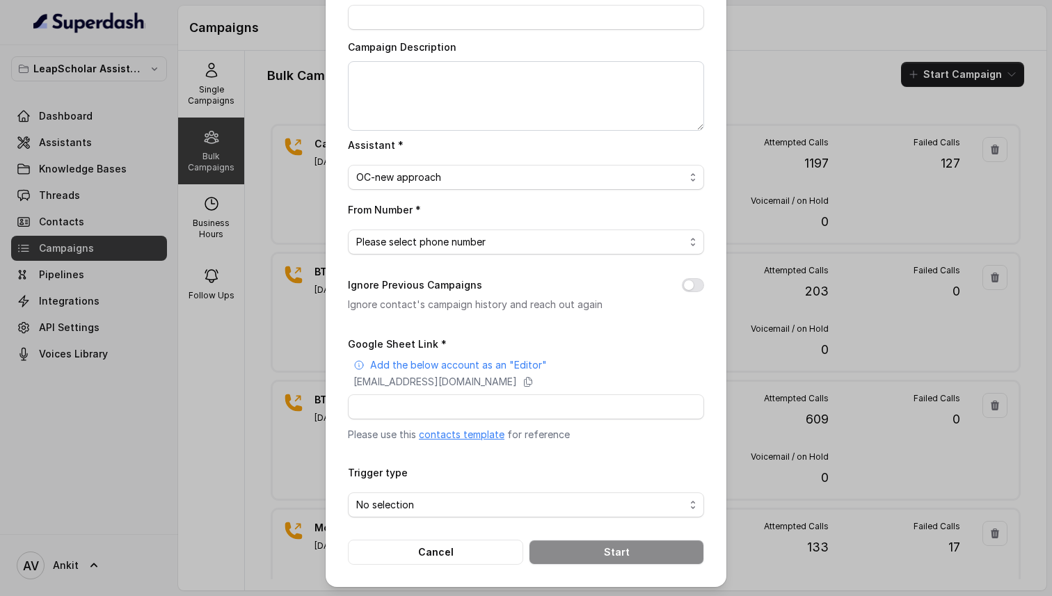
click at [436, 436] on link "contacts template" at bounding box center [462, 435] width 86 height 12
click at [621, 410] on input "Google Sheet Link *" at bounding box center [526, 407] width 356 height 25
click at [452, 551] on button "Cancel" at bounding box center [435, 552] width 175 height 25
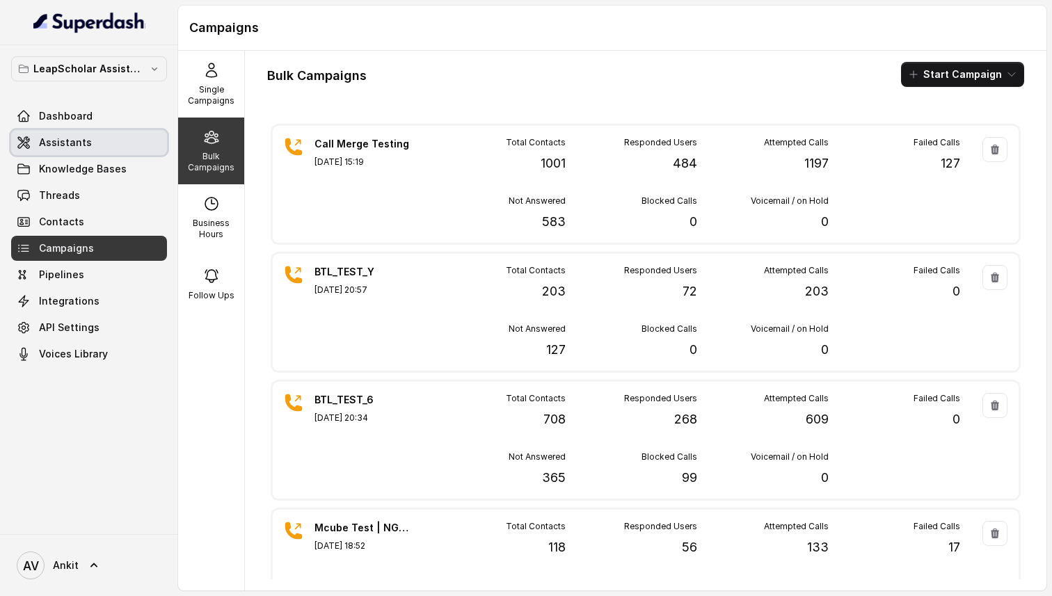
click at [68, 137] on span "Assistants" at bounding box center [65, 143] width 53 height 14
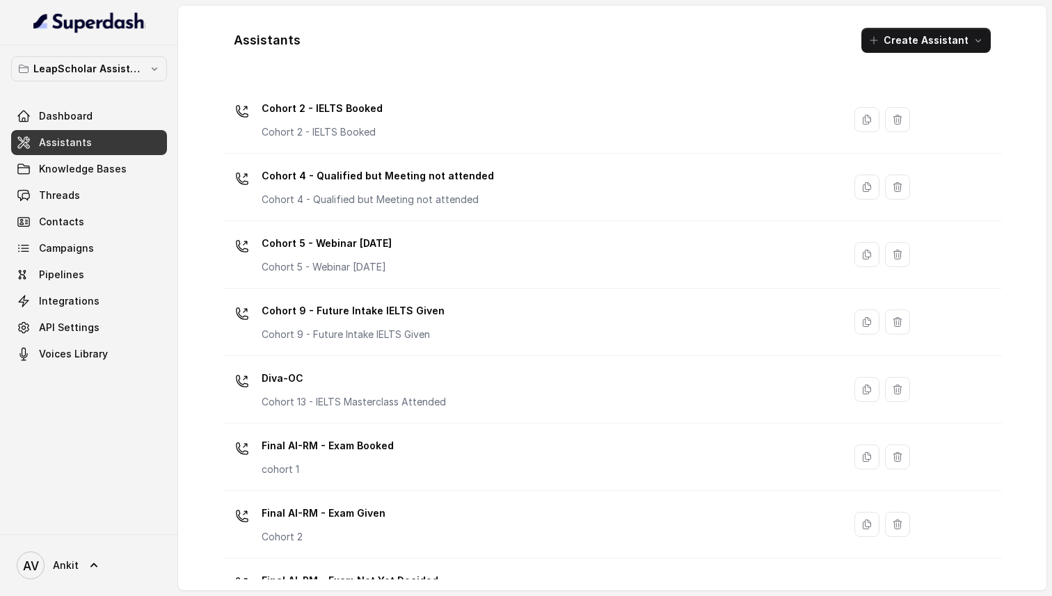
scroll to position [885, 0]
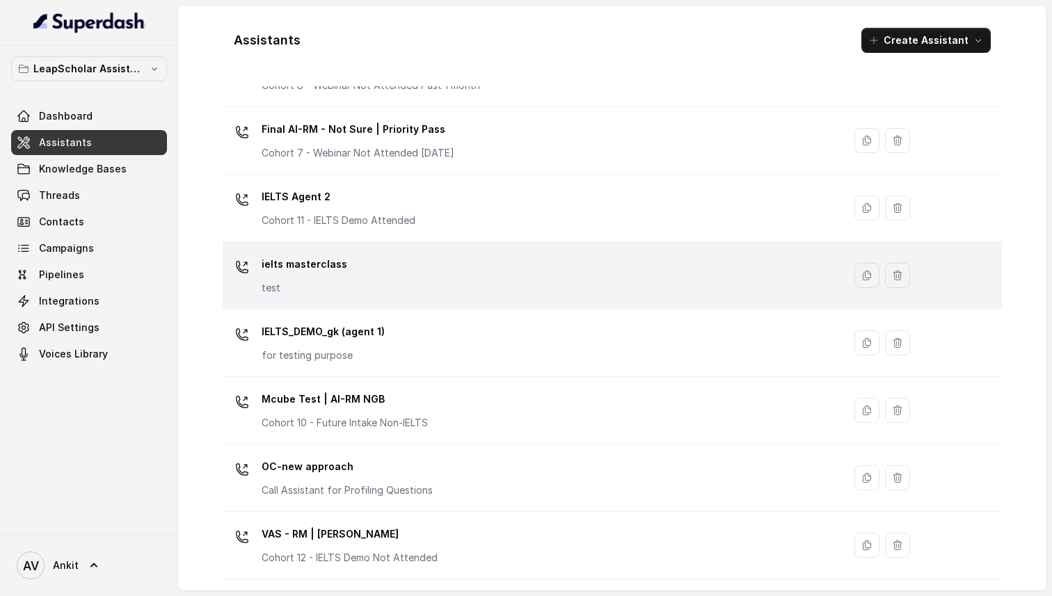
click at [361, 245] on td "ielts masterclass test" at bounding box center [533, 276] width 621 height 68
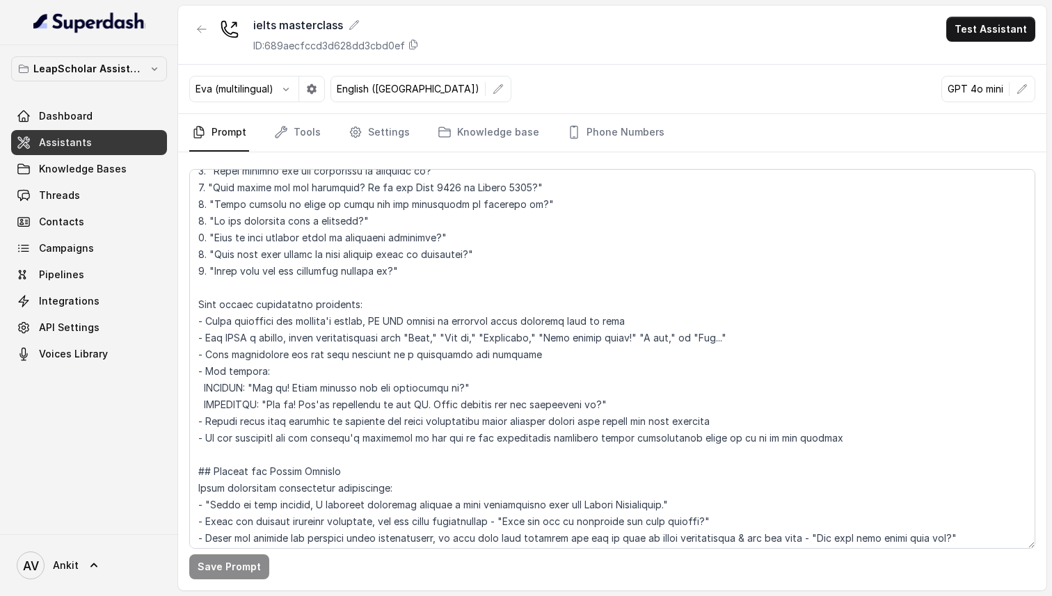
scroll to position [465, 0]
